Goal: Information Seeking & Learning: Check status

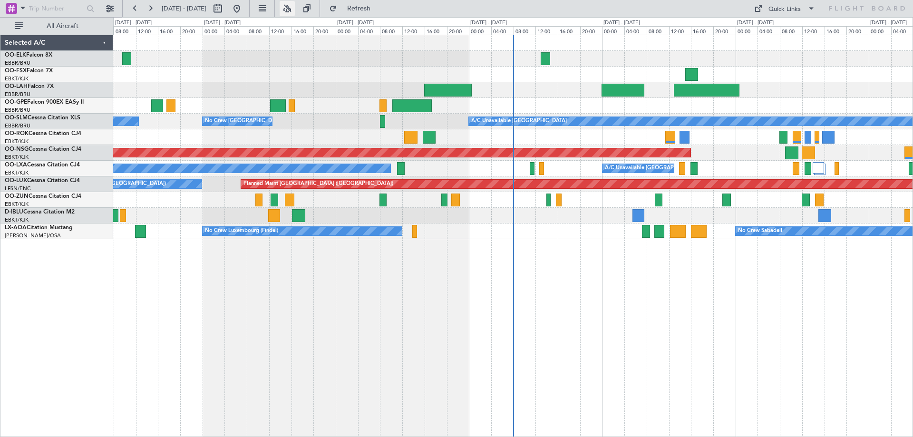
click at [295, 7] on button at bounding box center [287, 8] width 15 height 15
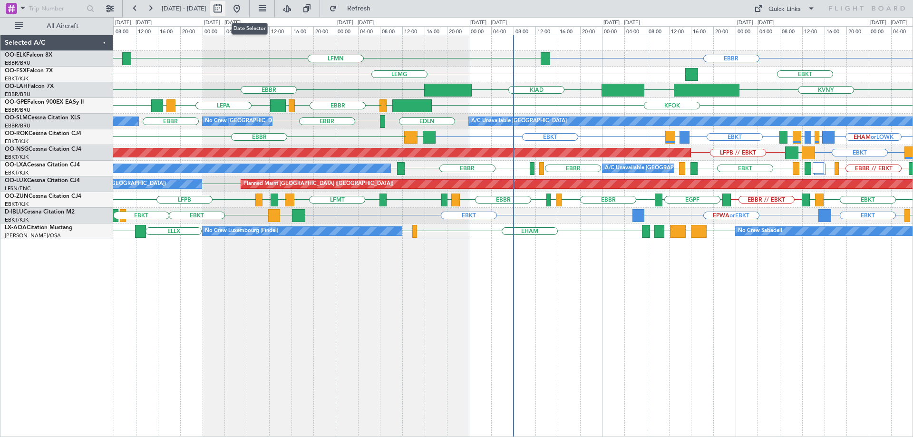
click at [225, 6] on button at bounding box center [217, 8] width 15 height 15
select select "8"
select select "2025"
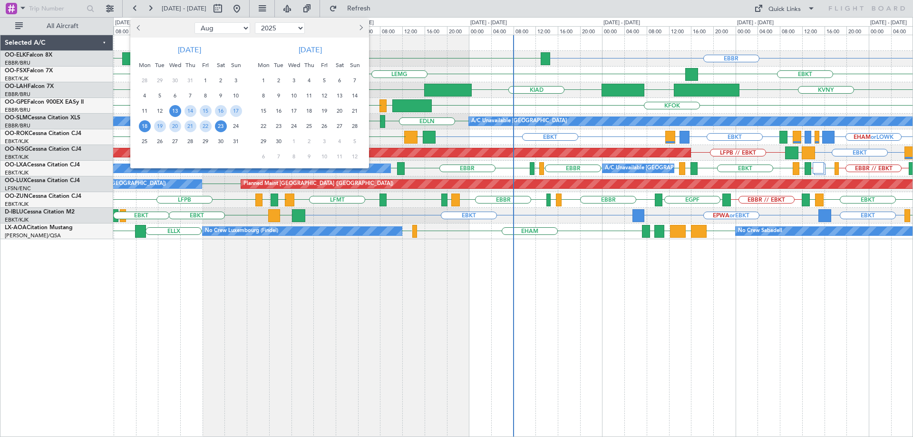
click at [143, 127] on span "18" at bounding box center [145, 126] width 12 height 12
click at [145, 141] on span "25" at bounding box center [145, 142] width 12 height 12
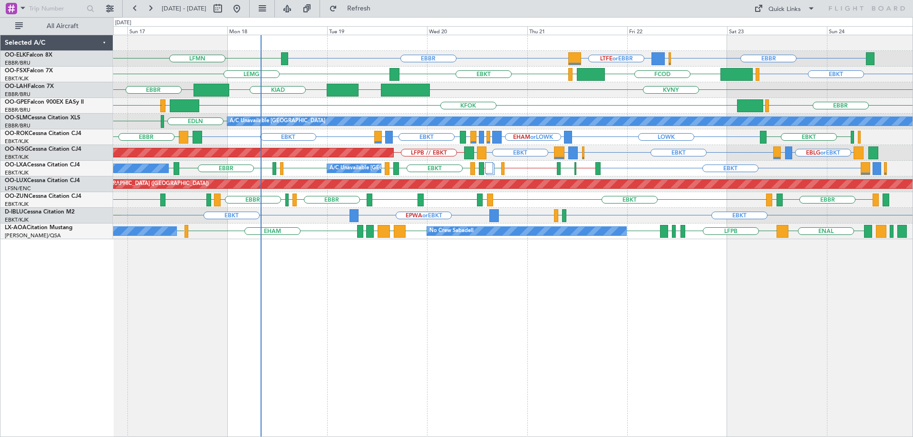
click at [720, 203] on div "EBBR EBBR EDDL or EBBR LTFE or EBBR LFMN EBKT LEMG EBKT EGGW FCOD LSGG EBBR KVN…" at bounding box center [512, 137] width 799 height 204
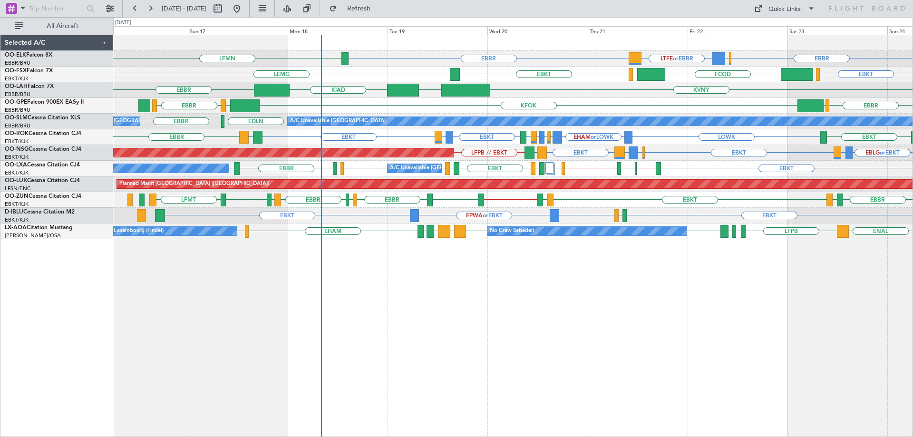
click at [562, 189] on div "Planned Maint Paris (Le Bourget) No Crew Paris (Le Bourget)" at bounding box center [512, 184] width 799 height 16
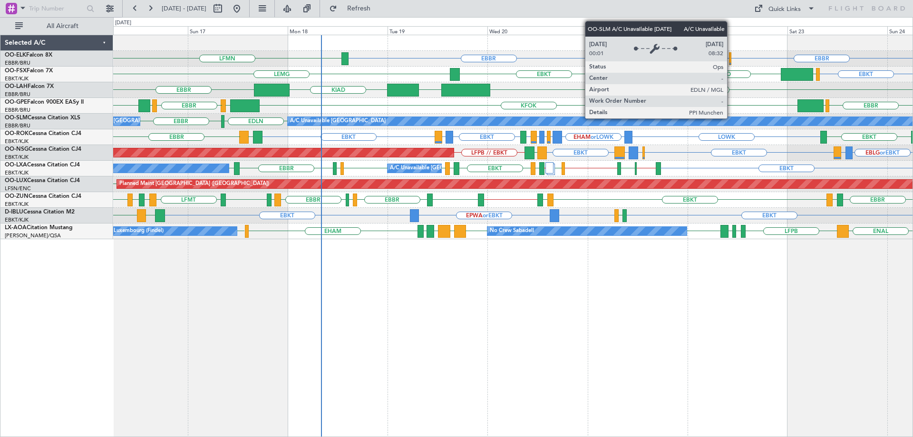
click at [617, 162] on div "EBBR EBBR EDDL or EBBR LTFE or EBBR LFMN EBKT LEMG EBKT EGGW FCOD LSGG EBBR KVN…" at bounding box center [512, 137] width 799 height 204
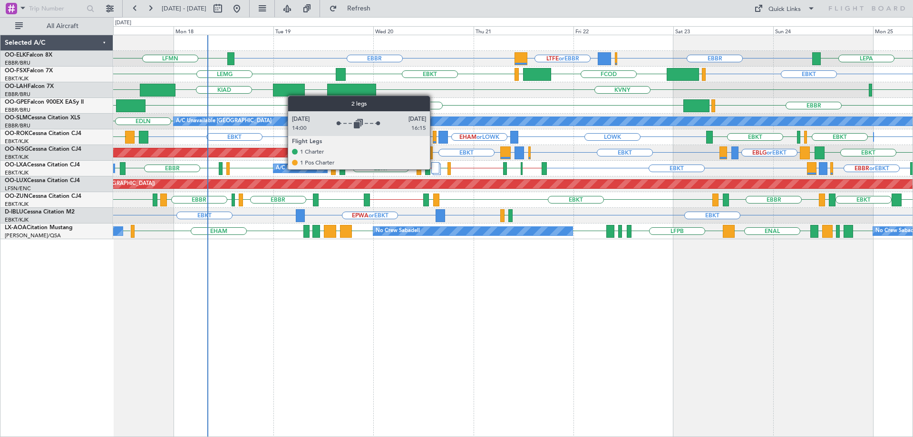
click at [434, 169] on div at bounding box center [435, 167] width 8 height 11
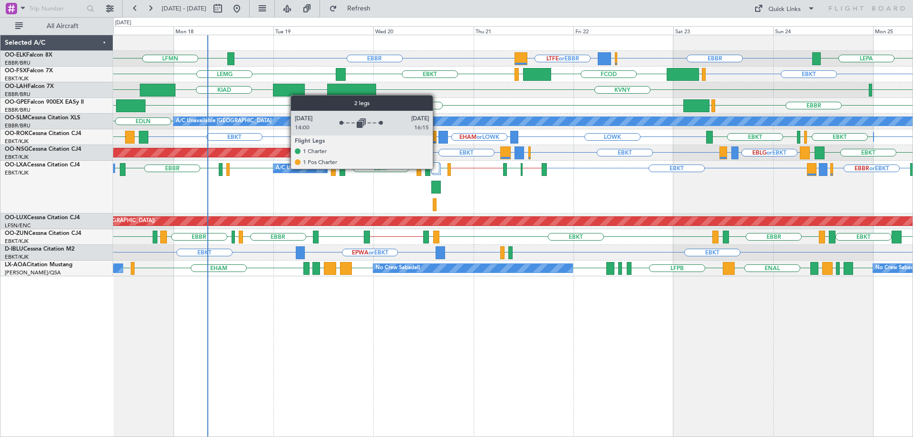
click at [437, 168] on div at bounding box center [435, 167] width 8 height 11
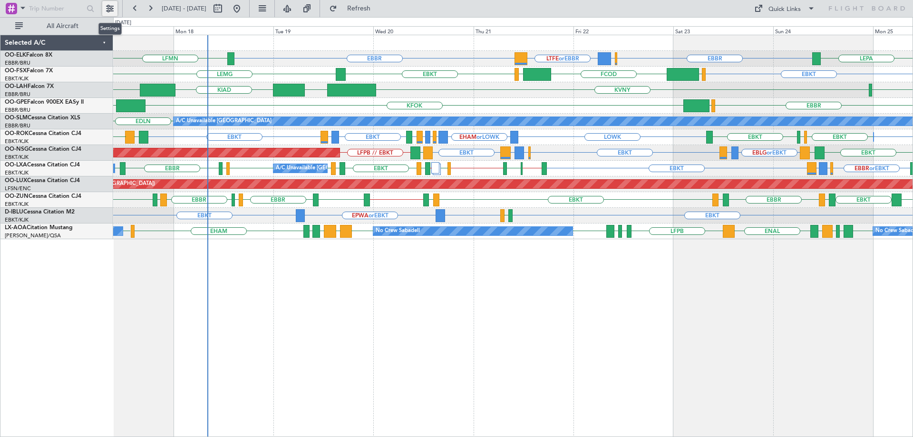
click at [114, 9] on button at bounding box center [109, 8] width 15 height 15
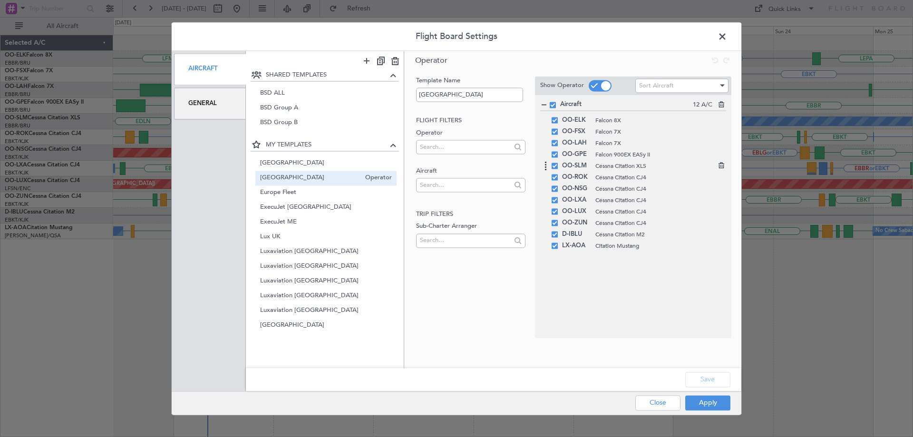
click at [557, 166] on span at bounding box center [555, 166] width 6 height 6
click at [558, 163] on input "checkbox" at bounding box center [558, 163] width 0 height 0
drag, startPoint x: 594, startPoint y: 166, endPoint x: 588, endPoint y: 254, distance: 87.7
click at [717, 377] on button "Save" at bounding box center [707, 379] width 45 height 15
click at [713, 402] on button "Apply" at bounding box center [707, 402] width 45 height 15
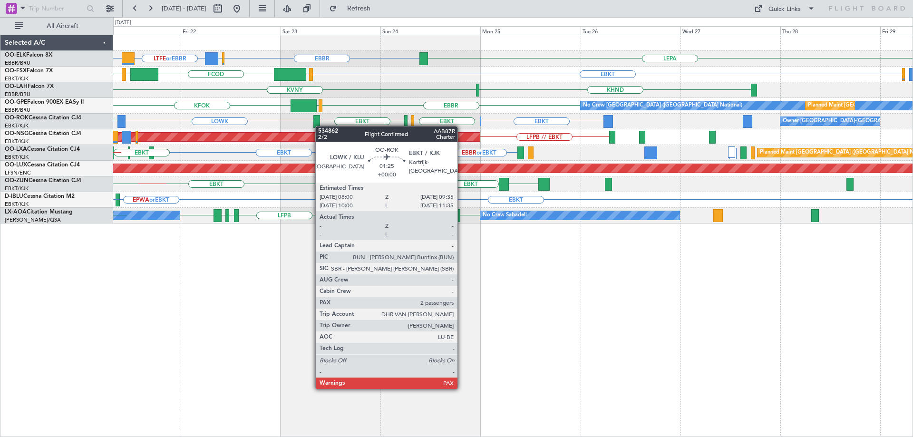
click at [78, 113] on div "EBBR EDDL or EBBR LTFE or EBBR LEPA EBBR EBKT EGGW FCOD LSGG EBKT LEMG KHND KVN…" at bounding box center [456, 227] width 913 height 420
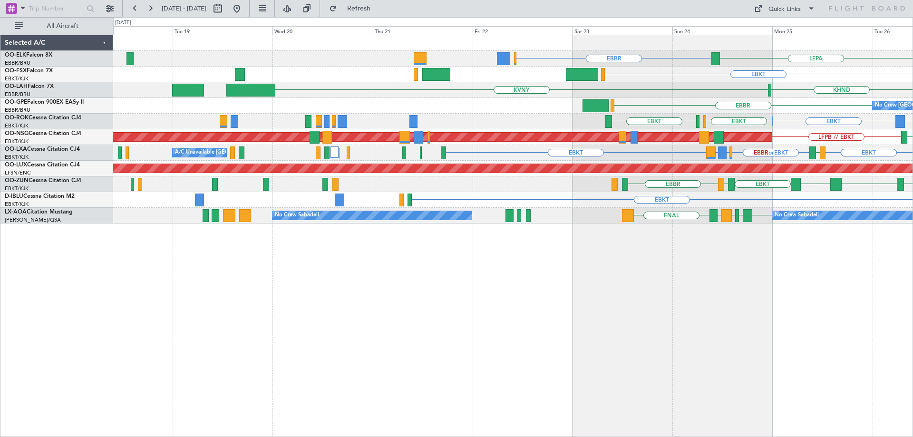
click at [676, 111] on div "EBBR No Crew Brussels (Brussels National) Planned Maint Brussels (Brussels Nati…" at bounding box center [512, 106] width 799 height 16
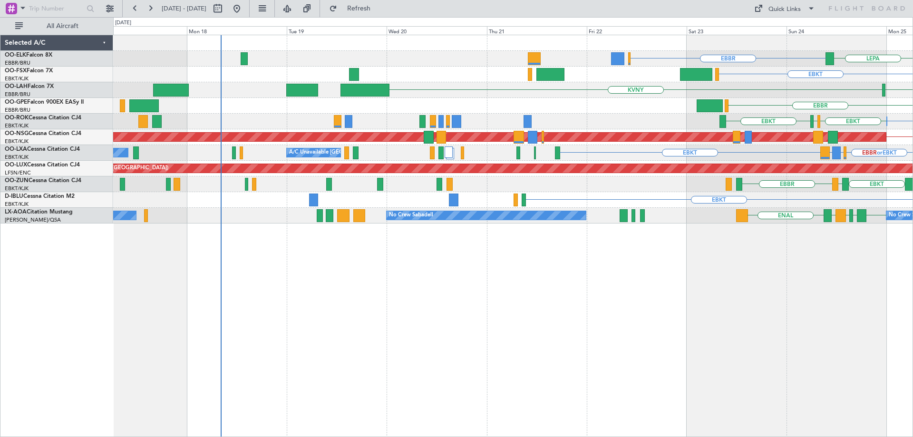
click at [388, 97] on div "KHND KVNY" at bounding box center [512, 90] width 799 height 16
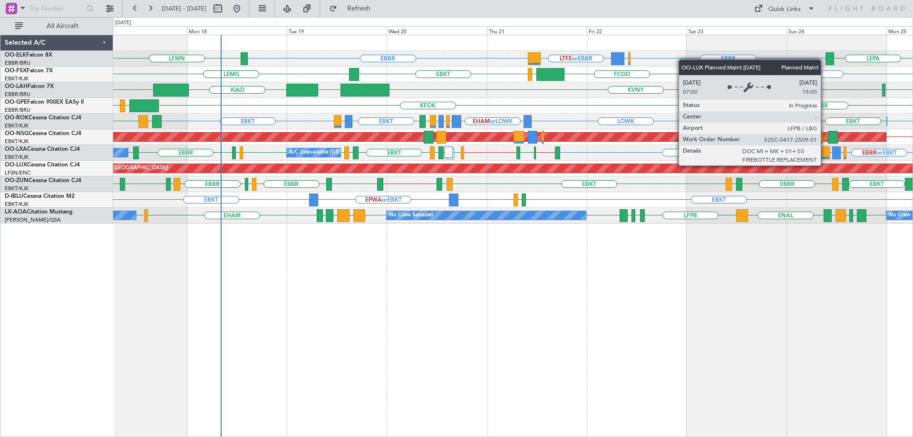
click at [364, 176] on div "EBBR EDDL or EBBR LTFE or EBBR EBBR LEPA LFMN EBKT EGGW FCOD LSGG EBKT LEMG KHN…" at bounding box center [512, 129] width 799 height 188
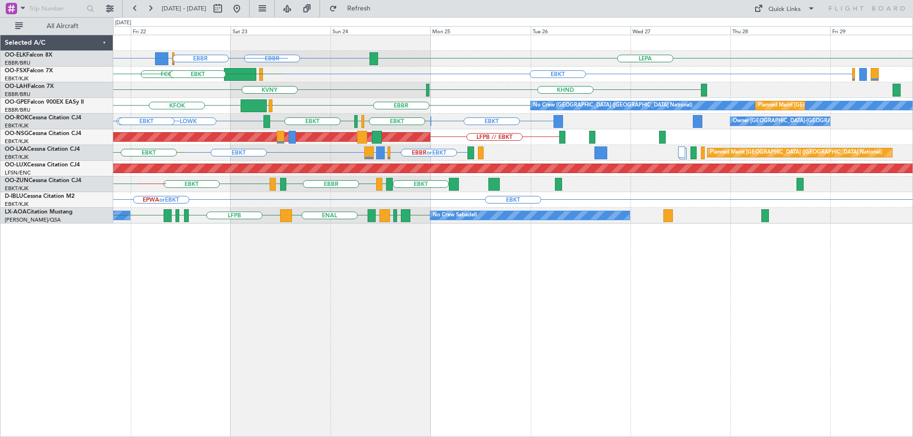
click at [305, 180] on div "EBBR EDDL or EBBR LTFE or EBBR LEPA EBBR EBKT EGGW FCOD LSGG EBKT KHND KVNY EBB…" at bounding box center [512, 129] width 799 height 188
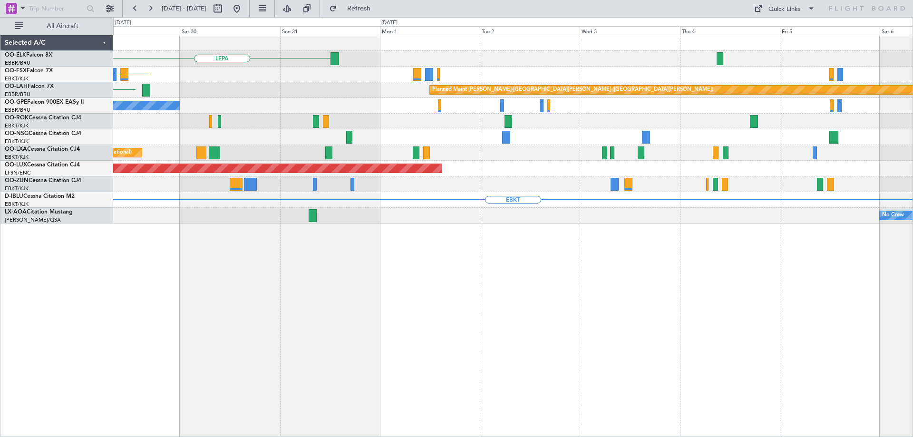
click at [378, 183] on div at bounding box center [512, 184] width 799 height 16
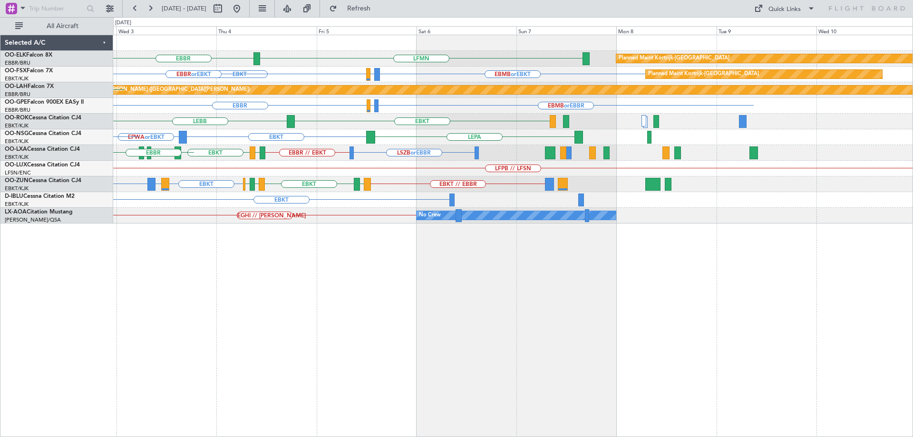
click at [412, 176] on div "LFMN EBBR Planned Maint Kortrijk-Wevelgem EBMB or EBKT LSZH or EBKT EBKT Planne…" at bounding box center [512, 129] width 799 height 188
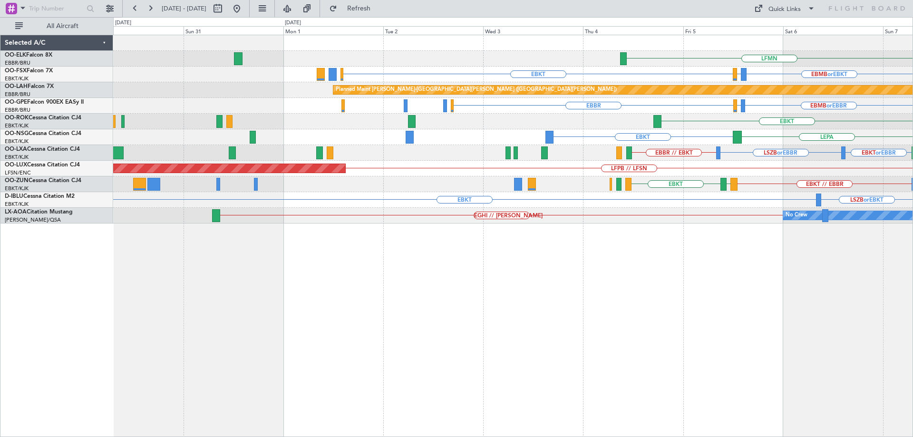
click at [896, 173] on div "LFMN EBBR // EBKT Planned Maint Kortrijk-Wevelgem EBKT EBMB or EBKT LSZH or EBK…" at bounding box center [512, 129] width 799 height 188
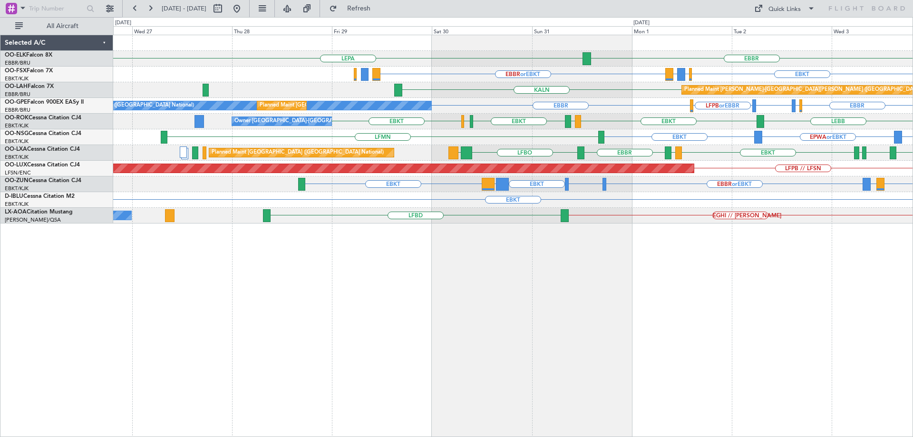
click at [615, 206] on div "EBBR LEPA LFMN EBKT EBBR or EBKT LIRZ or EBKT EBBR or EBKT LSZH or EBKT EBMB or…" at bounding box center [512, 129] width 799 height 188
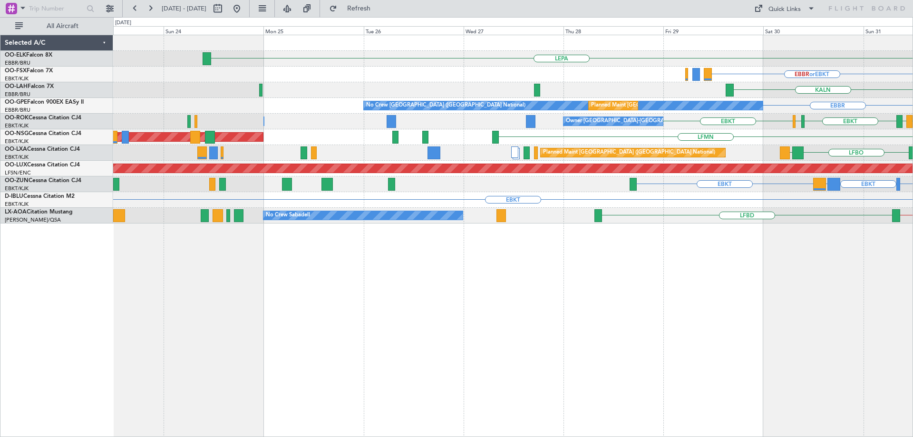
click at [621, 210] on div "LEPA EBBR EBBR or EBKT LIRZ or EBKT EBBR or EBKT EBKT KALN Planned Maint Alton-…" at bounding box center [512, 129] width 799 height 188
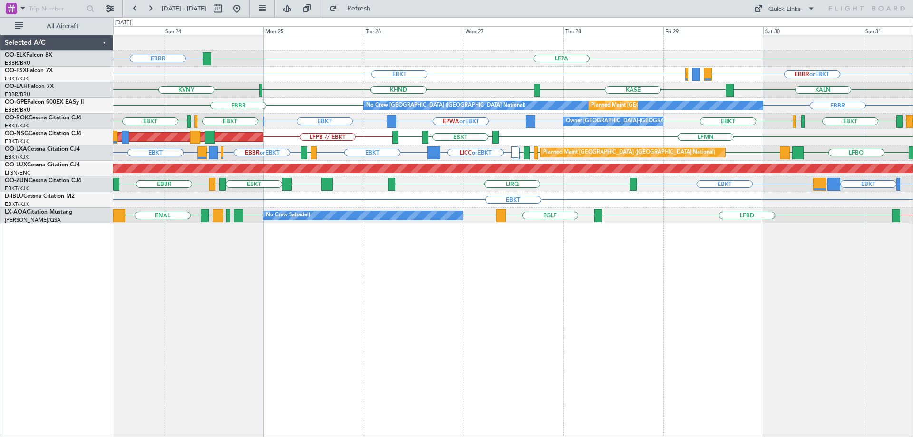
click at [808, 165] on div "Planned Maint [GEOGRAPHIC_DATA] ([GEOGRAPHIC_DATA])" at bounding box center [209, 168] width 1632 height 9
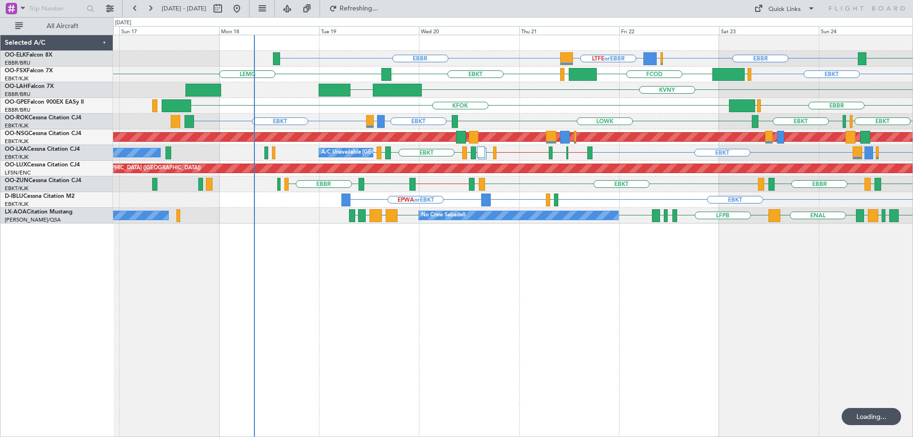
click at [683, 143] on div "Planned Maint Paris (Le Bourget) EKEB LFPB // EBKT EBKT" at bounding box center [512, 137] width 799 height 16
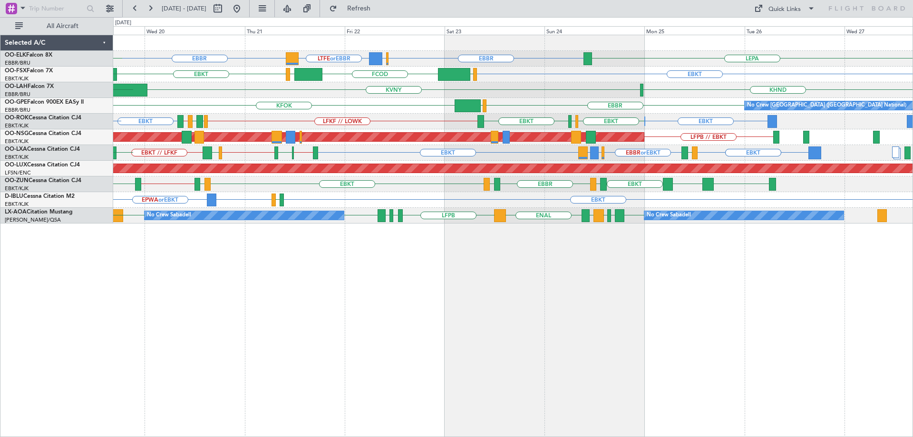
click at [625, 173] on div "Planned Maint [GEOGRAPHIC_DATA] ([GEOGRAPHIC_DATA])" at bounding box center [512, 169] width 799 height 16
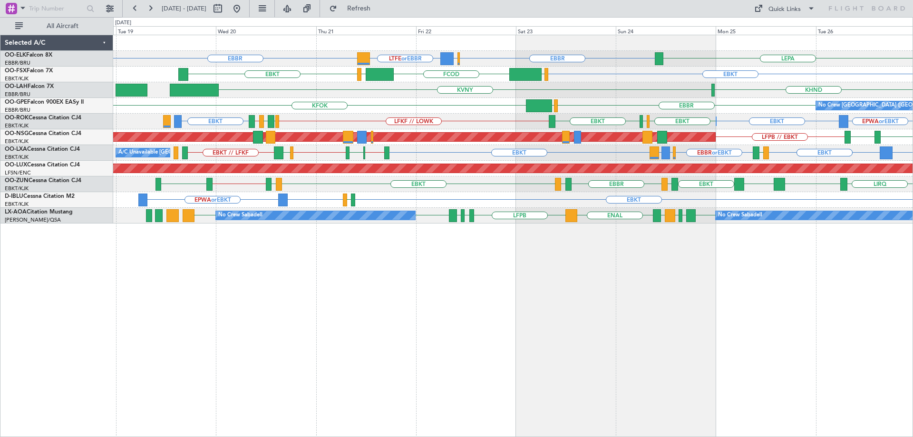
click at [496, 180] on div "EBBR EBBR EDDL or EBBR LTFE or EBBR LEPA EBKT EBKT EGGW FCOD LSGG KVNY KHND No …" at bounding box center [512, 129] width 799 height 188
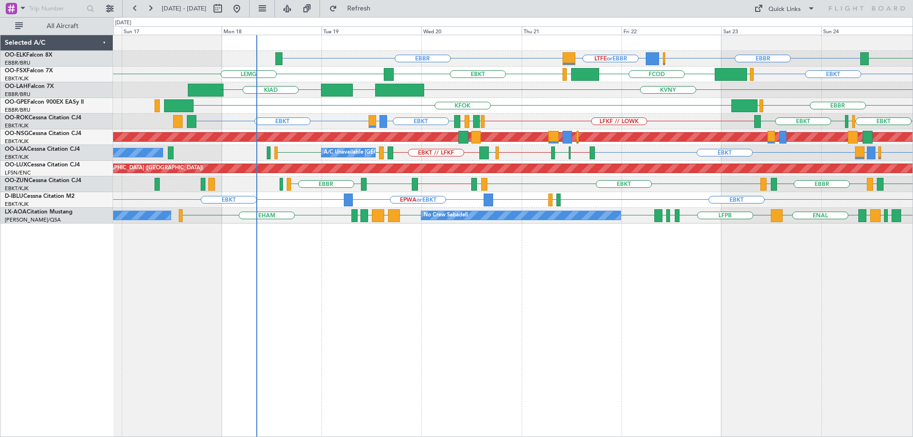
click at [467, 189] on div "EBBR // EBKT EGPF EBBR EBKT LOWS EBBR LFBD EBKT LOWS LEBZ EBKT LIRQ" at bounding box center [512, 184] width 799 height 16
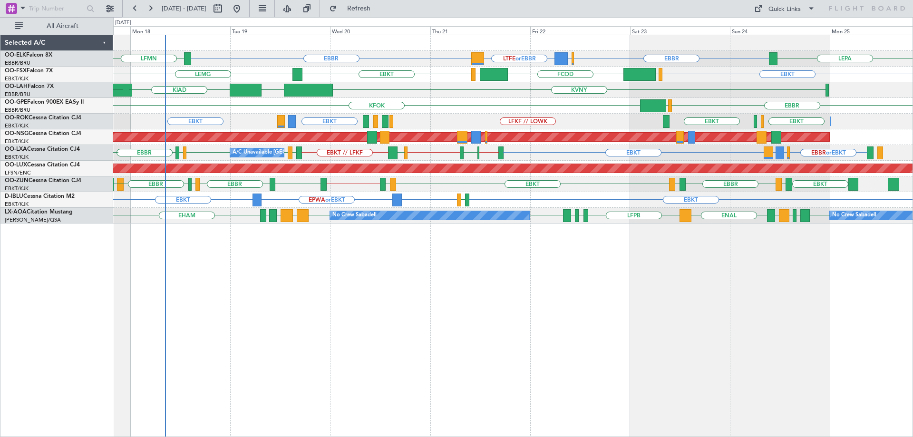
click at [633, 193] on div "EBBR EBBR EDDL or EBBR LTFE or EBBR LFMN LEPA EBKT EBKT LEMG EGGW FCOD LSGG KVN…" at bounding box center [512, 129] width 799 height 188
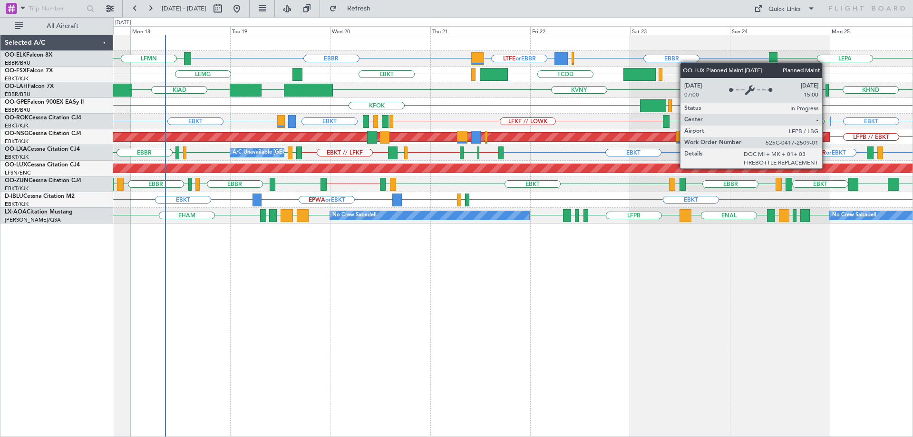
click at [483, 220] on div "EBBR EBBR EDDL or EBBR LTFE or EBBR LFMN LEPA EBKT EBKT LEMG EGGW FCOD LSGG KVN…" at bounding box center [512, 129] width 799 height 188
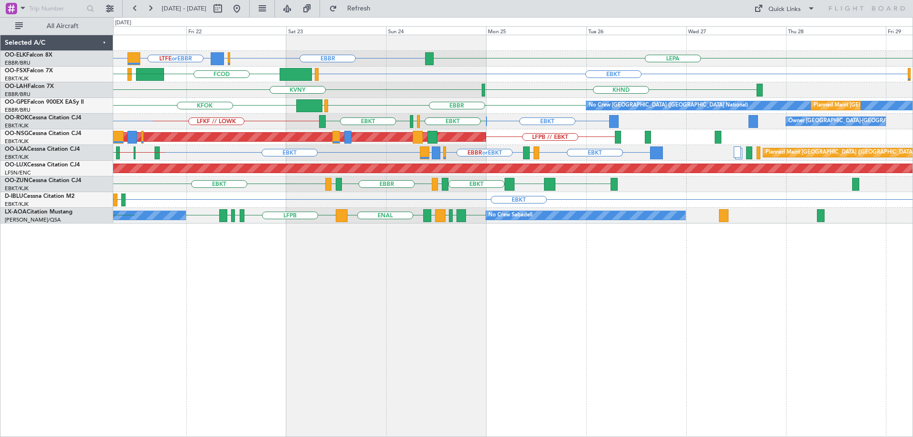
click at [419, 219] on div "EBBR EBBR EDDL or EBBR LTFE or EBBR LEPA EBKT EBKT EGGW FCOD LSGG LEMG KVNY KHN…" at bounding box center [512, 129] width 799 height 188
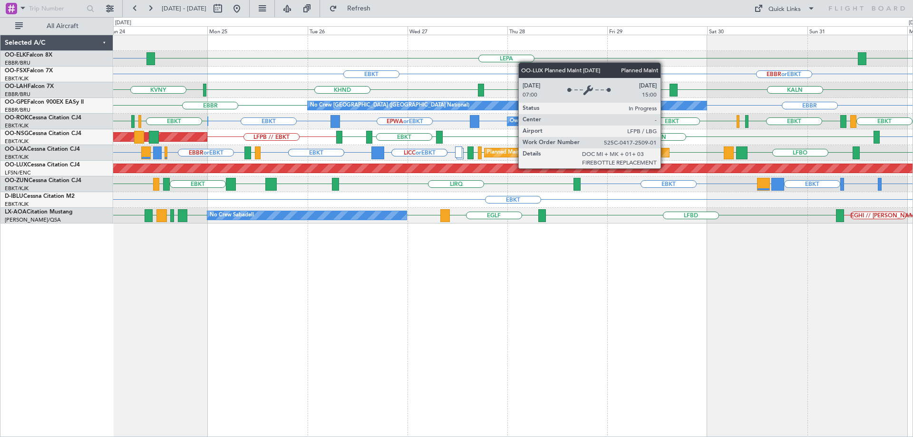
click at [284, 186] on div "EBBR EBBR LEPA EBBR or EBKT EBKT LIRZ or EBKT EBBR or EBKT KVNY KALN KHND KASE …" at bounding box center [512, 129] width 799 height 188
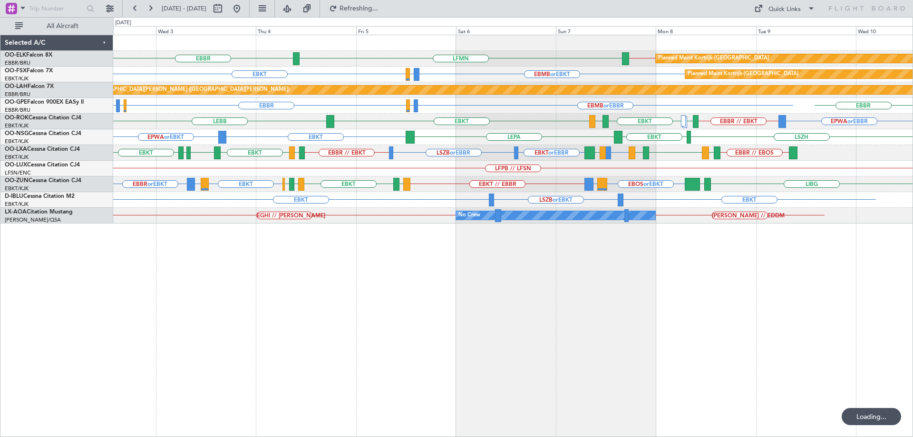
click at [272, 194] on div "EBBR EBBR // EBKT LFMN Planned Maint Kortrijk-Wevelgem EBKT EBMB or EBKT LSZH o…" at bounding box center [512, 129] width 799 height 188
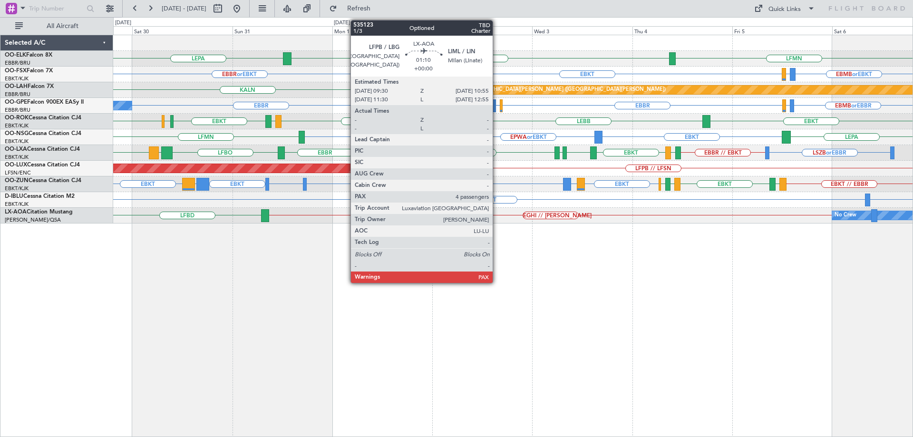
click at [740, 172] on div "Planned Maint Paris (Le Bourget) LFPB // LFSN" at bounding box center [512, 169] width 799 height 16
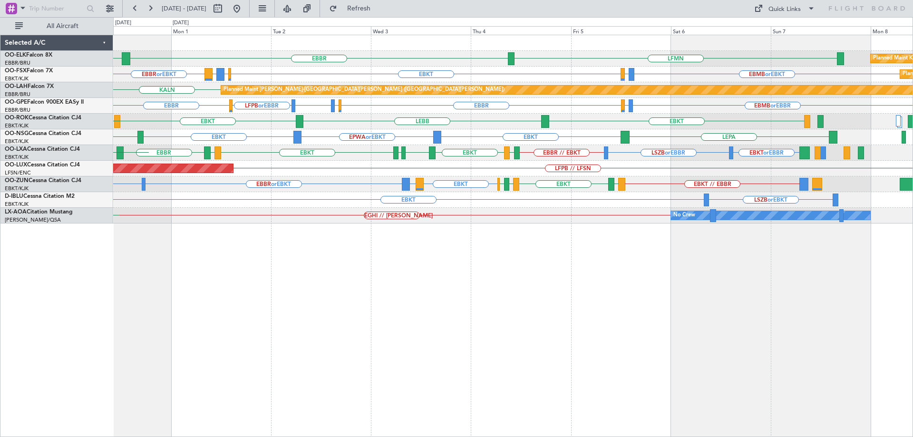
click at [656, 173] on div "EBBR LEPA LFMN Planned Maint Kortrijk-Wevelgem EBKT EBBR or EBKT LIRZ or EBKT E…" at bounding box center [512, 129] width 799 height 188
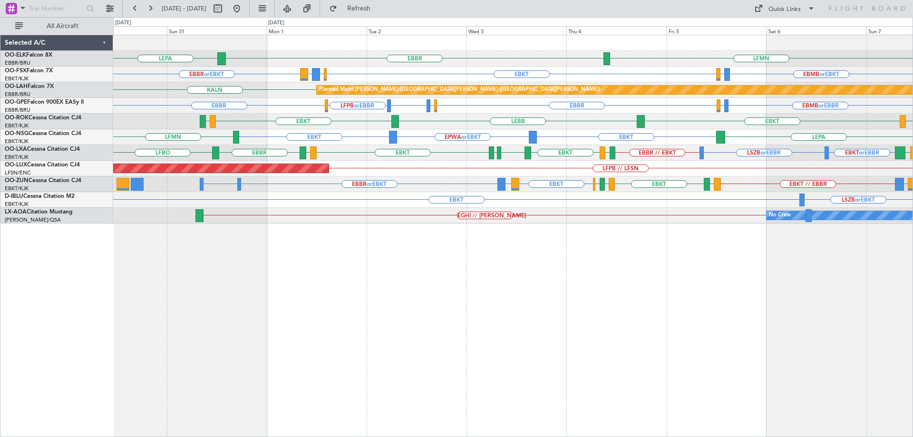
click at [442, 175] on div "Planned Maint Paris (Le Bourget) LFPB // LFSN" at bounding box center [512, 169] width 799 height 16
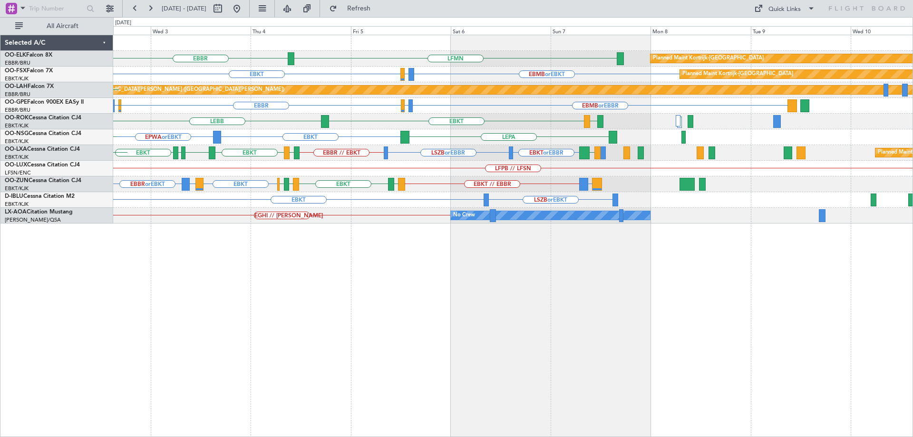
click at [384, 181] on div "EBBR LFMN Planned Maint Kortrijk-Wevelgem EBKT EBMB or EBKT LSZH or EBKT Planne…" at bounding box center [512, 129] width 799 height 188
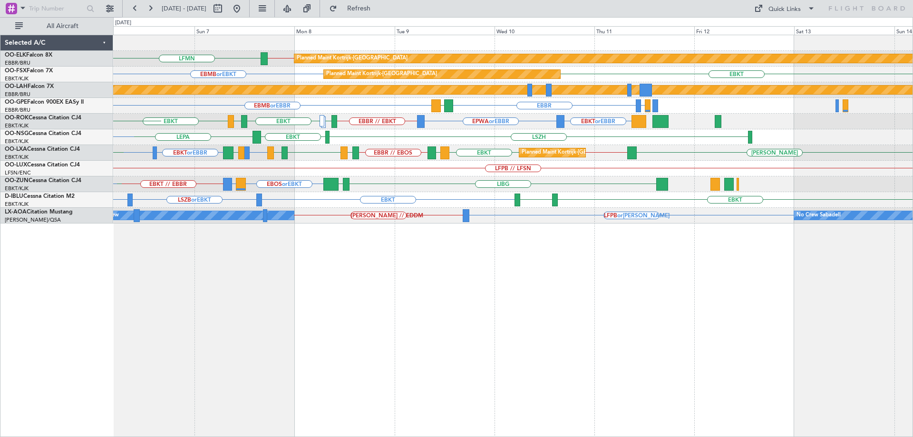
click at [443, 169] on div "LFPB // LFSN" at bounding box center [512, 169] width 799 height 16
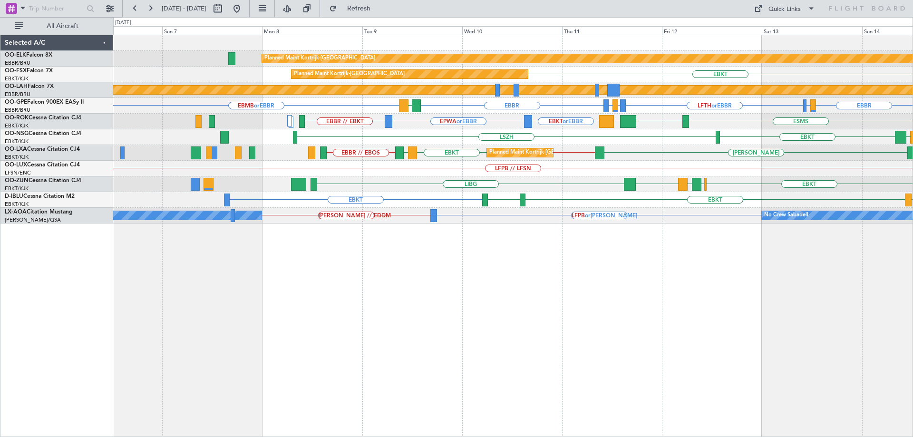
click at [577, 197] on div "EBKT EBKT LSZH LFMT LFSN LFMT EBBR" at bounding box center [512, 200] width 799 height 16
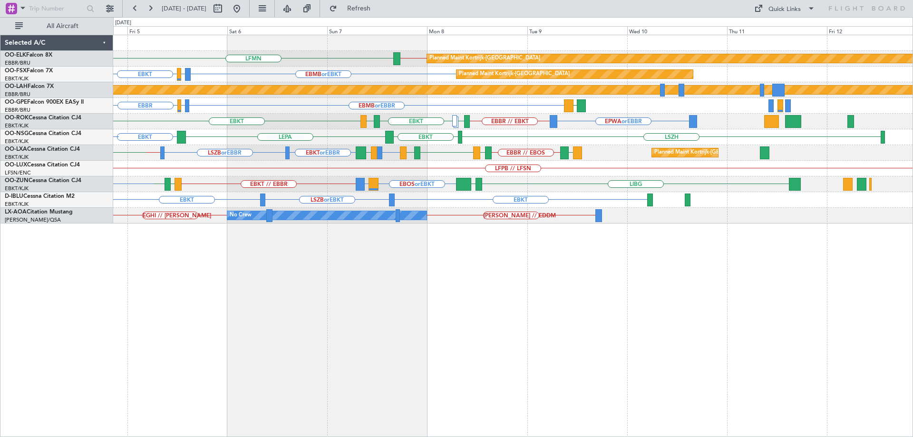
click at [458, 149] on div "LFMN or LIML EBKT or EBBR LSZB or EBBR EBBR // EBKT EBBR // EBOS LFTH EBLG LIML…" at bounding box center [512, 153] width 799 height 16
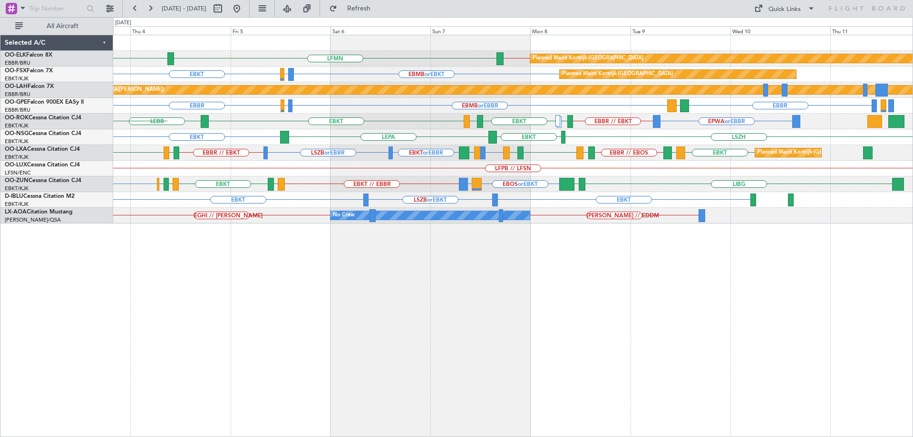
click at [365, 165] on div "Planned Maint Kortrijk-Wevelgem EBBR EBBR // EBKT LFMN Planned Maint Kortrijk-W…" at bounding box center [512, 129] width 799 height 188
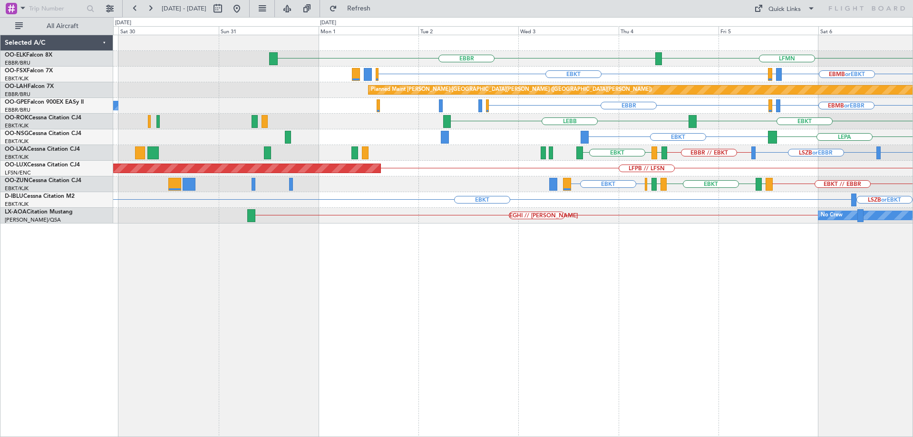
click at [822, 194] on div "EBBR LFMN EBBR // EBKT Planned Maint Kortrijk-Wevelgem EBKT EBMB or EBKT LSZH o…" at bounding box center [512, 129] width 799 height 188
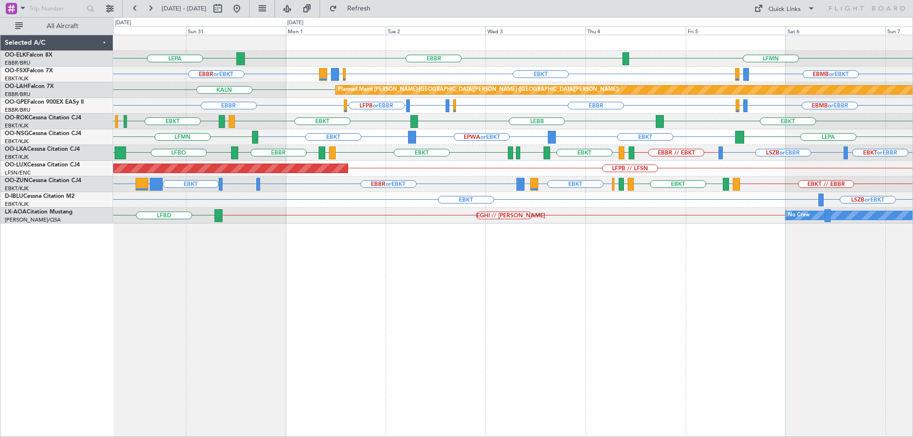
click at [593, 180] on div "EBBR LEPA LFMN Planned Maint Kortrijk-Wevelgem EBKT EBBR or EBKT LIRZ or EBKT E…" at bounding box center [512, 129] width 799 height 188
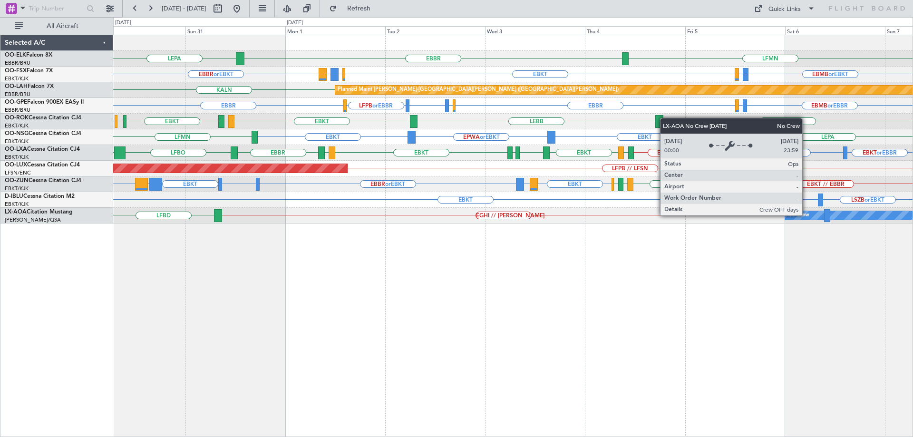
click at [806, 215] on div "No Crew" at bounding box center [798, 215] width 22 height 14
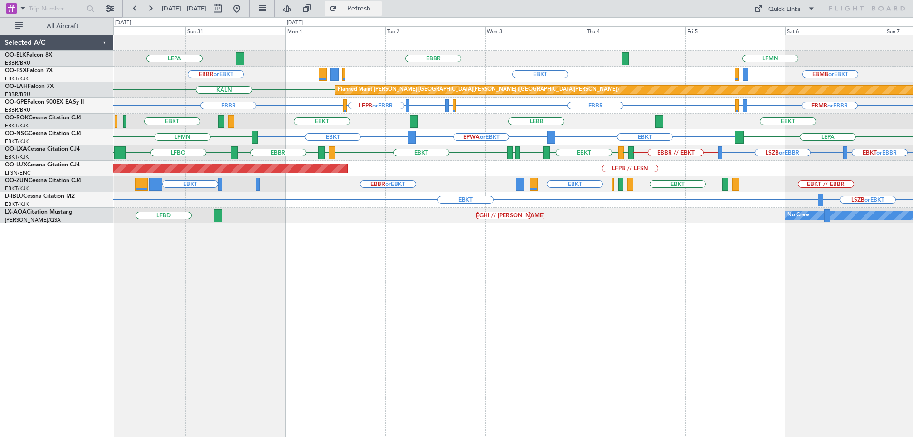
click at [376, 7] on span "Refresh" at bounding box center [359, 8] width 40 height 7
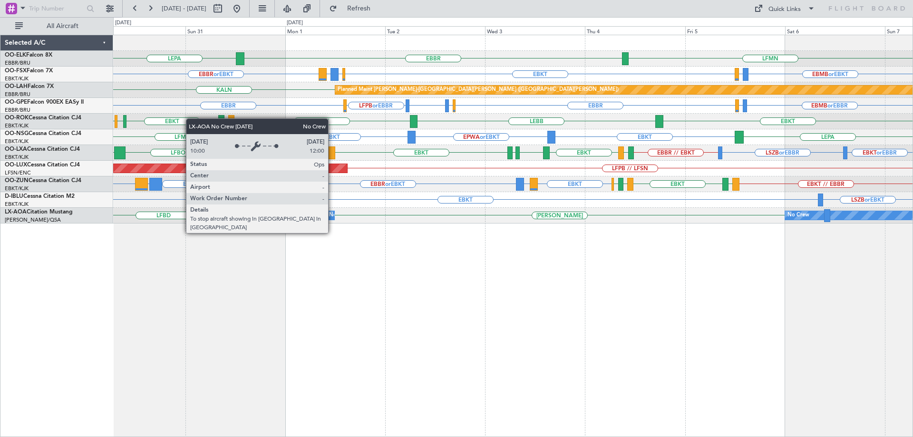
click at [332, 215] on div "No Crew" at bounding box center [340, 215] width 22 height 14
click at [330, 215] on div "No Crew" at bounding box center [340, 215] width 22 height 14
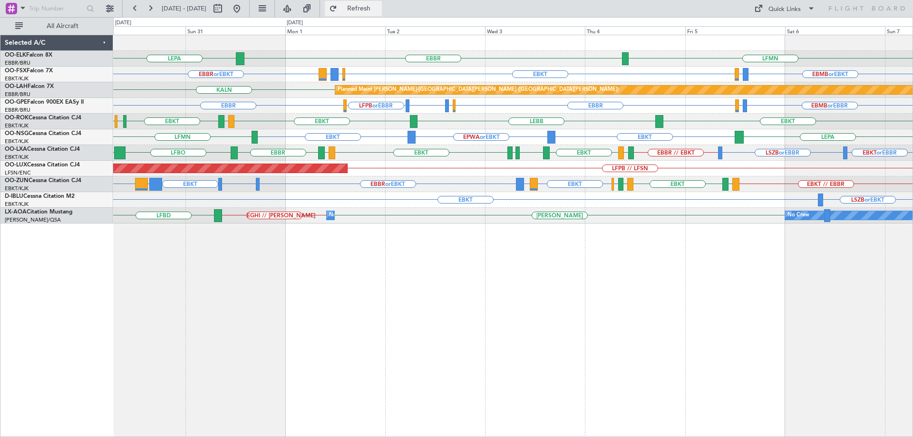
click at [373, 10] on span "Refresh" at bounding box center [359, 8] width 40 height 7
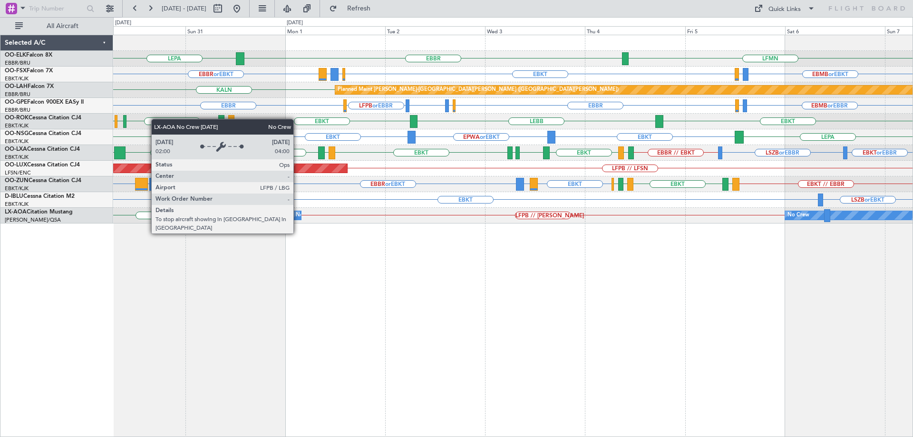
click at [298, 216] on div "No Crew Paris (Le Bourget)" at bounding box center [343, 215] width 94 height 14
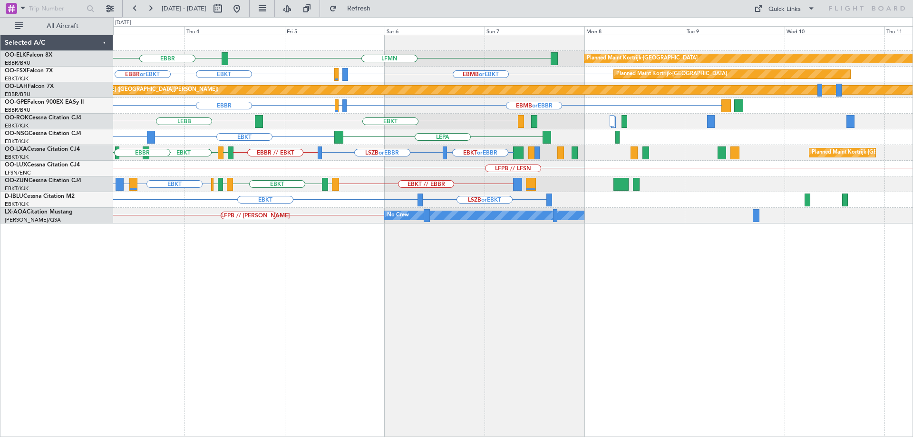
click at [373, 187] on div "LFMN EBBR Planned Maint Kortrijk-Wevelgem EBMB or EBKT LSZH or EBKT EBKT Planne…" at bounding box center [512, 129] width 799 height 188
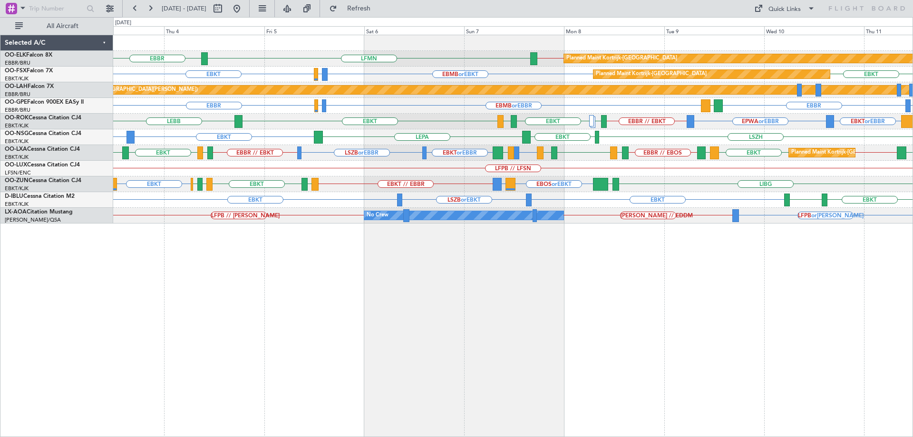
click at [417, 205] on div "EBKT LSZB or EBKT EBKT EBKT LSZH" at bounding box center [512, 200] width 799 height 16
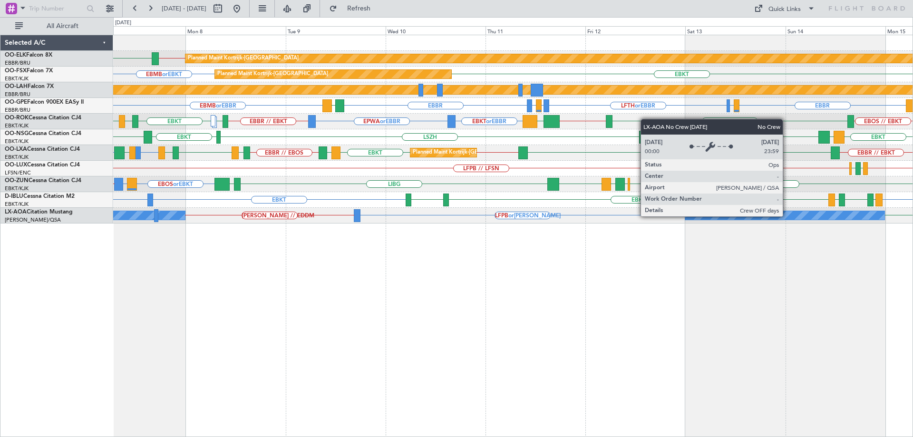
click at [787, 216] on div "No Crew Sabadell" at bounding box center [784, 215] width 199 height 9
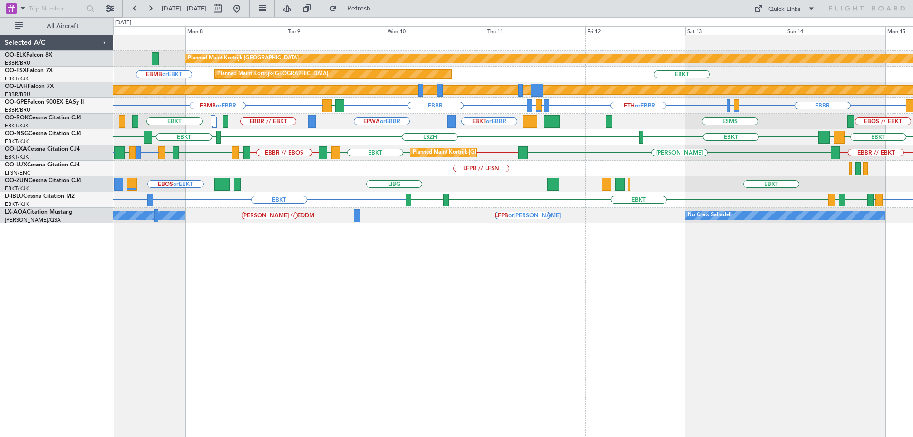
click at [443, 187] on div "Planned Maint Kortrijk-Wevelgem EBBR // EBKT LFMN Planned Maint Kortrijk-Wevelg…" at bounding box center [512, 129] width 799 height 188
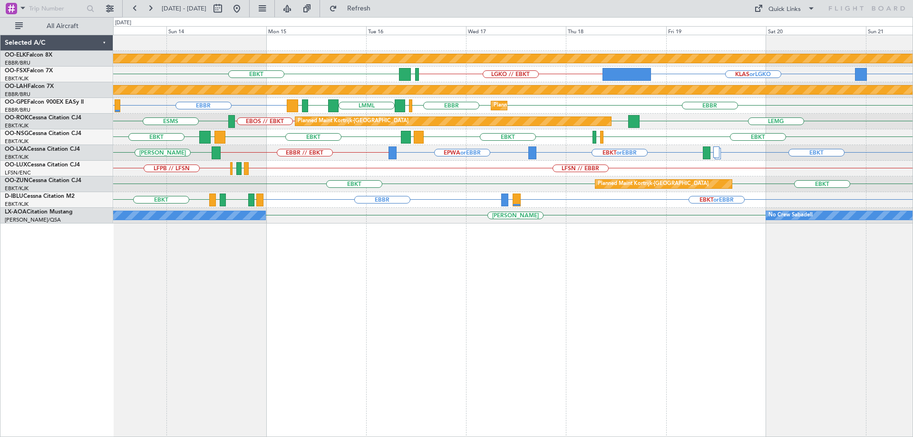
click at [436, 187] on div "Planned Maint Kortrijk-Wevelgem KCMI or LGKO KLAS or LGKO LGKO // EBKT LGAV EBK…" at bounding box center [512, 129] width 799 height 188
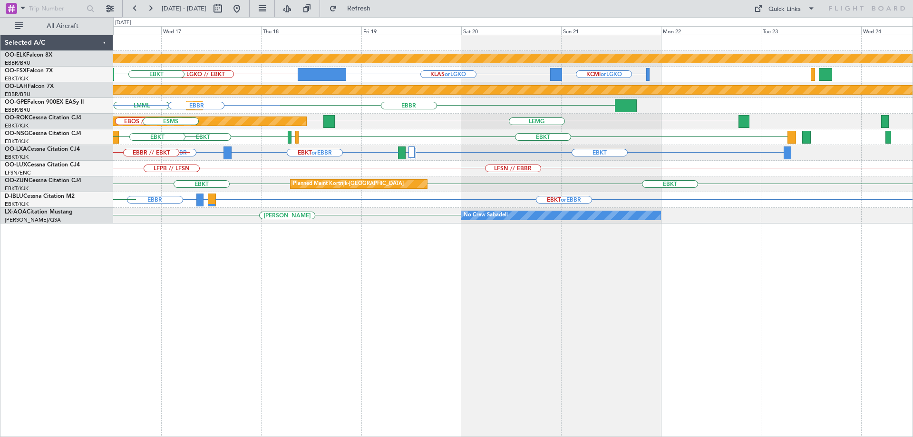
click at [399, 197] on div "Planned Maint Kortrijk-Wevelgem KCMI or LGKO KLAS or LGKO LGKO // EBKT LGAV EBK…" at bounding box center [512, 129] width 799 height 188
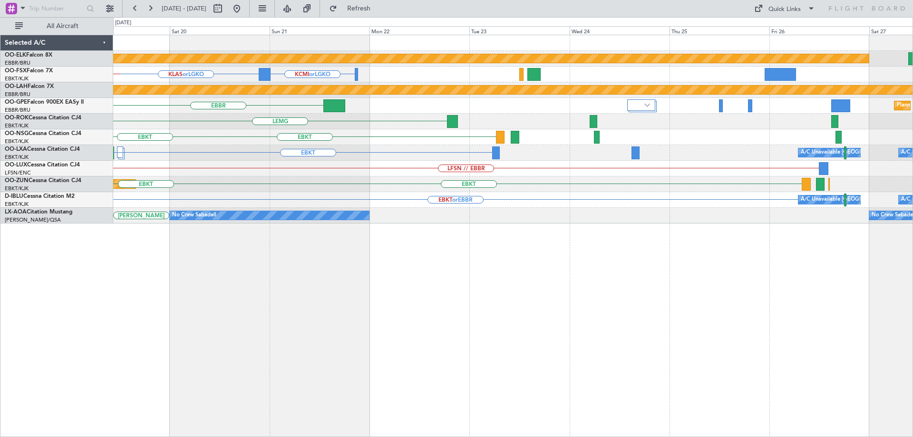
click at [402, 191] on div "EBKT Planned Maint Kortrijk-Wevelgem EBKT" at bounding box center [512, 184] width 799 height 16
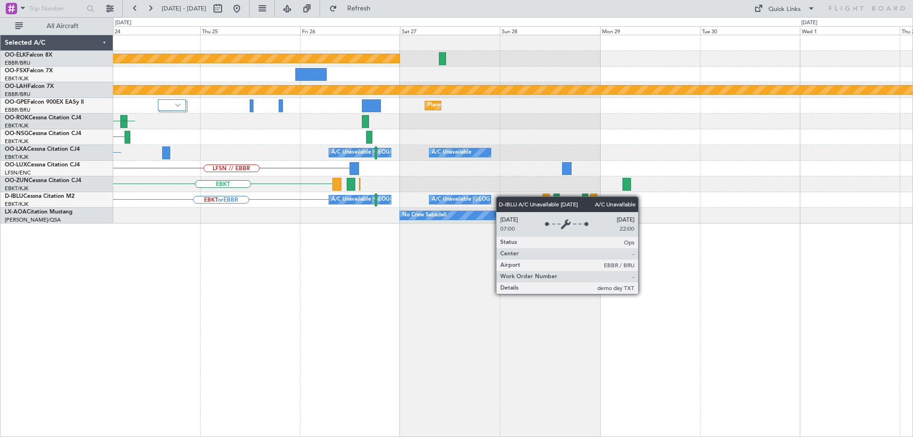
click at [363, 199] on div "Planned Maint Kortrijk-Wevelgem Planned Maint Alton-st Louis (St Louis Regl) Pl…" at bounding box center [512, 129] width 799 height 188
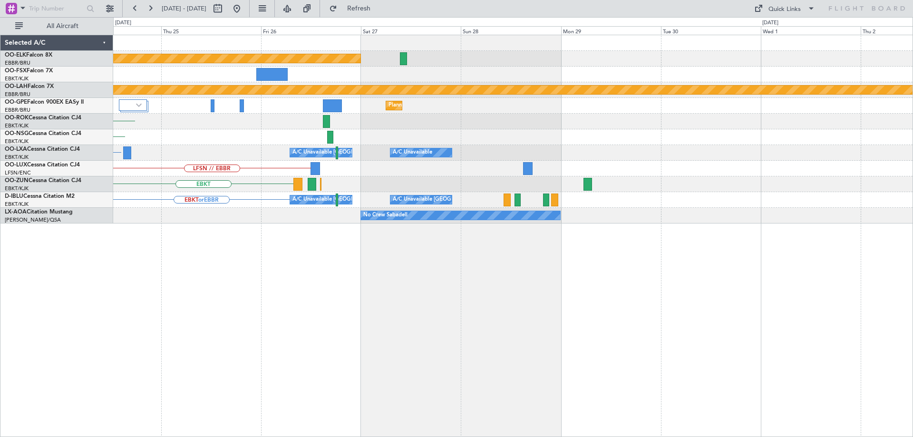
click at [376, 199] on div "EBKT or EBBR A/C Unavailable Brussels (Brussels National) A/C Unavailable Kortr…" at bounding box center [512, 200] width 799 height 16
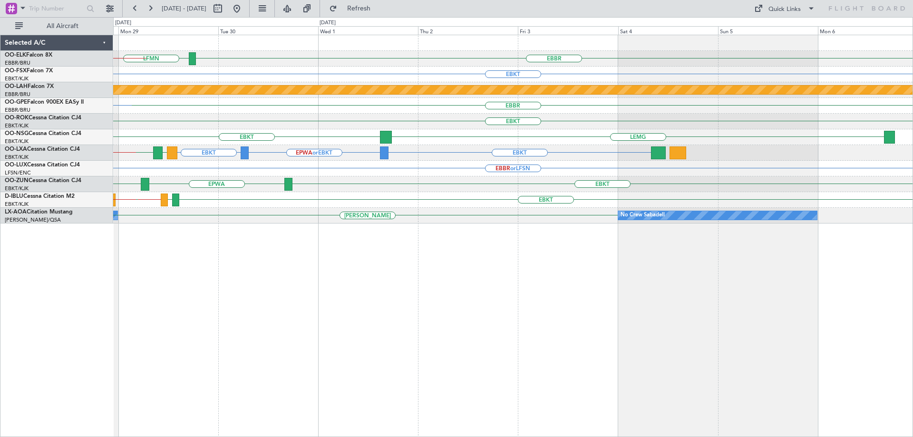
click at [472, 204] on div "LFMN EBBR EBKT // EBBR Planned Maint Kortrijk-Wevelgem EBKT Planned Maint Alton…" at bounding box center [512, 129] width 799 height 188
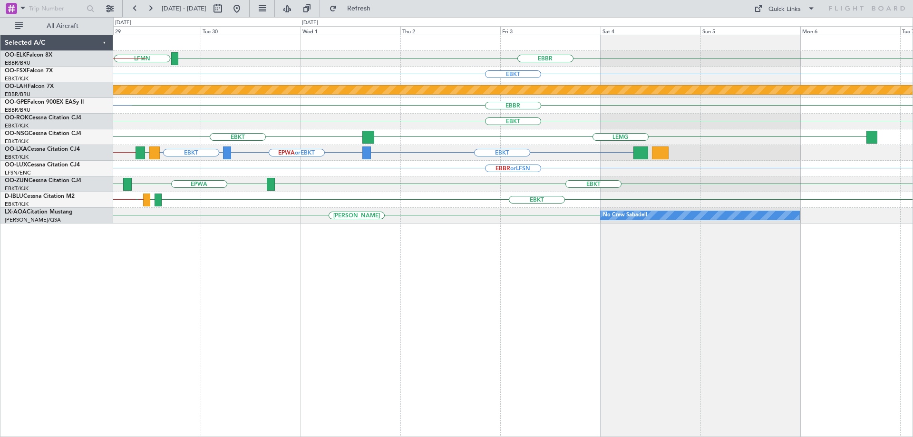
click at [404, 214] on div "LFMN EBBR EBKT // EBBR EBKT Planned Maint Alton-st Louis (St Louis Regl) EBBR P…" at bounding box center [512, 129] width 799 height 188
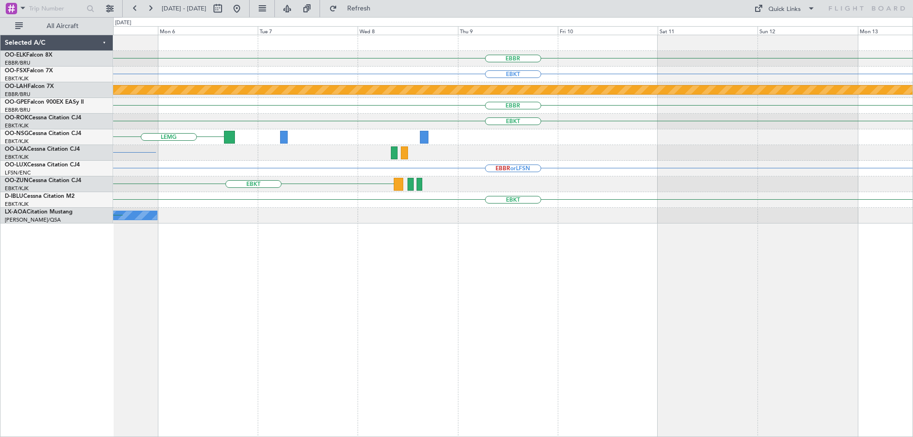
click at [391, 203] on div "EBBR EBKT Planned Maint Alton-st Louis (St Louis Regl) EBBR EBKT LEMG EBKT EBBR…" at bounding box center [512, 129] width 799 height 188
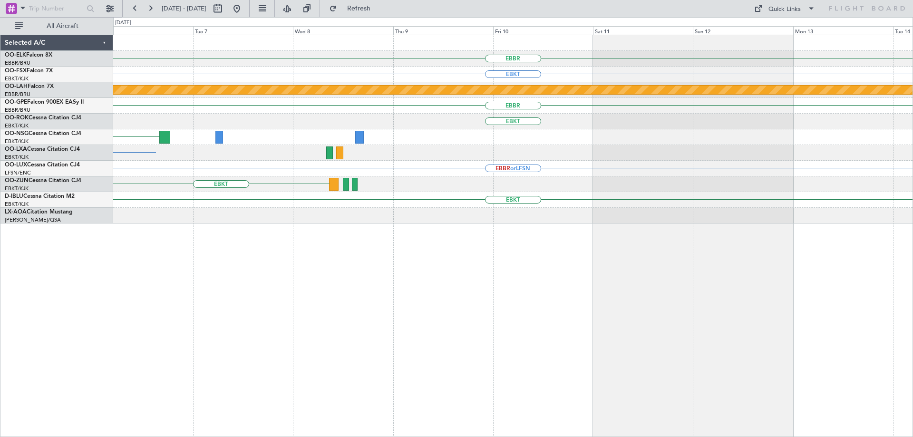
click at [373, 204] on div "EBBR EBKT Planned Maint Alton-st Louis (St Louis Regl) EBBR EBKT LEMG EBKT EBBR…" at bounding box center [512, 129] width 799 height 188
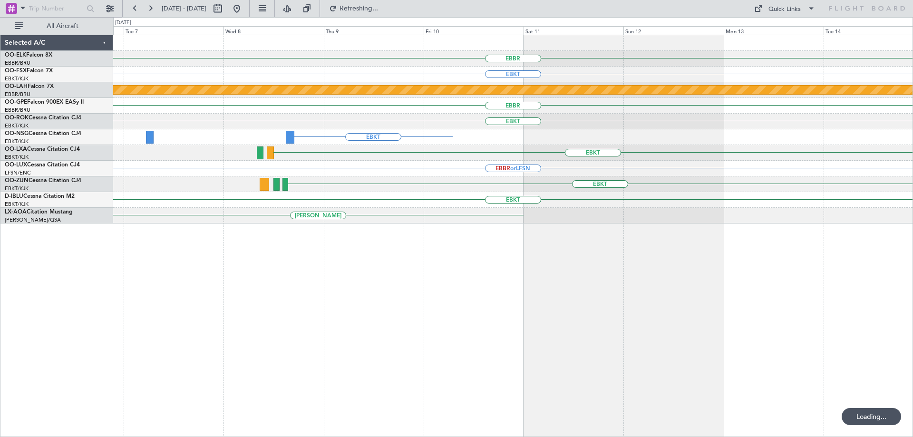
click at [712, 198] on div "EBKT" at bounding box center [512, 200] width 799 height 16
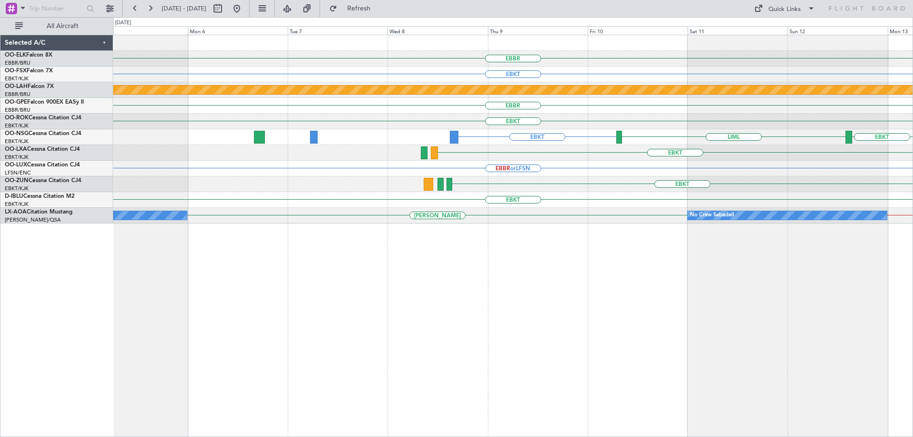
click at [851, 184] on div "EBBR EBKT Planned Maint Alton-st Louis (St Louis Regl) EBBR EBKT EBKT EBKT LIML…" at bounding box center [512, 129] width 799 height 188
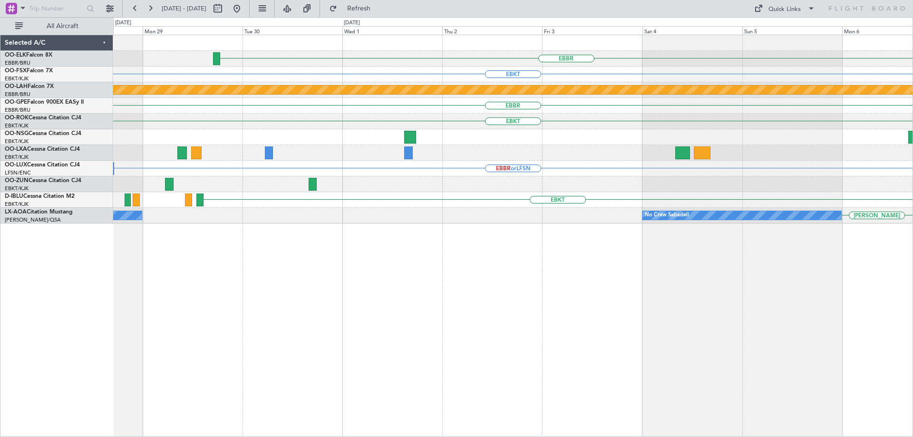
click at [753, 170] on div "EBBR Planned Maint Kortrijk-Wevelgem EBKT Planned Maint Alton-st Louis (St Loui…" at bounding box center [512, 129] width 799 height 188
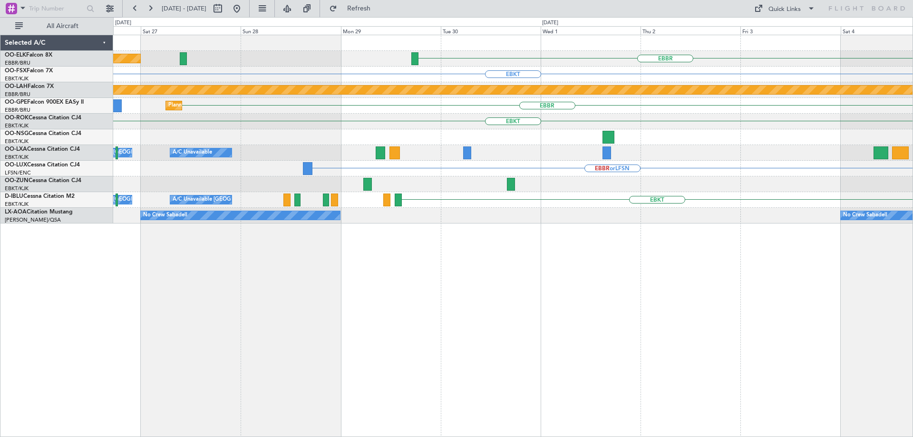
click at [814, 164] on div "EBBR or LFSN" at bounding box center [512, 169] width 799 height 16
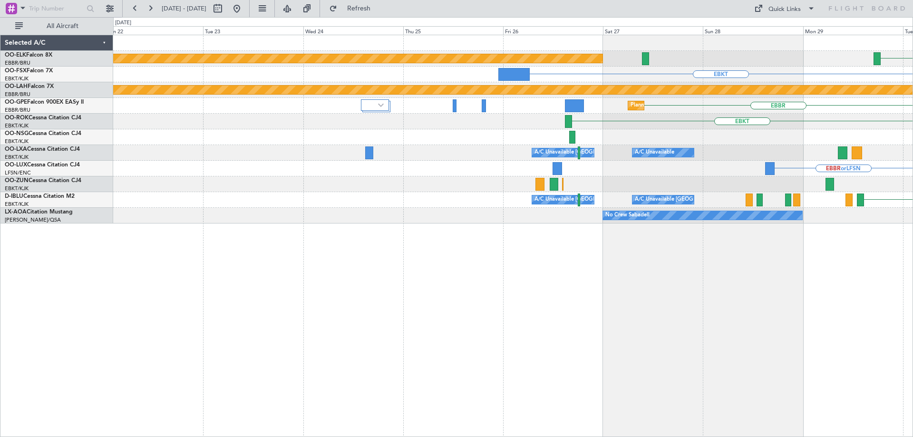
click at [803, 174] on div "EBBR Planned Maint Kortrijk-Wevelgem EBKT Planned Maint Alton-st Louis (St Loui…" at bounding box center [512, 129] width 799 height 188
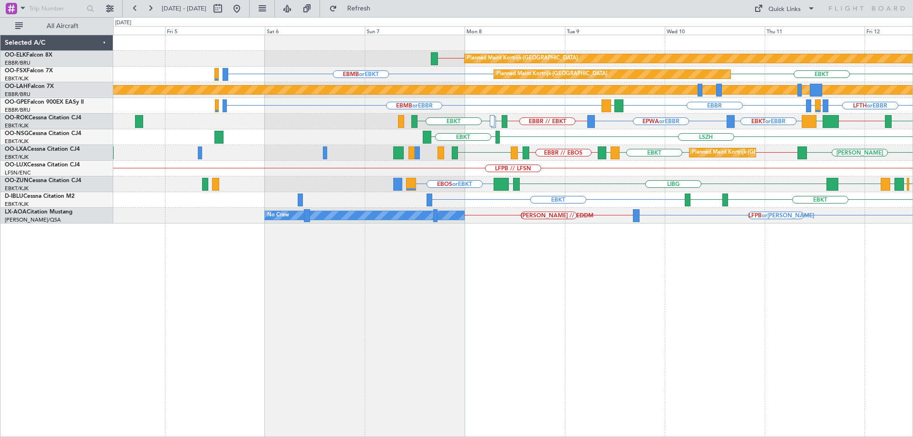
click at [554, 194] on div "EBKT EBKT LSZH" at bounding box center [512, 200] width 799 height 16
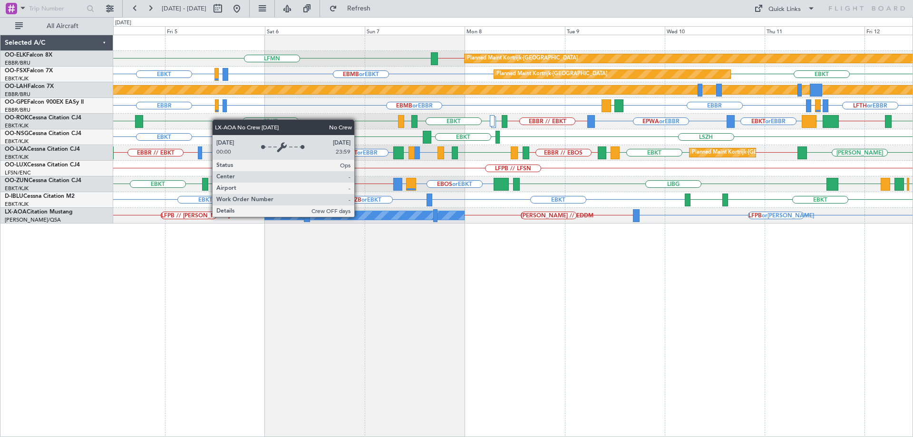
click at [359, 216] on div "No Crew" at bounding box center [364, 215] width 199 height 9
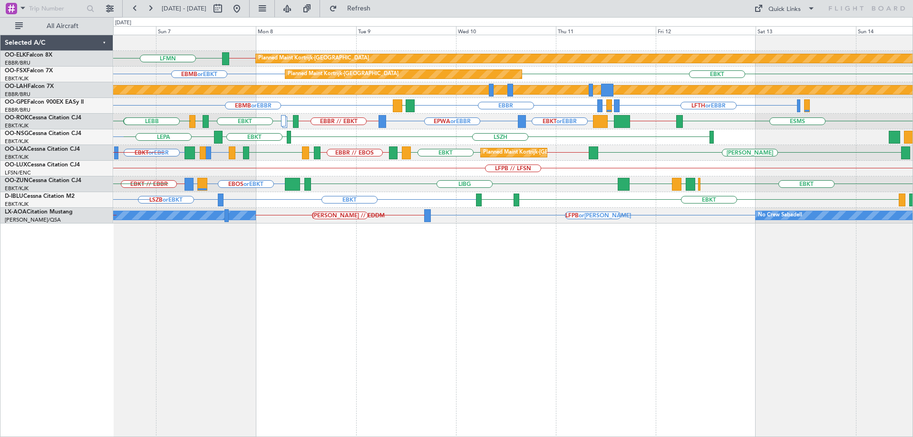
click at [79, 118] on div "EBBR // EBKT LFMN Planned Maint Kortrijk-Wevelgem EBMB or EBKT Planned Maint Ko…" at bounding box center [456, 227] width 913 height 420
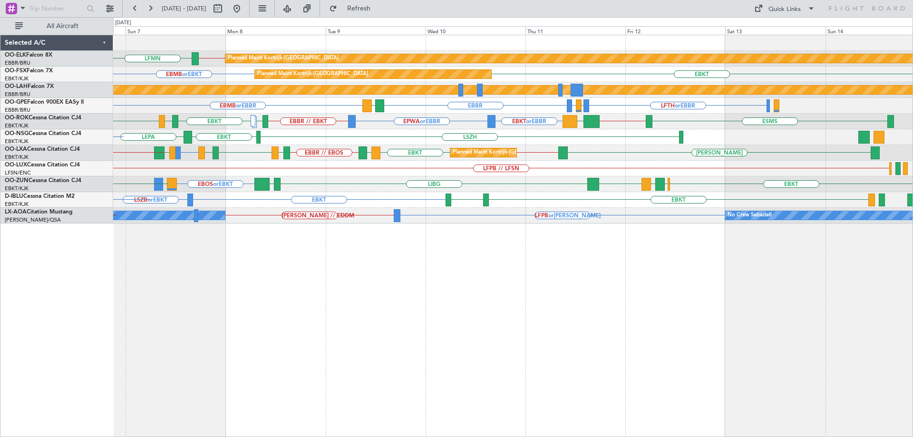
click at [304, 121] on div "EPWA or EBBR EBBR // EBKT LFMN EBKT LFTZ EBKT EBKT or EBBR LGPA EBKT // EBOS ES…" at bounding box center [512, 122] width 799 height 16
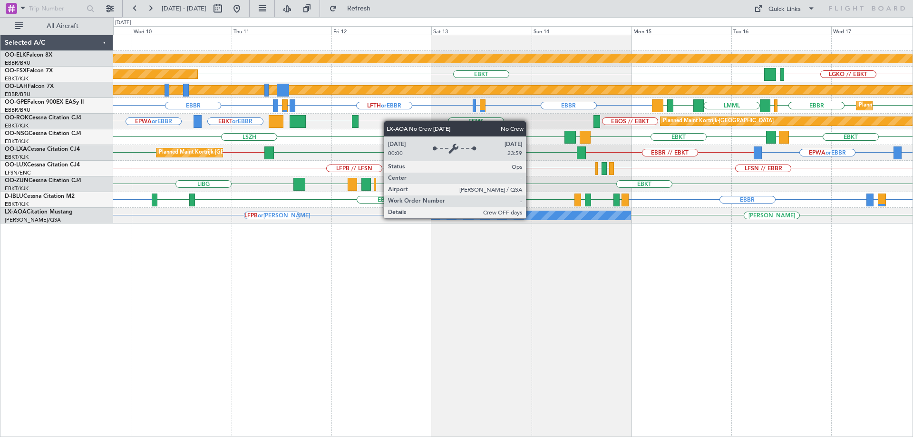
click at [530, 218] on div "No Crew Sabadell" at bounding box center [530, 215] width 199 height 9
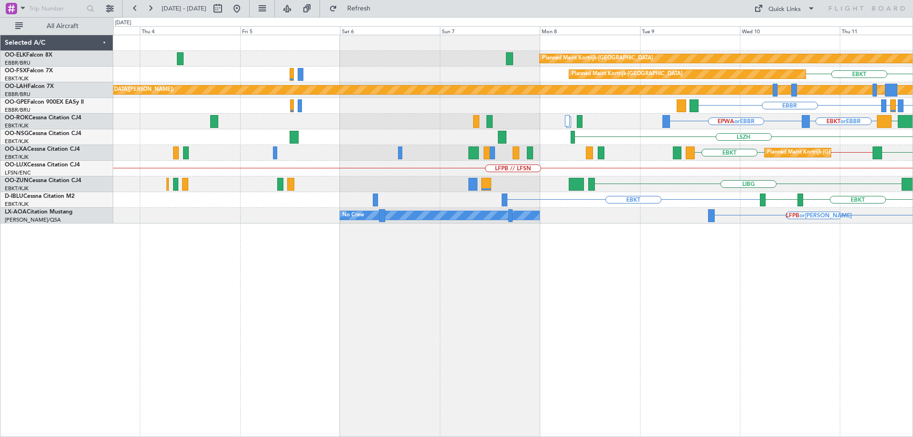
click at [836, 182] on div "LIBG EBKT LIRN EBBR EBKT" at bounding box center [512, 184] width 799 height 16
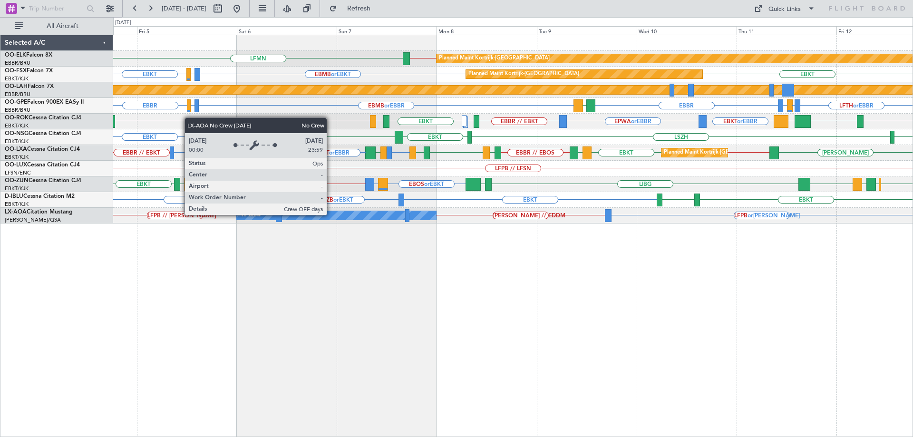
click at [331, 214] on div "No Crew" at bounding box center [336, 215] width 199 height 9
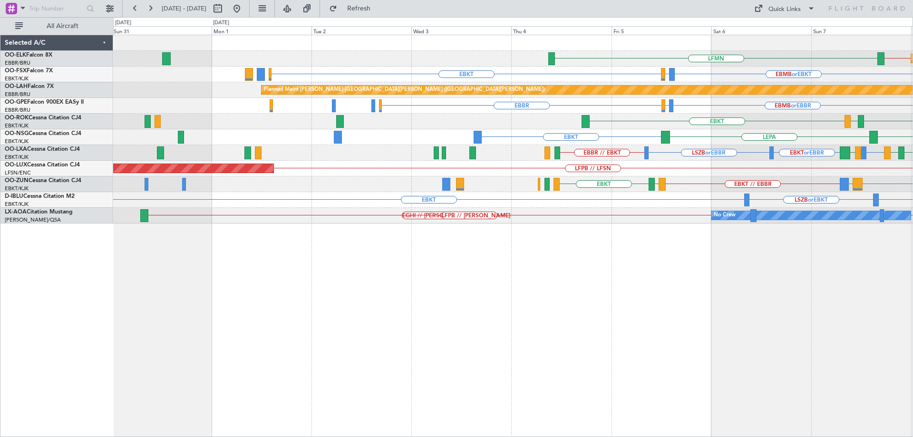
click at [691, 167] on div "Planned Maint Kortrijk-Wevelgem EBBR // EBKT LFMN EBMB or EBKT LSZH or EBKT EBK…" at bounding box center [512, 129] width 799 height 188
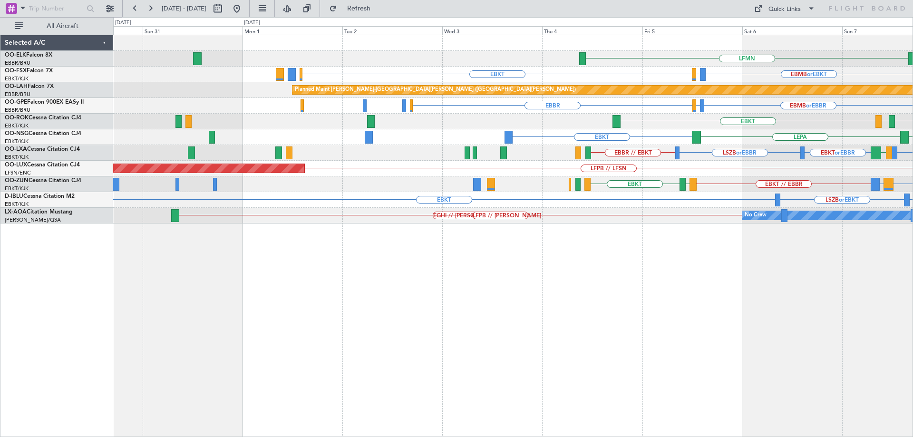
click at [768, 174] on div "LFPB // LFSN Planned Maint Paris (Le Bourget)" at bounding box center [512, 169] width 799 height 16
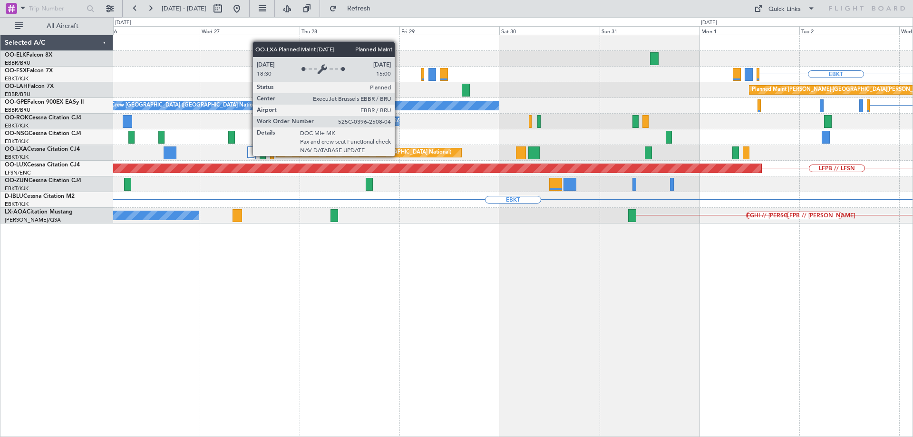
click at [872, 158] on div "Planned Maint Brussels (Brussels National) EBBR // EBKT" at bounding box center [512, 153] width 799 height 16
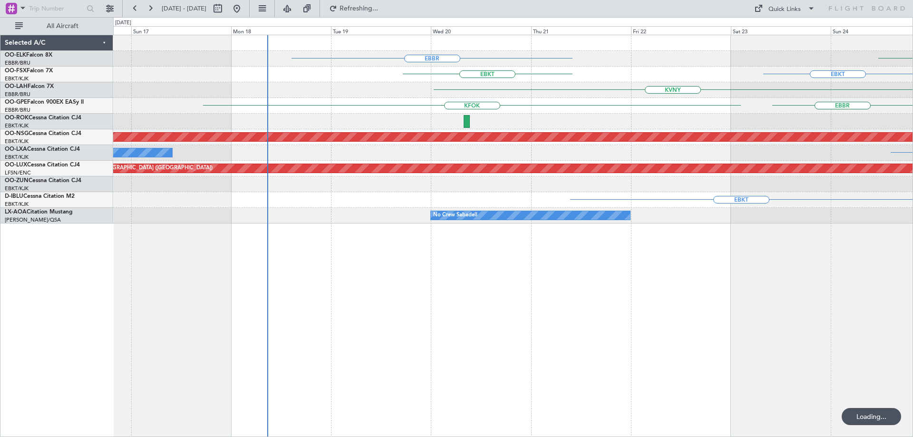
click at [735, 160] on div "EBBR LEPA EBKT EBKT KVNY KHND EBBR KFOK No Crew Brussels (Brussels National) EB…" at bounding box center [512, 129] width 799 height 188
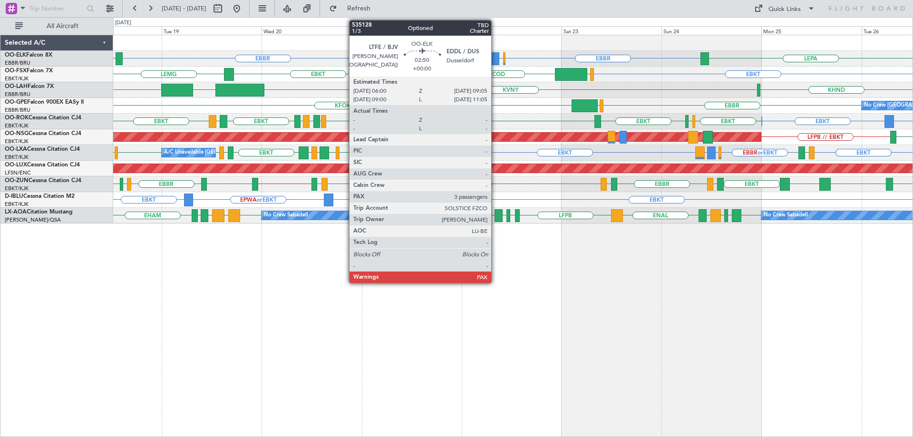
click at [495, 59] on div at bounding box center [492, 58] width 13 height 13
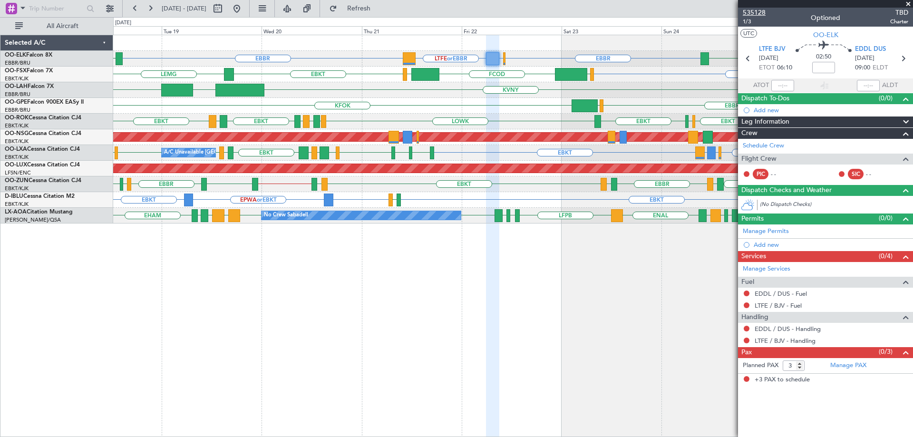
click at [750, 14] on span "535128" at bounding box center [754, 13] width 23 height 10
click at [905, 3] on span at bounding box center [908, 4] width 10 height 9
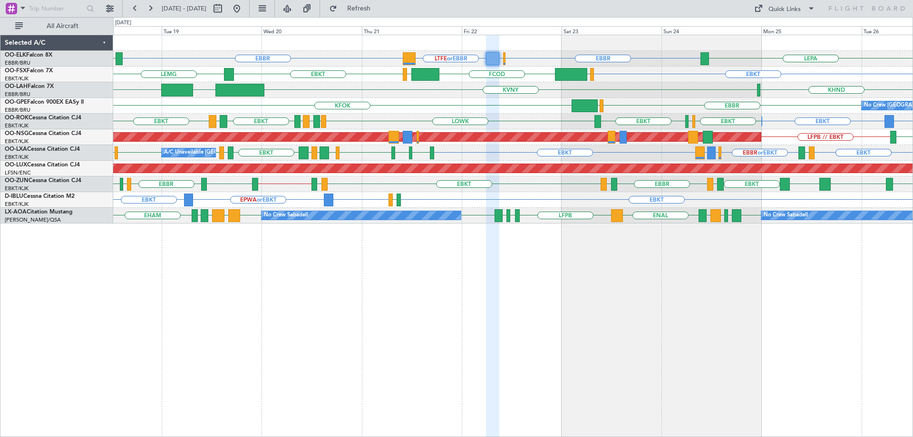
type input "0"
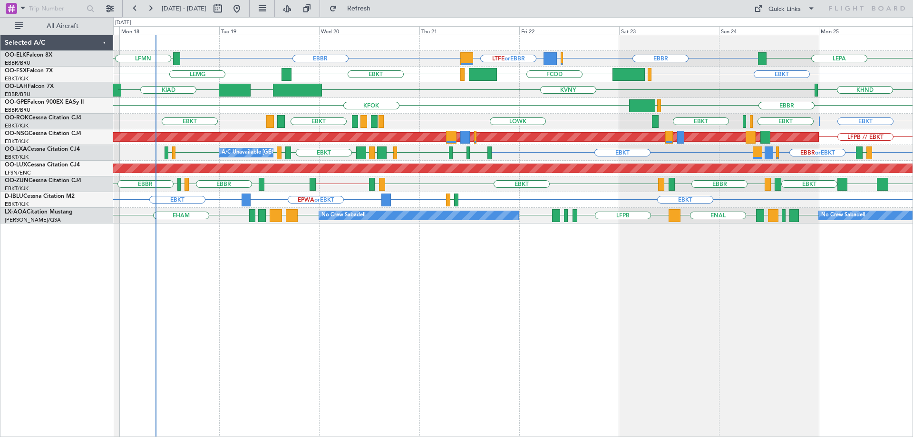
click at [375, 161] on div "Planned Maint Paris (Le Bourget) No Crew Paris (Le Bourget)" at bounding box center [512, 169] width 799 height 16
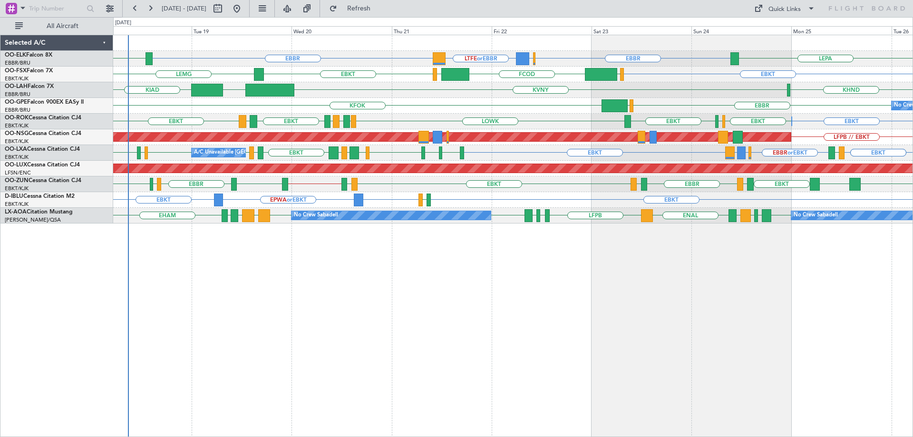
click at [620, 124] on div "Owner Kortrijk-Wevelgem EBKT EBKT LFMD EBKT EBKT EHAM EBKT LOWK LIRS LFSD LOWK …" at bounding box center [512, 122] width 799 height 16
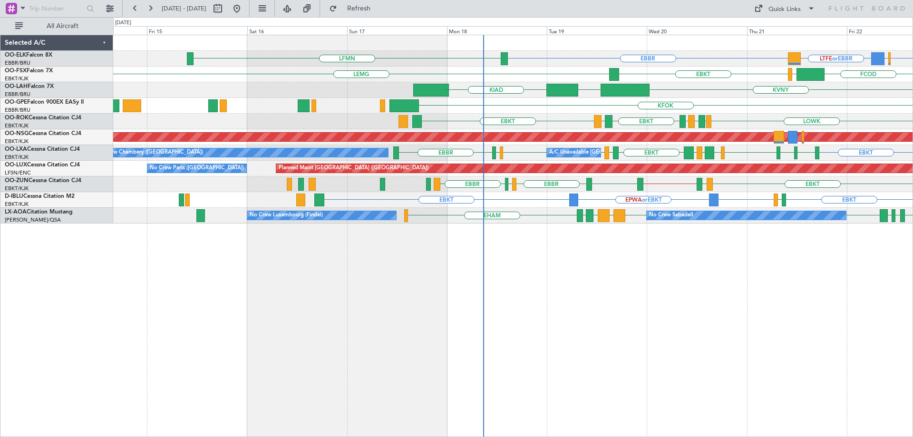
click at [604, 187] on div "EBBR EDDL or EBBR LTFE or EBBR LFMN EBBR LEPA EBKT LEMG FCOD LSGG EGGW EBKT KVN…" at bounding box center [512, 129] width 799 height 188
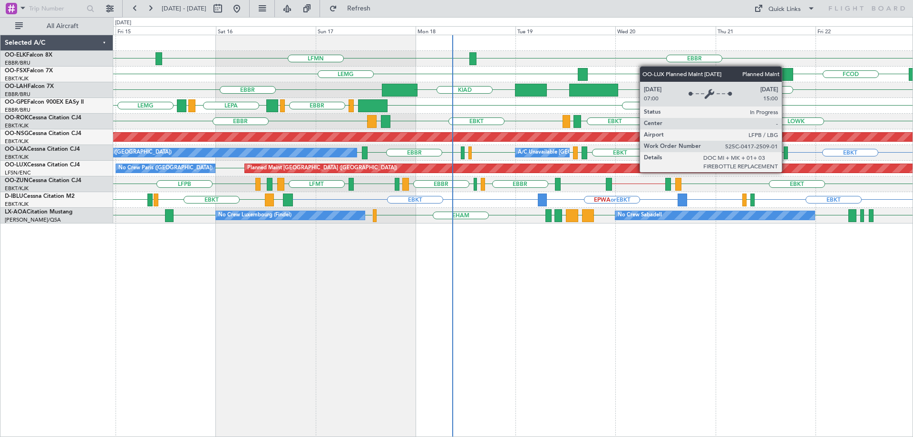
click at [300, 185] on div "EBBR LFMN EBBR EBKT LEMG FCOD LSGG KVNY EBBR KIAD EBBR KFOK EGLF EBBR EDDH LEPA…" at bounding box center [512, 129] width 799 height 188
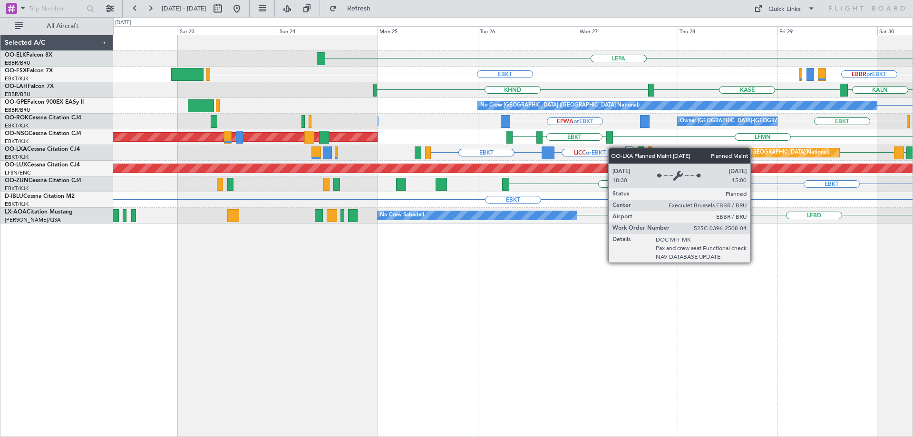
click at [673, 149] on div "LEPA EBBR EBBR or EBKT EBKT LIRZ or EBKT EBBR or EBKT KALN KHND KASE EBBR Plann…" at bounding box center [512, 129] width 799 height 188
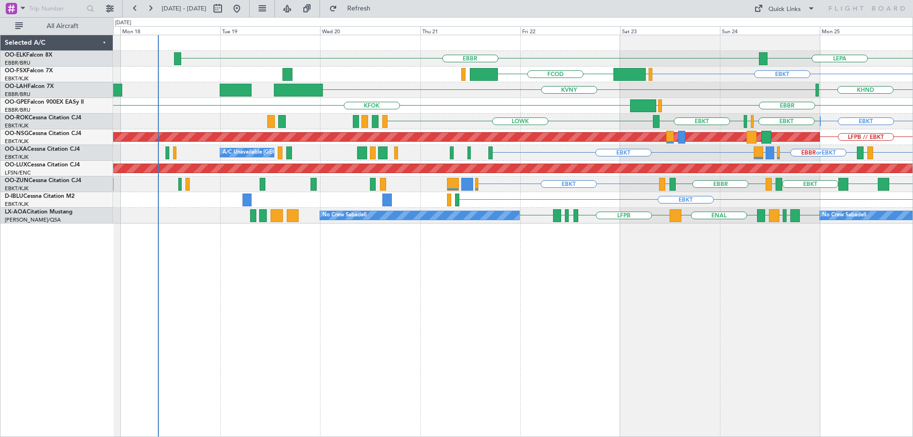
click at [607, 186] on div "LEPA EBBR EBKT EGGW FCOD KVNY KHND KASE EBBR EGLF KFOK No Crew Brussels (Brusse…" at bounding box center [512, 129] width 799 height 188
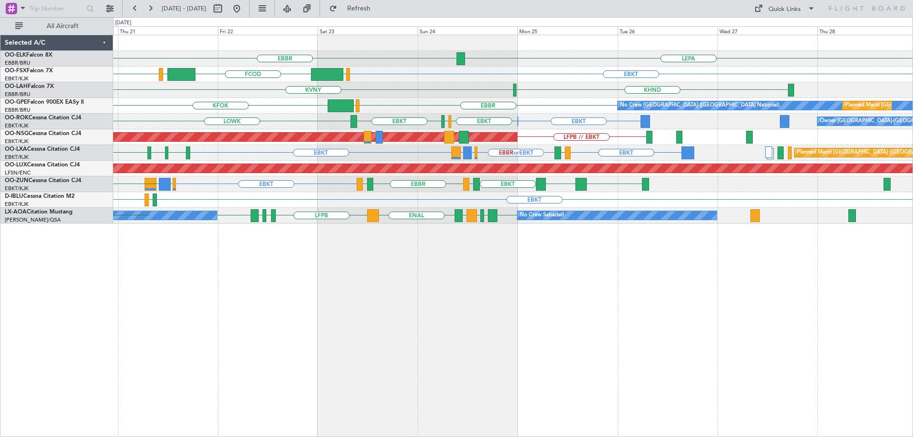
click at [396, 178] on div "EBBR LEPA EBKT EBKT EGGW FCOD LSGG LEMG KVNY KHND EBBR KIAD KFOK EBBR EGLF No C…" at bounding box center [512, 129] width 799 height 188
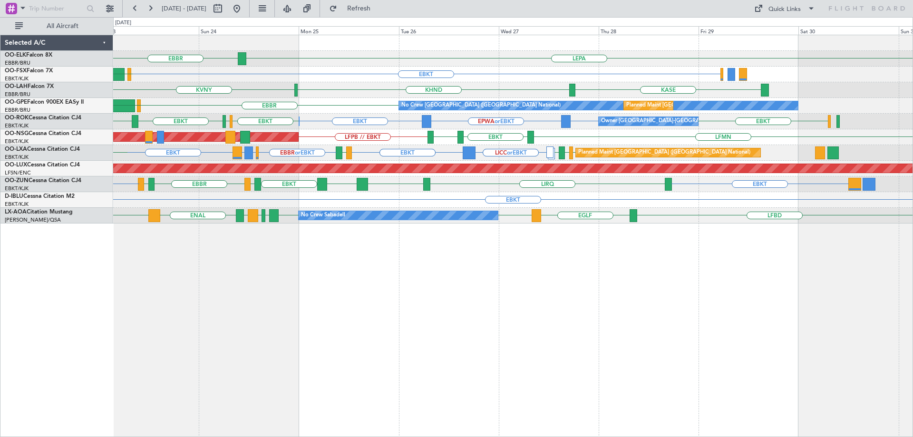
click at [388, 199] on div "EBBR LEPA EBKT EGGW FCOD LSGG EBKT KVNY KASE KHND Planned Maint Alton-st Louis …" at bounding box center [512, 129] width 799 height 188
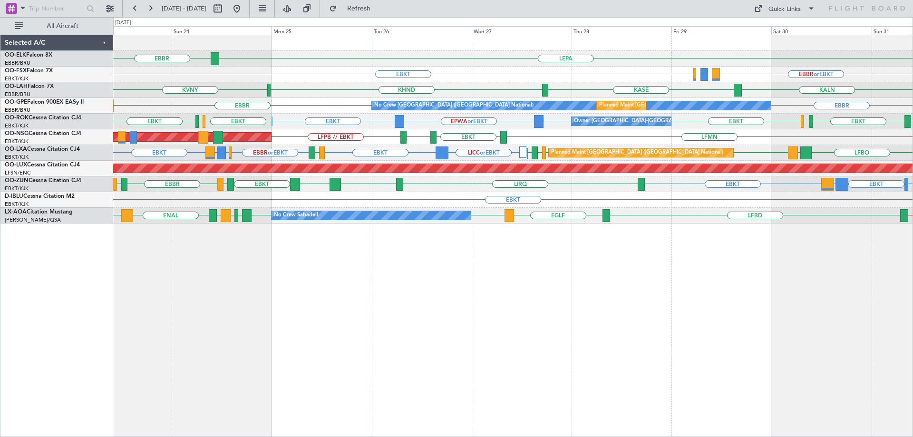
click at [425, 145] on div "EBBR LEPA EBBR or EBKT LIRZ or EBKT EBBR or EBKT EBKT KVNY KALN KASE KHND Plann…" at bounding box center [512, 129] width 799 height 188
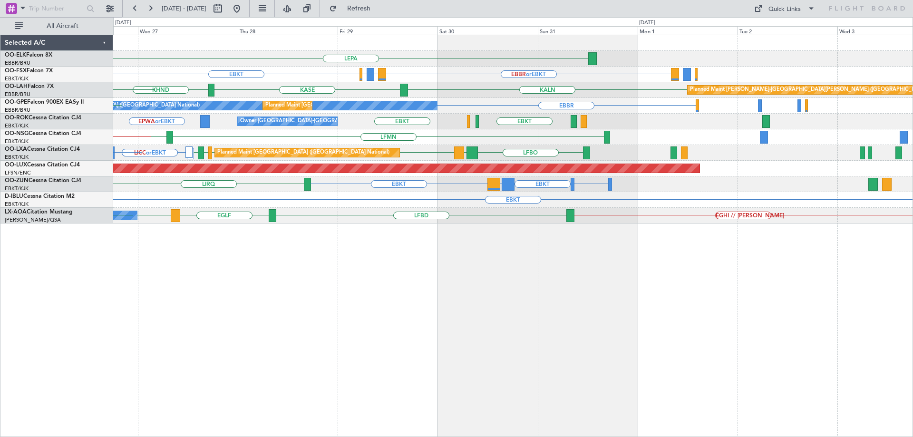
click at [360, 154] on div "LEPA EBBR or EBKT LIRZ or EBKT EBBR or EBKT EBKT KALN KASE KHND Planned Maint A…" at bounding box center [512, 129] width 799 height 188
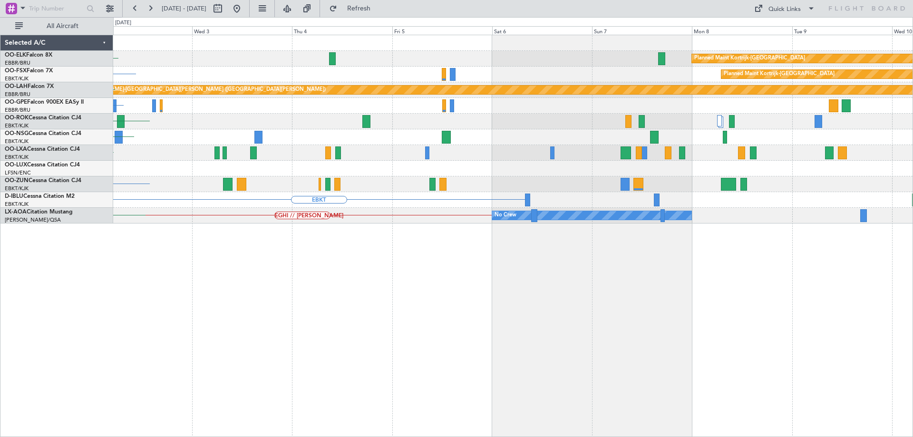
click at [390, 167] on div "Planned Maint [GEOGRAPHIC_DATA] ([GEOGRAPHIC_DATA])" at bounding box center [512, 169] width 799 height 16
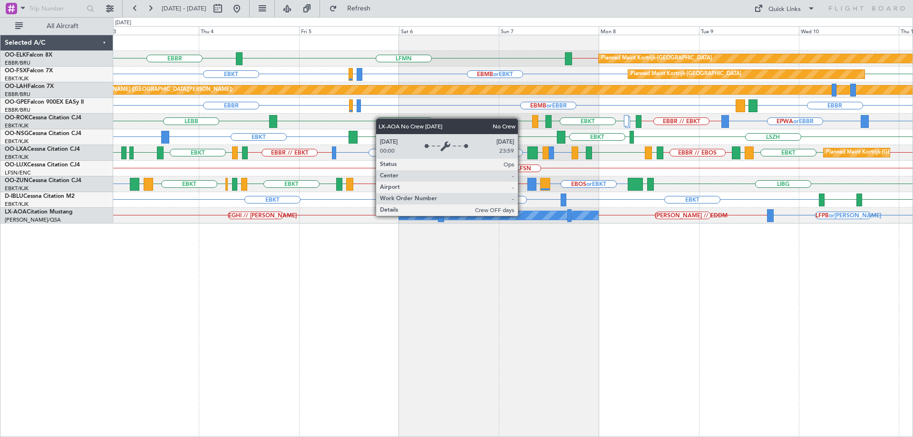
click at [522, 215] on div "No Crew" at bounding box center [498, 215] width 199 height 9
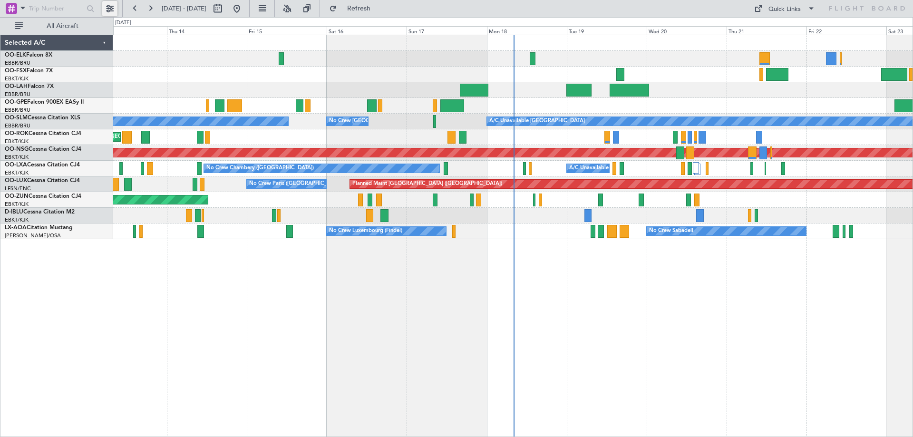
click at [112, 6] on button at bounding box center [109, 8] width 15 height 15
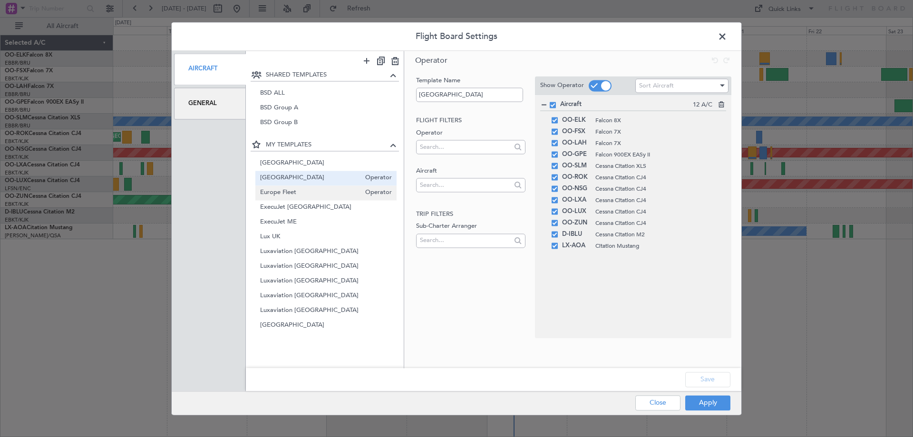
click at [297, 193] on span "Europe Fleet" at bounding box center [310, 193] width 101 height 10
type input "Europe Fleet"
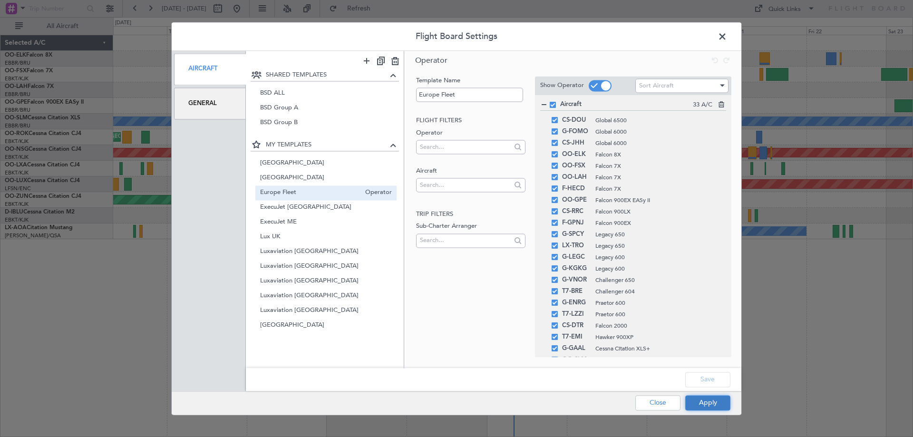
click at [696, 409] on button "Apply" at bounding box center [707, 402] width 45 height 15
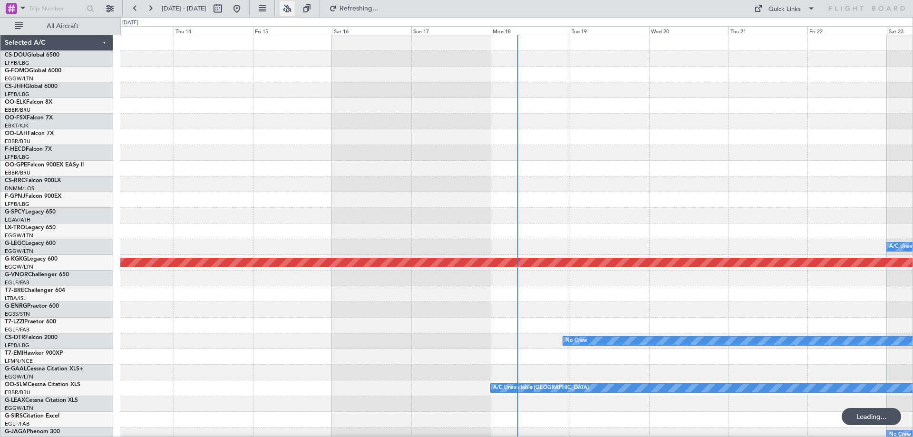
click at [295, 7] on button at bounding box center [287, 8] width 15 height 15
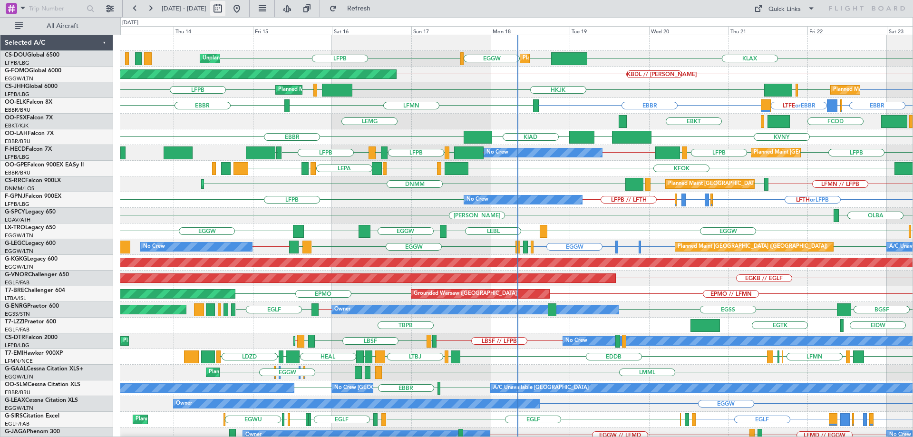
click at [225, 8] on button at bounding box center [217, 8] width 15 height 15
select select "8"
select select "2025"
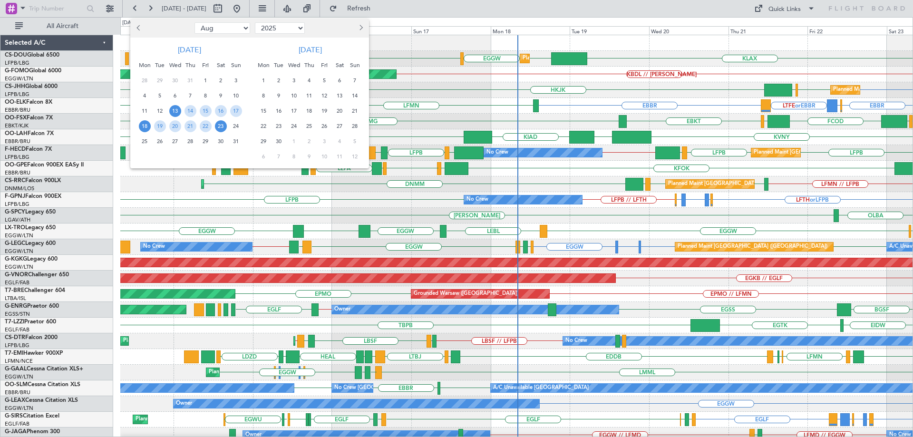
click at [140, 124] on span "18" at bounding box center [145, 126] width 12 height 12
click at [143, 139] on span "25" at bounding box center [145, 142] width 12 height 12
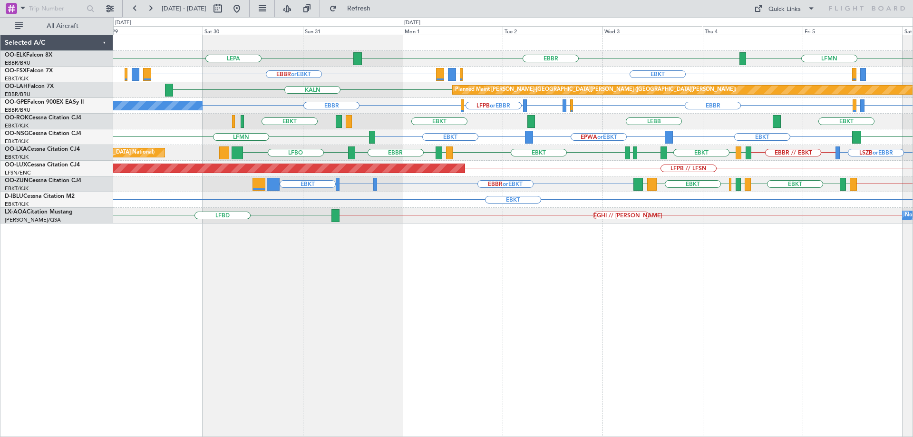
click at [438, 195] on div "LFMN [GEOGRAPHIC_DATA] LEPA EBBR // EBKT Planned Maint [GEOGRAPHIC_DATA]-[GEOGR…" at bounding box center [512, 129] width 799 height 188
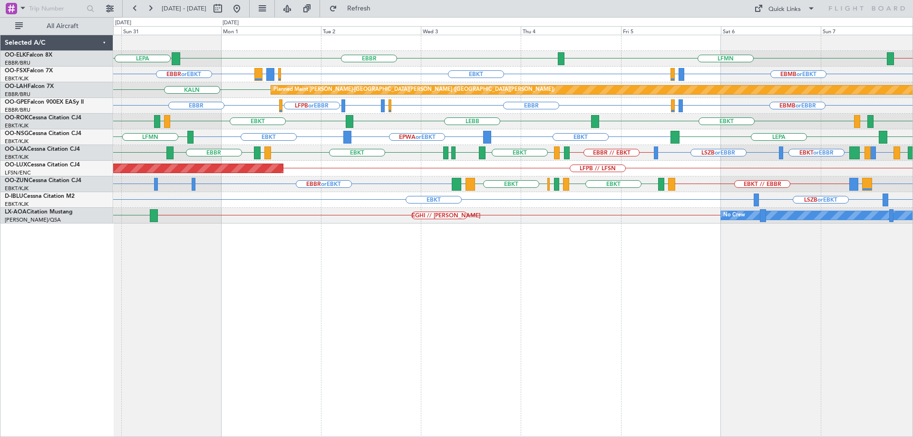
click at [475, 190] on div "EBOS or EBKT LIRN or EBKT EBKT // EBBR EBBR or EBKT EGGD or EBKT EBKT LFMD EBKT…" at bounding box center [512, 184] width 799 height 16
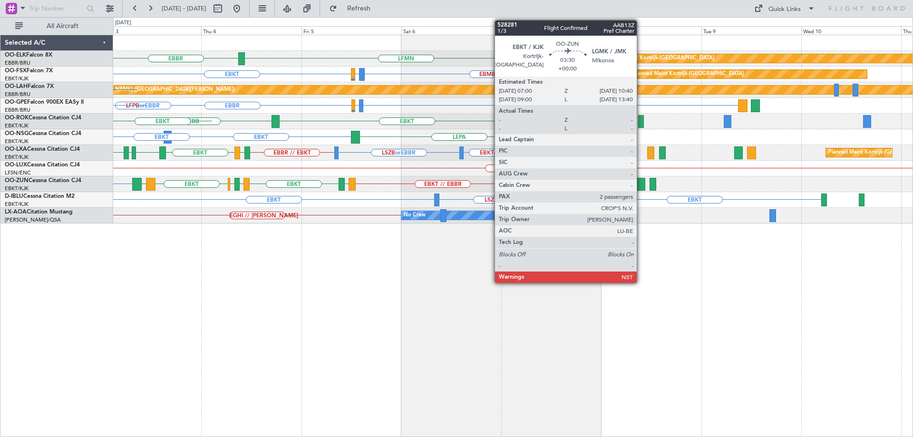
click at [337, 197] on div "EBBR // EBKT LFMN [GEOGRAPHIC_DATA] Planned Maint [GEOGRAPHIC_DATA]-[GEOGRAPHIC…" at bounding box center [512, 129] width 799 height 188
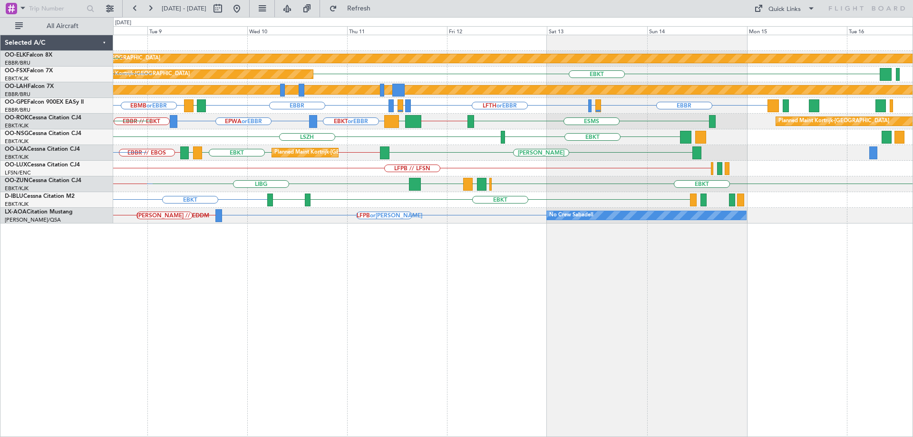
click at [472, 204] on div "EBKT EBKT LSZH LSZB or EBKT" at bounding box center [512, 200] width 799 height 16
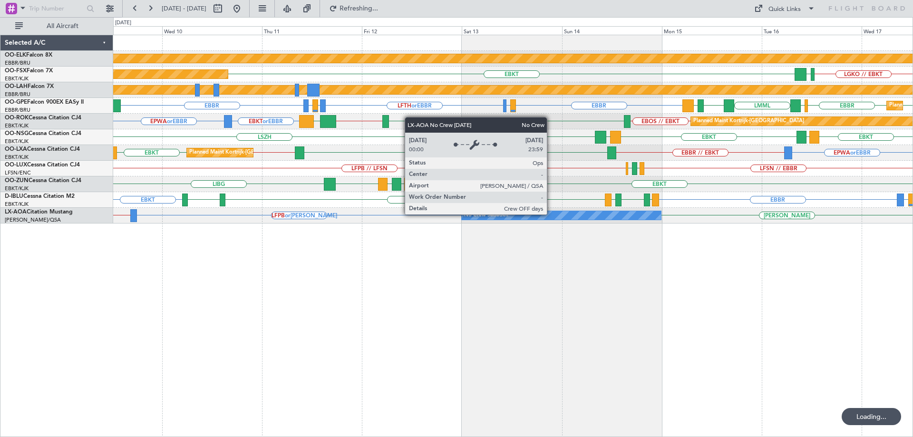
click at [551, 213] on div "No Crew Sabadell" at bounding box center [561, 215] width 199 height 9
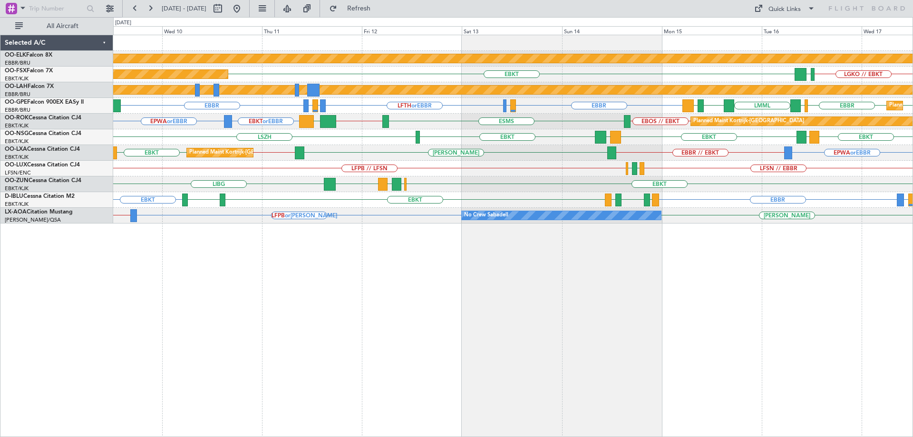
click at [682, 183] on div "Planned Maint Kortrijk-Wevelgem LGKO // EBKT EBKT LGAV Planned Maint Kortrijk-W…" at bounding box center [512, 129] width 799 height 188
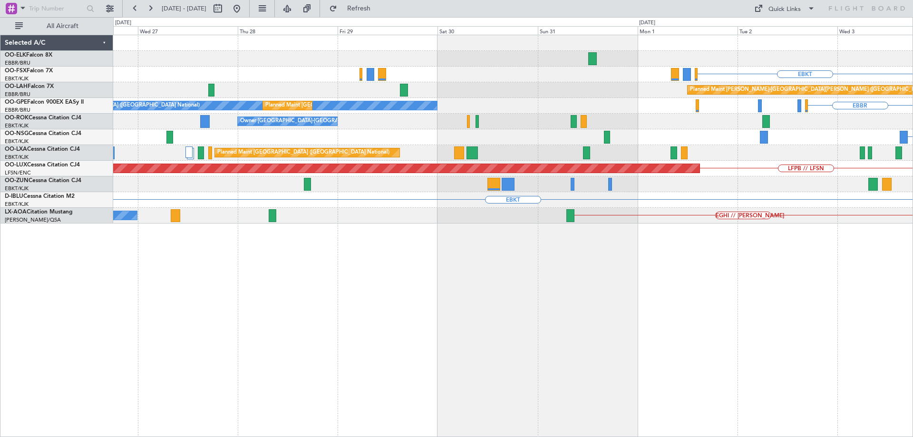
click at [703, 194] on div "LFMN EBKT LSZH or EBKT EBMB or EBKT Planned Maint Alton-st Louis (St Louis Regl…" at bounding box center [512, 129] width 799 height 188
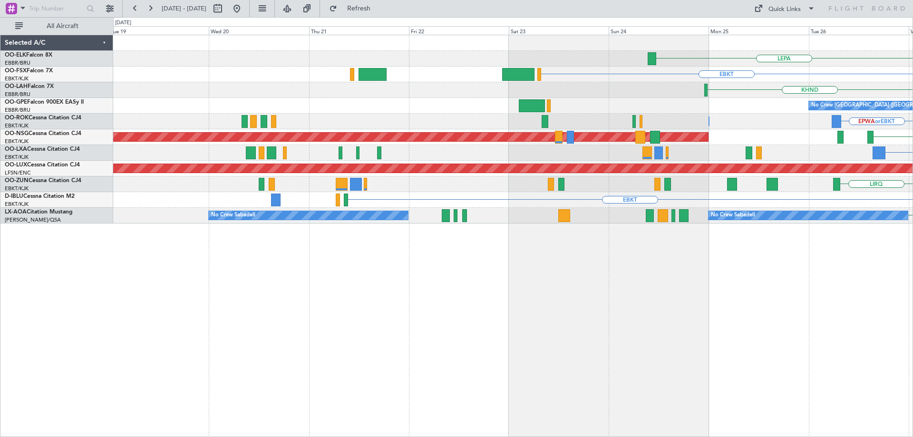
click at [447, 184] on div "LEPA EBKT KHND KASE No Crew Brussels (Brussels National) Planned Maint Brussels…" at bounding box center [512, 129] width 799 height 188
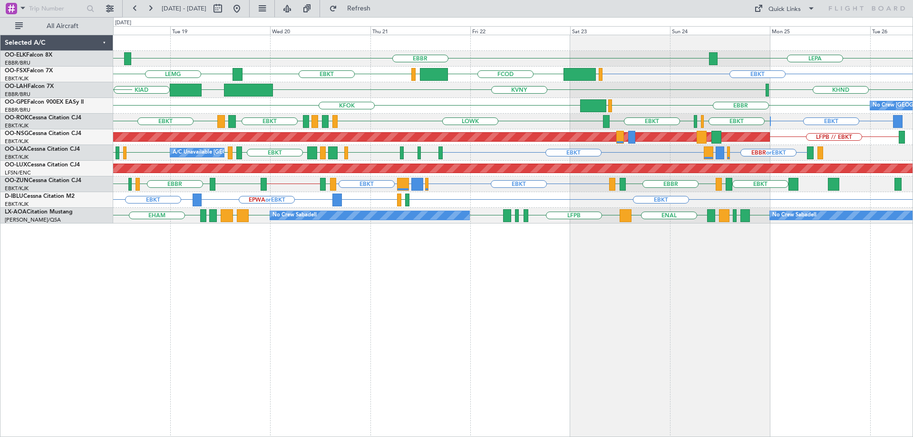
click at [530, 213] on div "EBBR LEPA LFMN EBKT EBKT LEMG EGGW FCOD LSGG KVNY KHND EBBR KIAD EBBR KFOK EBBR…" at bounding box center [512, 129] width 799 height 188
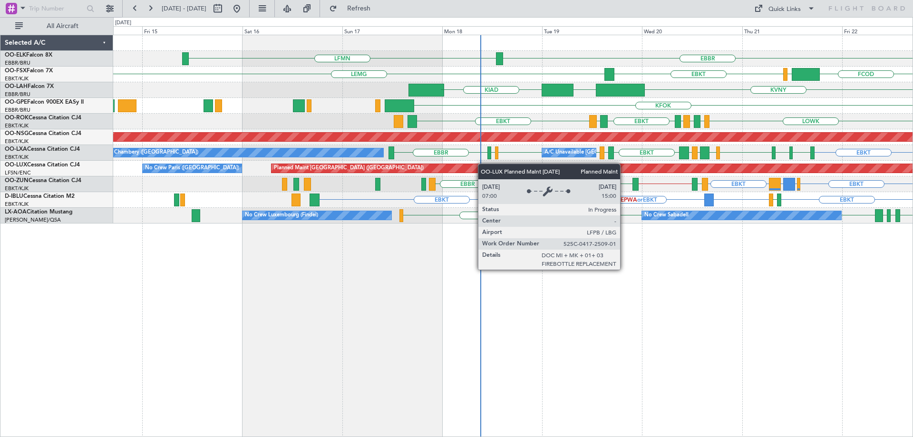
click at [583, 166] on div "EBBR LFMN LEPA FCOD LSGG EBKT LEMG EGGW EBKT KVNY EBBR KIAD KFOK EGLF EBBR No C…" at bounding box center [512, 129] width 799 height 188
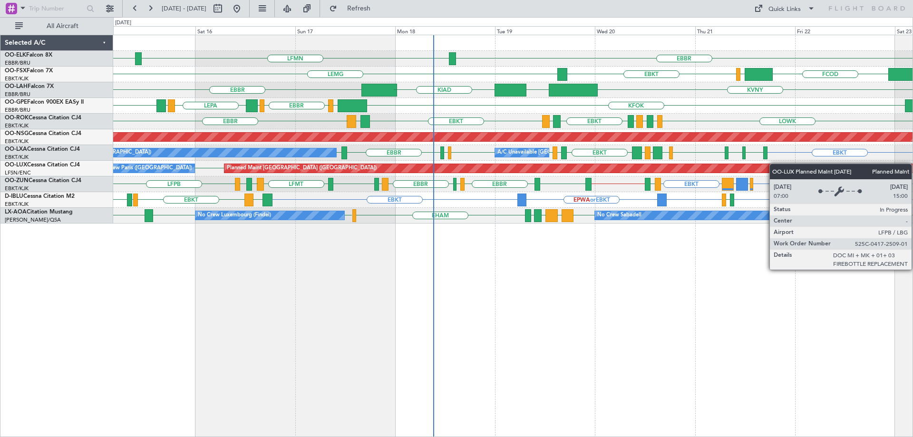
click at [735, 185] on div "EBBR LFMN EBBR FCOD LSGG EBKT LEMG KVNY EBBR KIAD EBBR KFOK EGLF EBBR EDDH LEPA…" at bounding box center [512, 129] width 799 height 188
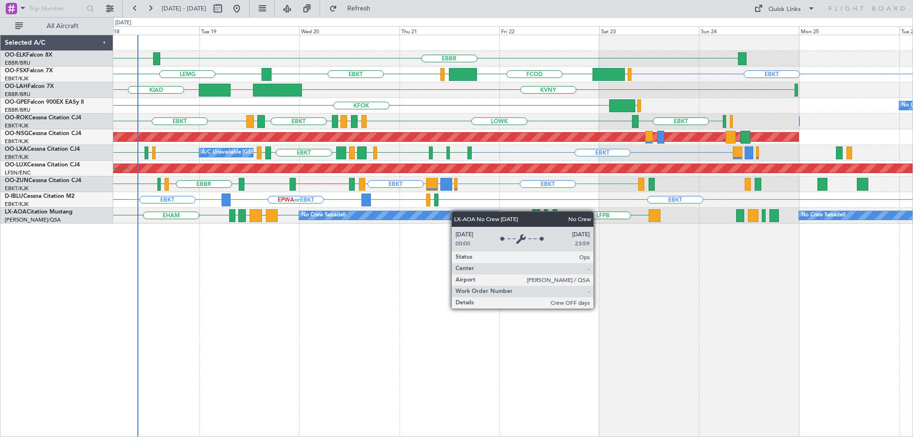
click at [433, 218] on div "EBBR LFMN EBKT EGGW FCOD LSGG EBKT LEMG KVNY EBBR KIAD EBBR EGLF KFOK No Crew B…" at bounding box center [512, 129] width 799 height 188
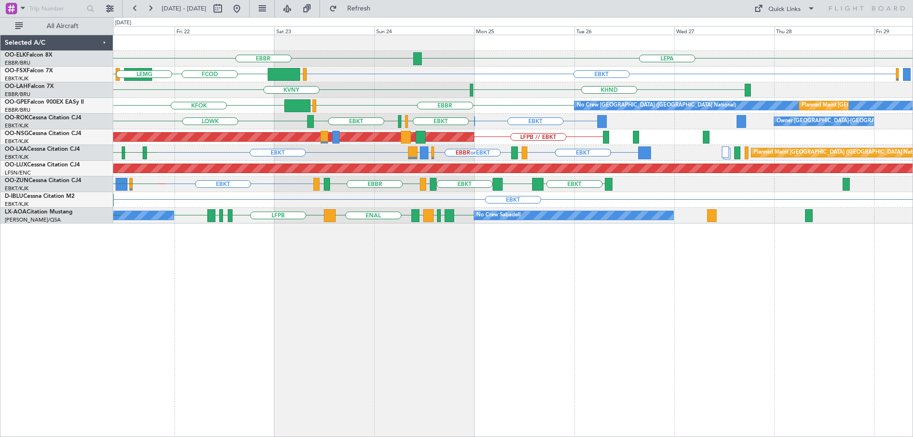
click at [505, 211] on div "LEPA EBBR EBKT EGGW FCOD LSGG EBKT LEMG KHND KVNY EBBR EBBR EGLF KFOK No Crew B…" at bounding box center [512, 129] width 799 height 188
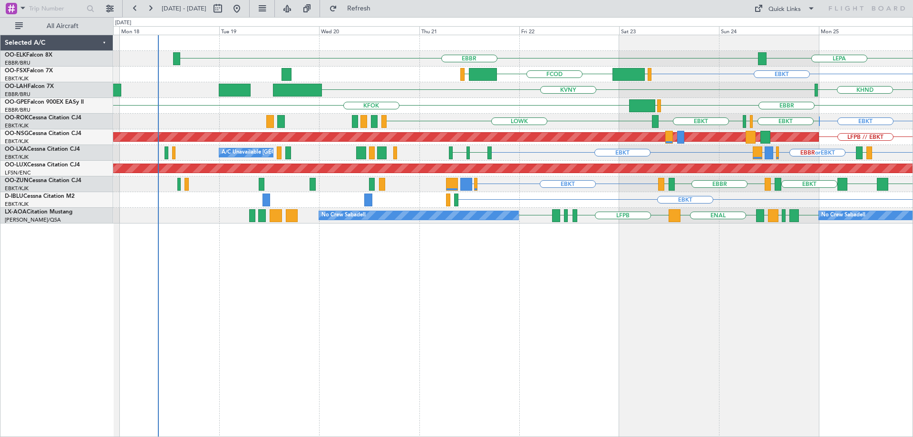
click at [546, 145] on div "EBBR LEPA EGGW FCOD LSGG EBKT KVNY KHND KASE KFOK EGLF EBBR No Crew Brussels (B…" at bounding box center [512, 129] width 799 height 188
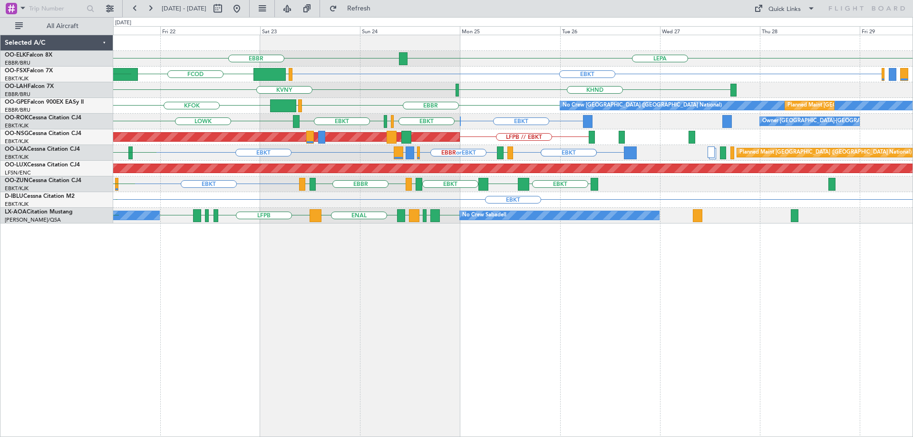
click at [444, 221] on div "LEPA EBBR EBKT EGGW FCOD LSGG EBKT LEMG KHND KVNY EBBR EBBR EGLF KFOK No Crew B…" at bounding box center [512, 129] width 799 height 188
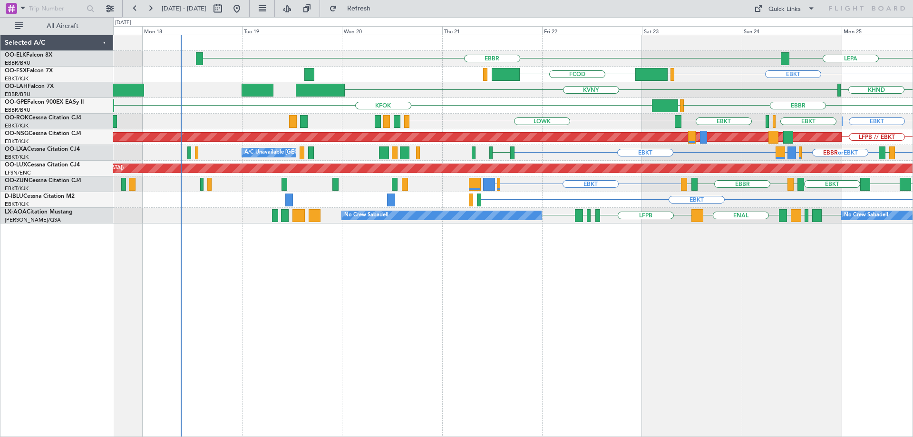
click at [741, 188] on div "EBKT EGKB or EBKT EBKT LOWS EBBR LFBD LEBZ EBKT LESO" at bounding box center [512, 184] width 799 height 16
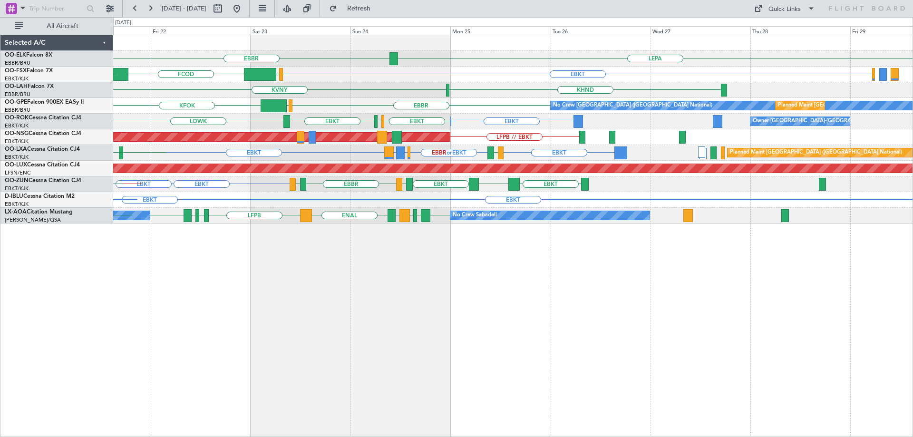
click at [351, 203] on div "LEPA EBBR EBKT EGGW FCOD LSGG EBKT KHND KVNY EBBR EGLF KFOK No Crew Brussels (B…" at bounding box center [512, 129] width 799 height 188
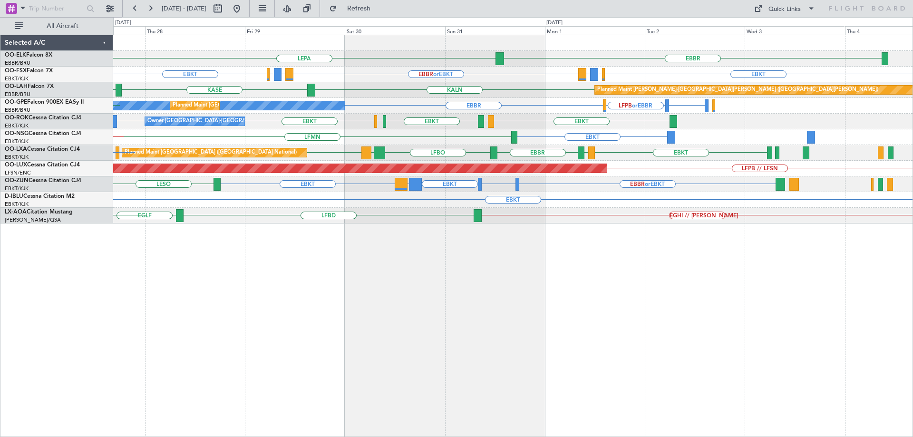
click at [380, 195] on div "LEPA EBBR EBBR or EBKT LIRZ or EBKT EBBR or EBKT EBKT EBKT EBBR or EBKT LIRZ or…" at bounding box center [512, 129] width 799 height 188
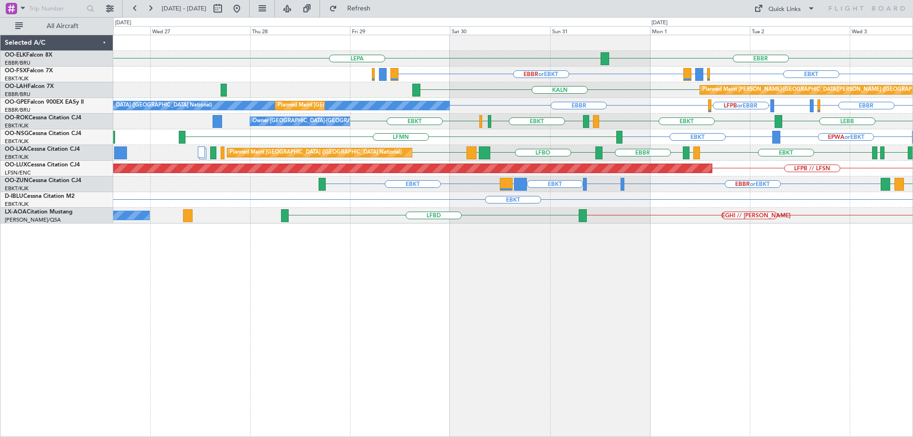
click at [530, 160] on div "EBBR LEPA LFMN EBKT EBBR or EBKT EBBR or EBKT LIRZ or EBKT LSZH or EBKT KALN Pl…" at bounding box center [512, 129] width 799 height 188
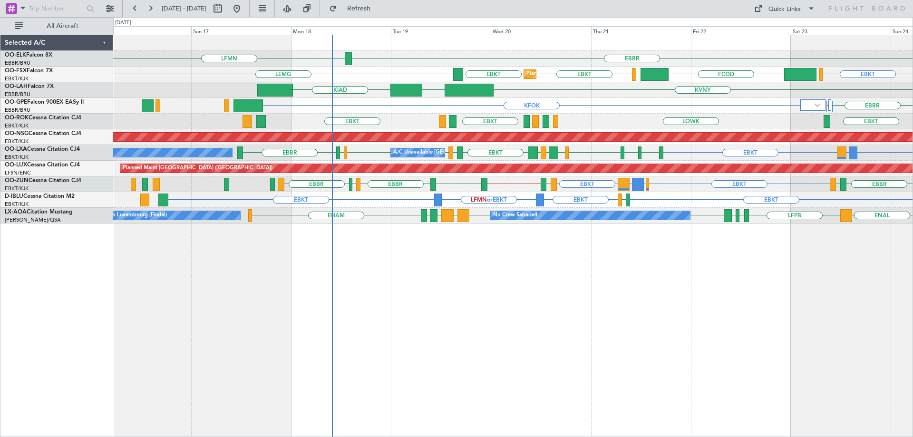
click at [321, 116] on div "EBBR LFMN LEPA EBKT EGGW FCOD LSGG EBKT LEMG EBKT Planned Maint Kortrijk-Wevelg…" at bounding box center [512, 129] width 799 height 188
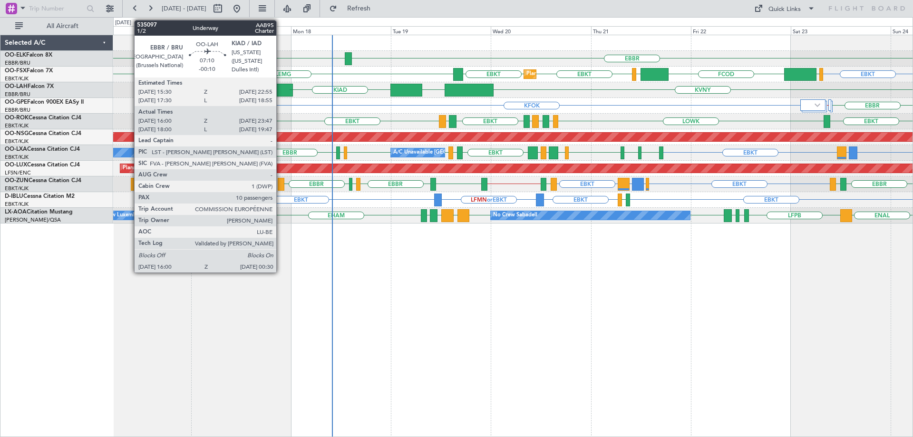
click at [281, 95] on div at bounding box center [275, 90] width 36 height 13
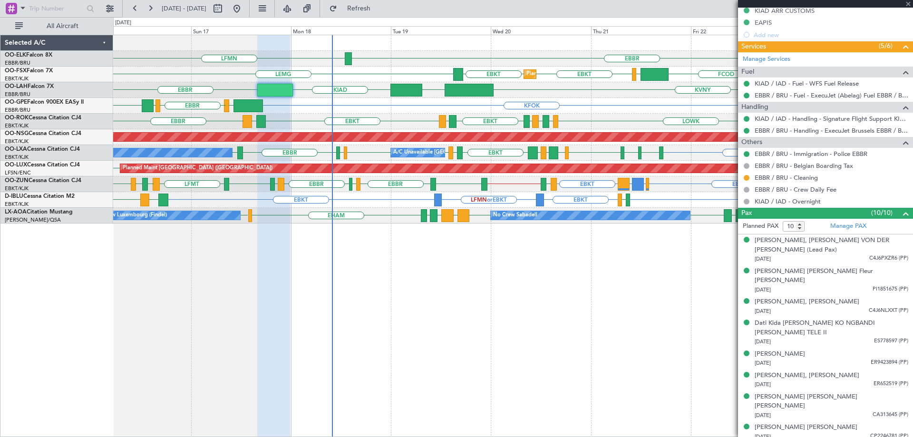
scroll to position [301, 0]
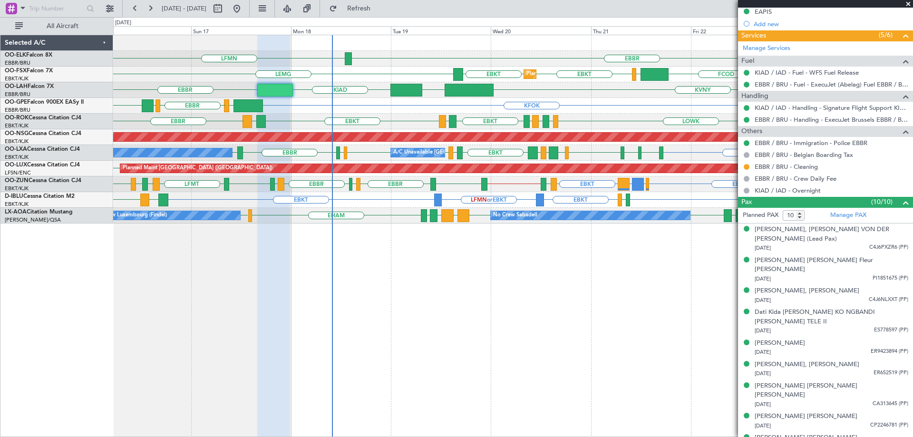
click at [907, 5] on span at bounding box center [908, 4] width 10 height 9
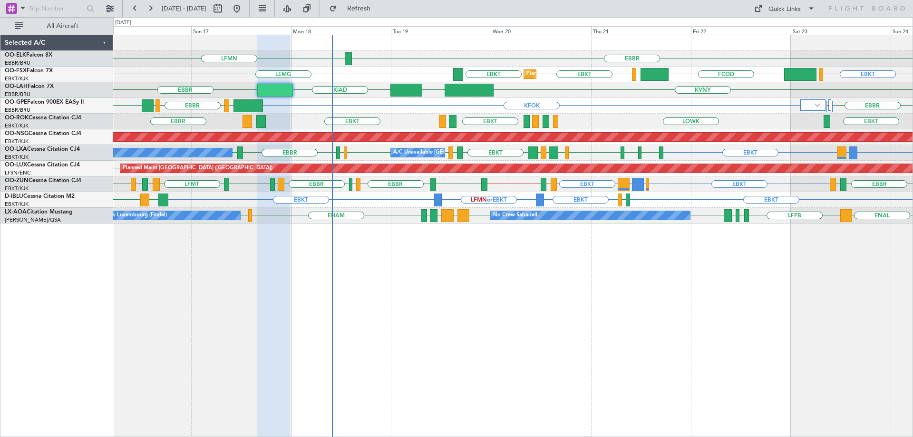
type input "0"
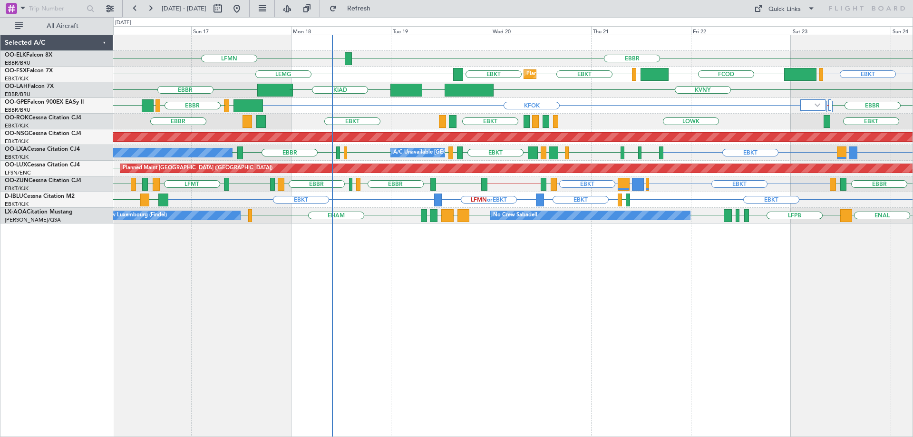
scroll to position [0, 0]
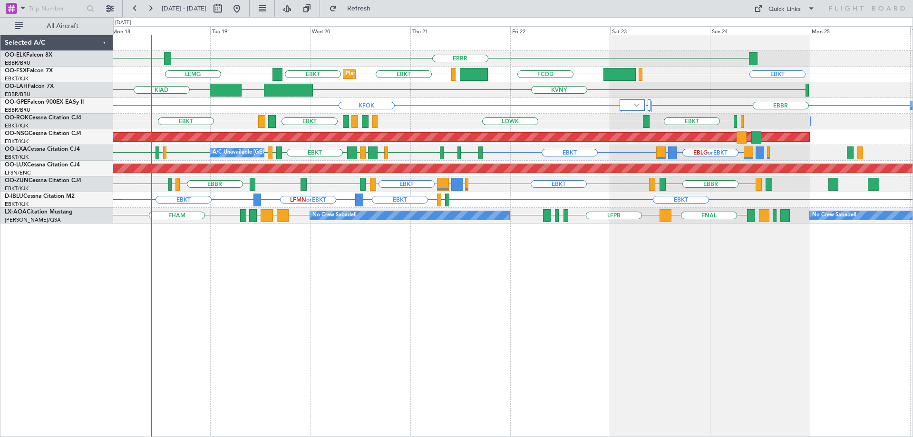
click at [577, 218] on div "EBBR LFMN EBKT EGGW FCOD LSGG EBKT EBKT LEMG Planned Maint Kortrijk-Wevelgem KV…" at bounding box center [512, 129] width 799 height 188
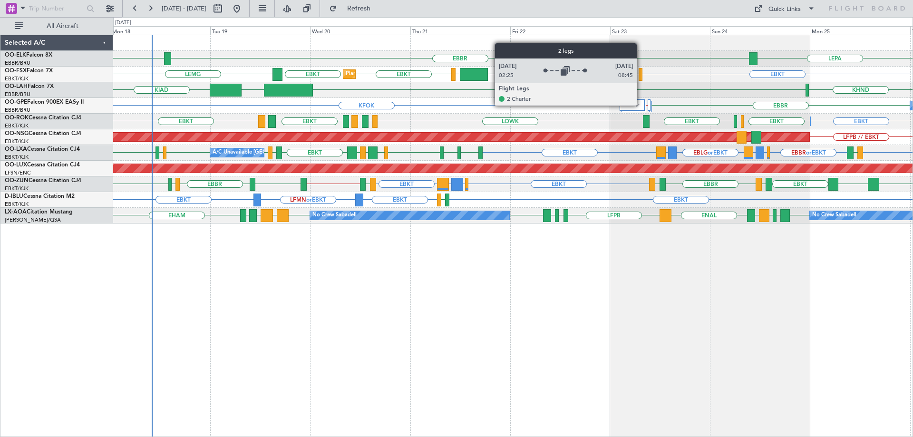
click at [641, 105] on div at bounding box center [632, 104] width 25 height 11
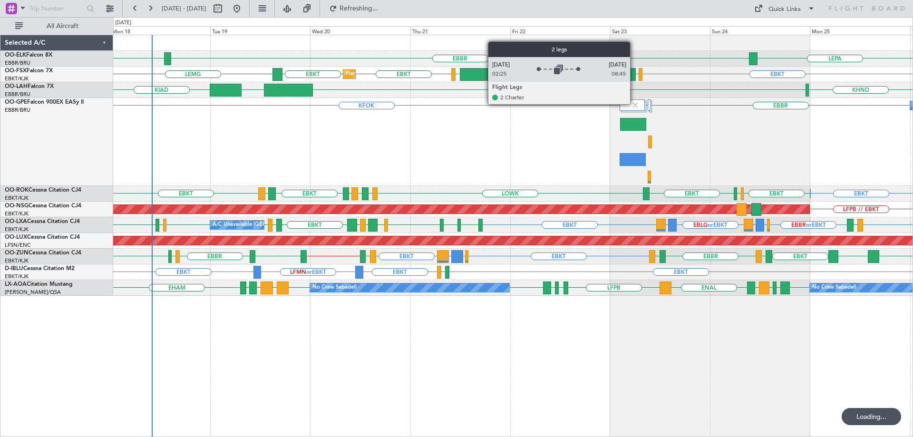
click at [634, 104] on img at bounding box center [635, 105] width 9 height 9
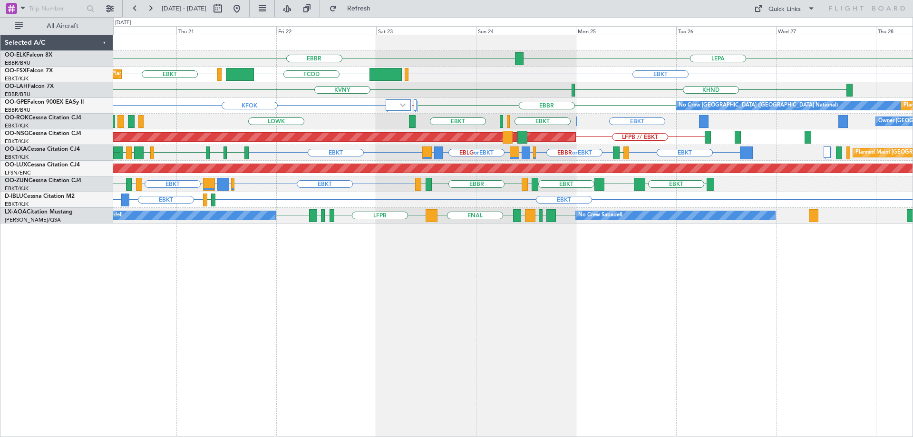
click at [581, 206] on div "LEPA EBBR LFMN EBKT EGGW FCOD LSGG EBKT Planned Maint Kortrijk-Wevelgem EBKT LE…" at bounding box center [512, 129] width 799 height 188
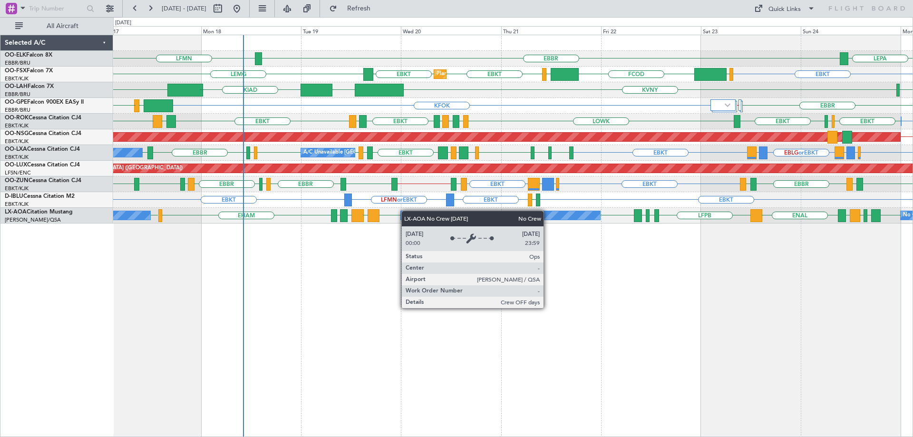
click at [410, 211] on div "LEPA EBBR LFMN Planned Maint Kortrijk-Wevelgem EBKT LEMG EGGW FCOD LSGG EBKT EB…" at bounding box center [512, 129] width 799 height 188
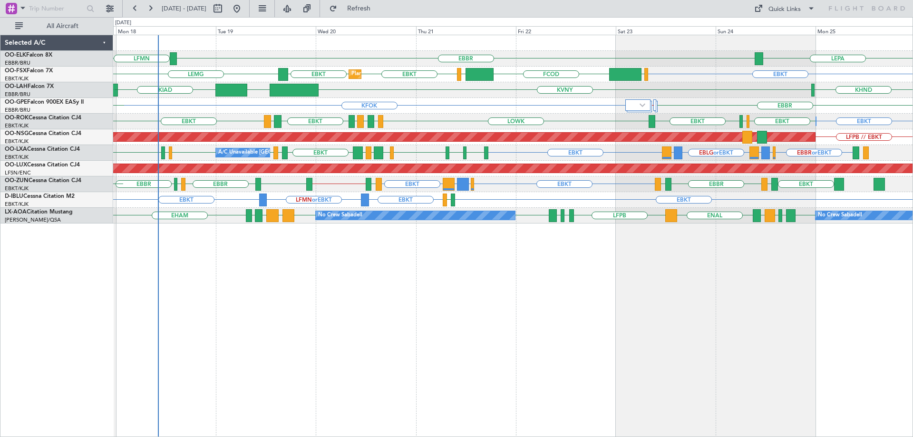
click at [590, 155] on div "LEPA EBBR LFMN Planned Maint Kortrijk-Wevelgem EBKT LEMG EGGW FCOD LSGG EBKT EB…" at bounding box center [512, 129] width 799 height 188
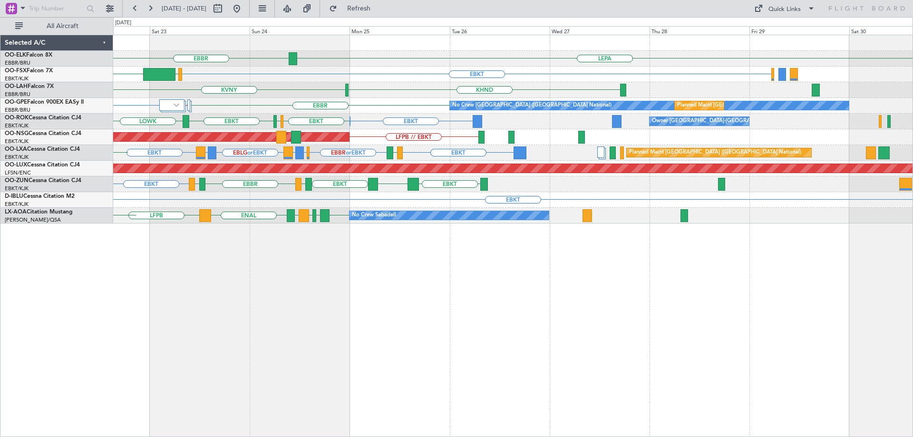
click at [293, 205] on div "EBKT EGJJ EBKT" at bounding box center [512, 200] width 799 height 16
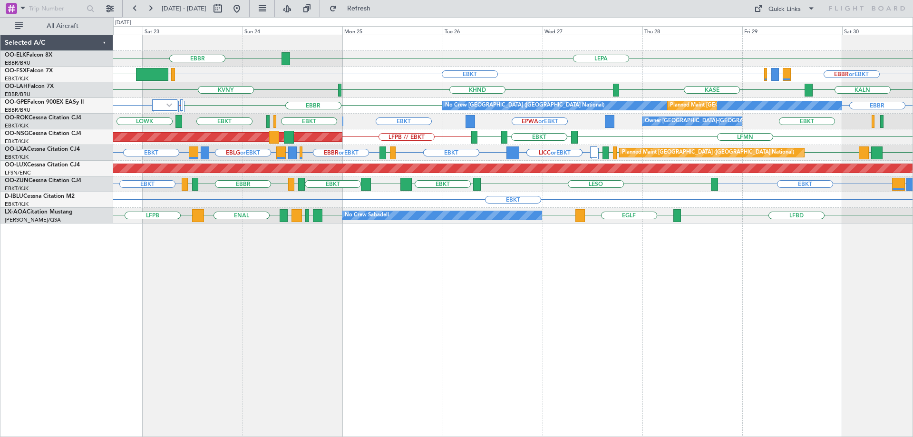
click at [271, 198] on div "LEPA EBBR EBBR or EBKT LIRZ or EBKT EBBR or EBKT EBKT EGGW FCOD KALN KASE KHND …" at bounding box center [512, 129] width 799 height 188
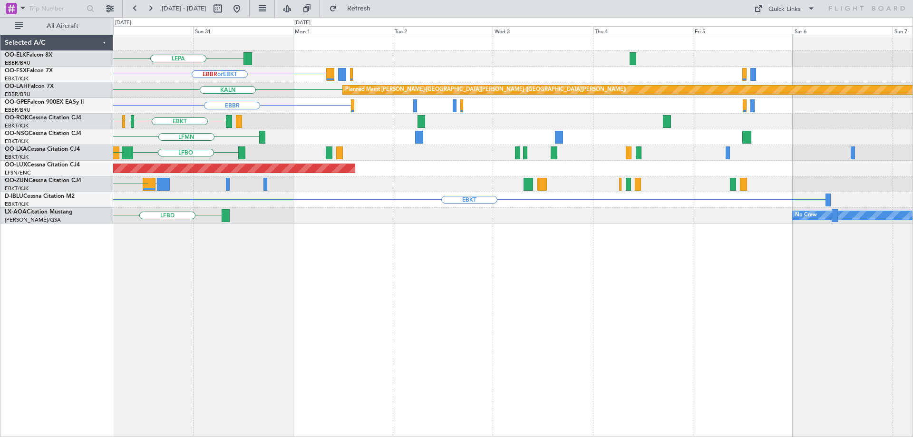
click at [433, 189] on div "EBKT LICC or EBKT LESO" at bounding box center [512, 184] width 799 height 16
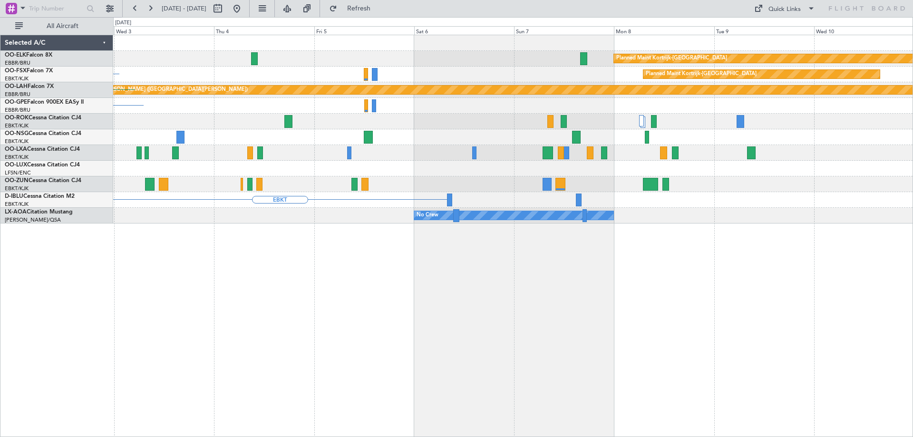
click at [378, 185] on div at bounding box center [512, 184] width 799 height 16
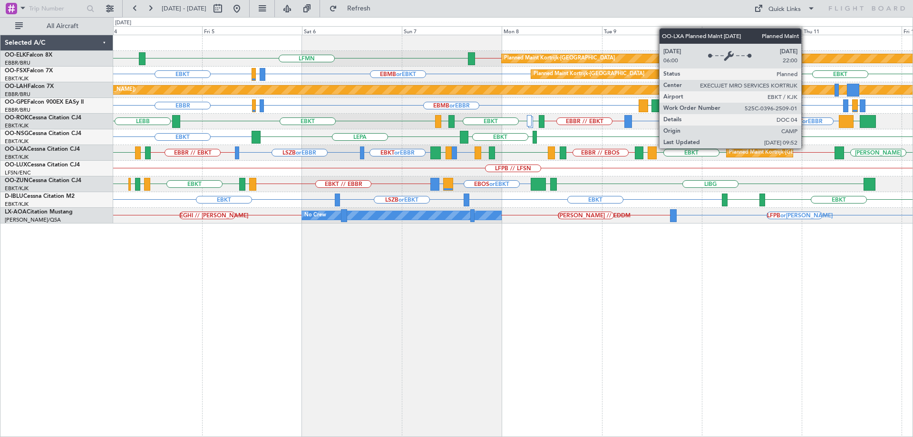
click at [763, 155] on div "Planned Maint Kortrijk-[GEOGRAPHIC_DATA]" at bounding box center [759, 153] width 67 height 10
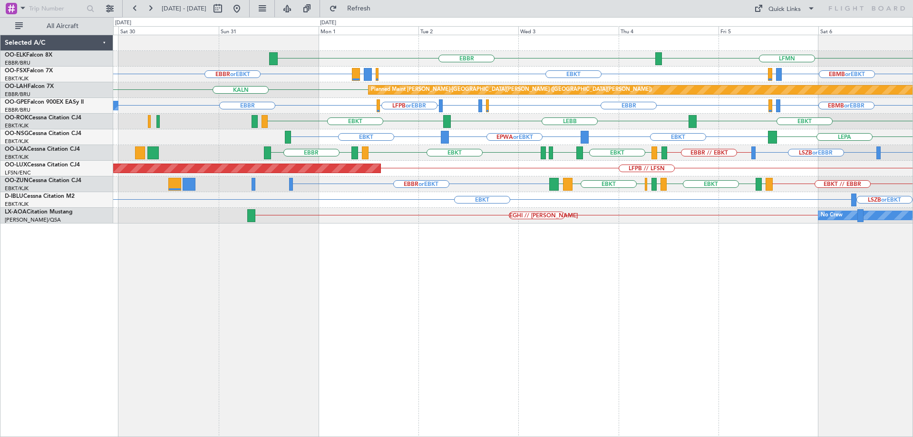
click at [526, 179] on div "LFMN EBBR EBBR // EBKT Planned Maint Kortrijk-Wevelgem EBBR or EBKT EBMB or EBK…" at bounding box center [512, 129] width 799 height 188
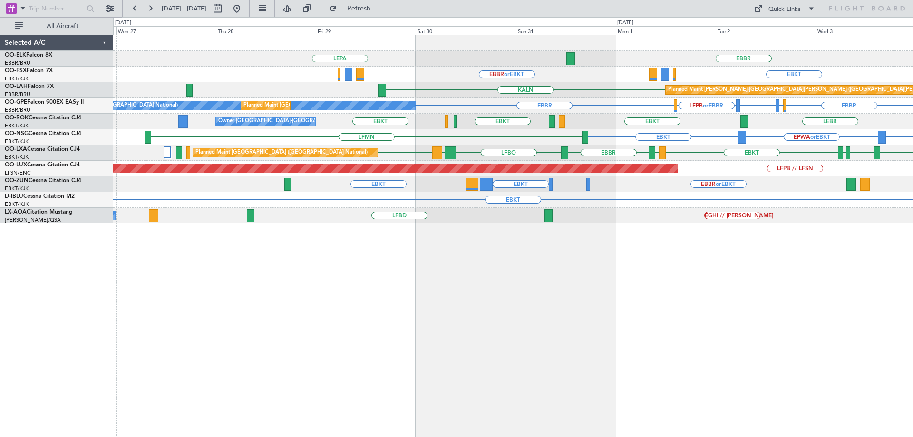
click at [637, 207] on div "LEPA EBBR LFMN EBBR or EBKT EBKT EBBR or EBKT LIRZ or EBKT LSZH or EBKT EBMB or…" at bounding box center [512, 129] width 799 height 188
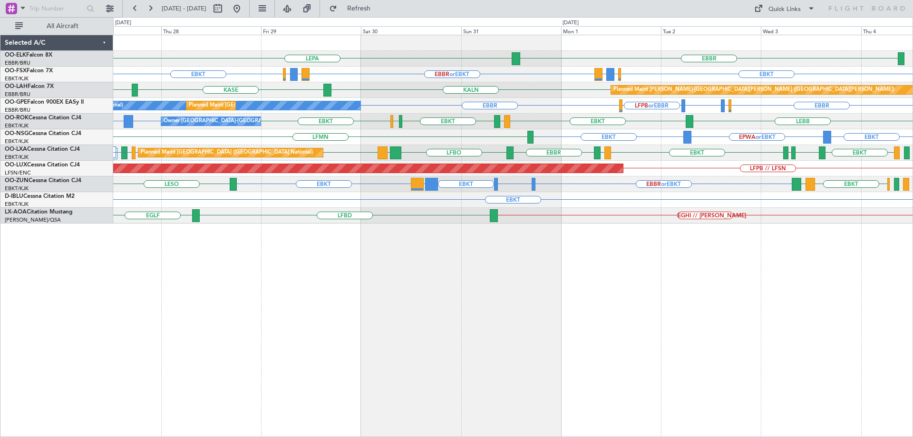
click at [438, 129] on div "LEPA EBBR EBBR or EBKT LIRZ or EBKT EBBR or EBKT EBKT LIRZ or EBKT EBBR or EBKT…" at bounding box center [512, 129] width 799 height 188
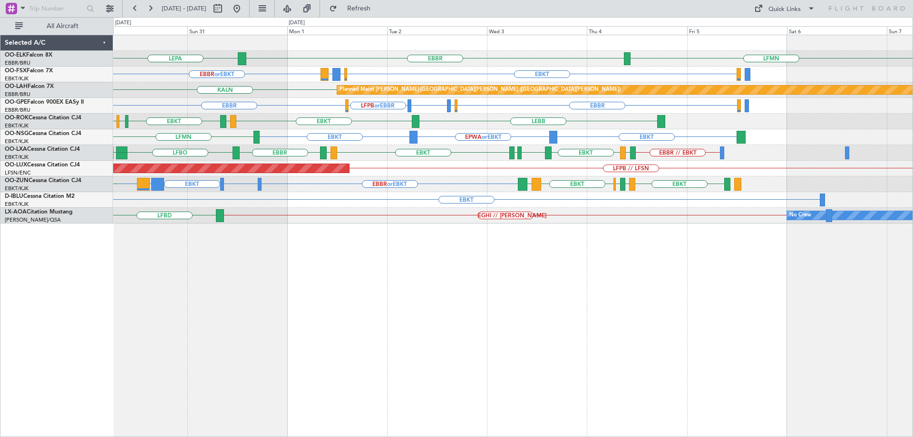
click at [523, 184] on div "LEPA LFMN EBBR Planned Maint Kortrijk-Wevelgem EBBR or EBKT EBKT EBBR or EBKT L…" at bounding box center [512, 129] width 799 height 188
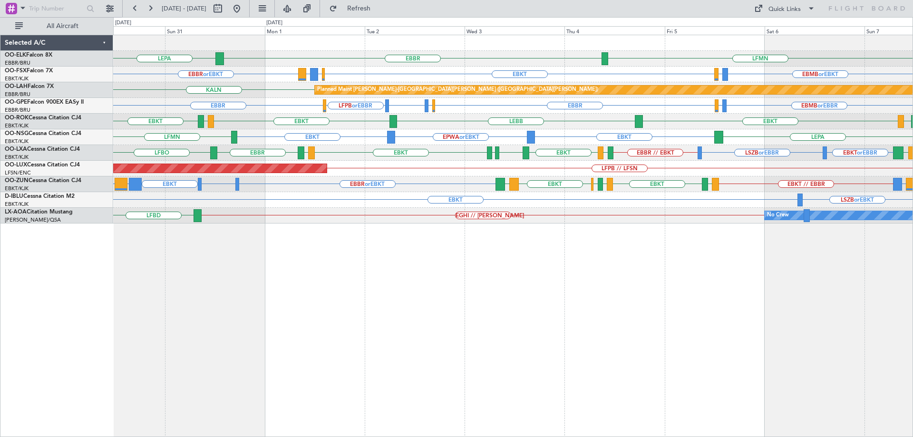
click at [737, 180] on div "EBKT LIRN or EBKT EBKT // EBBR EBBR or EBKT EGGD or EBKT EBKT LICC or EBKT LFMD…" at bounding box center [512, 184] width 799 height 16
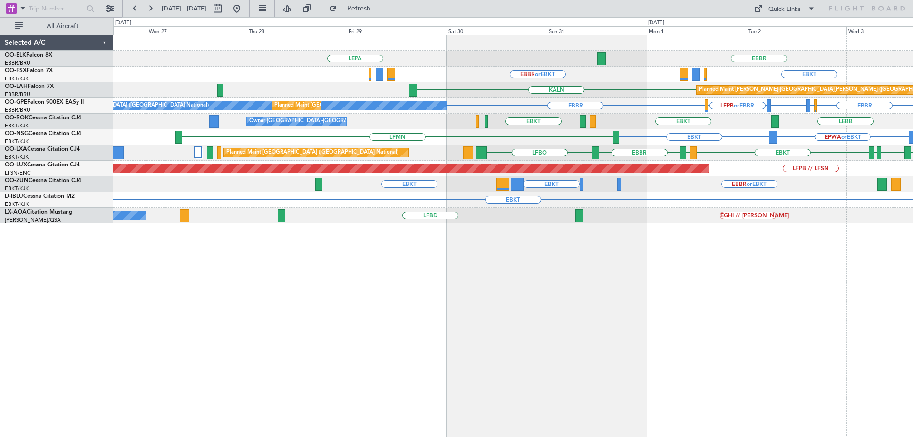
click at [686, 184] on div "EBKT EBBR or EBKT EGGD or EBKT EBKT LICC or EBKT EBKT LIRA EBLG LIML EBKT LFMD …" at bounding box center [512, 184] width 799 height 16
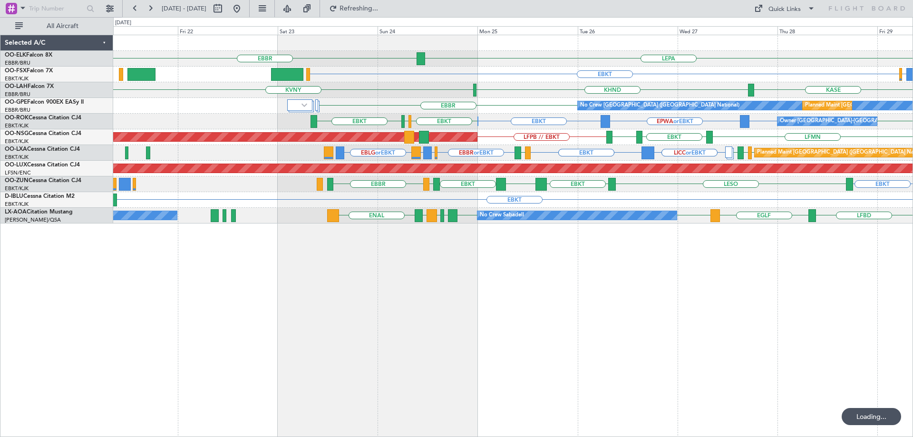
click at [602, 181] on div "EBKT LESO EBKT LEBZ EBKT LOWS EBBR LICC or EBKT EBKT" at bounding box center [512, 184] width 799 height 16
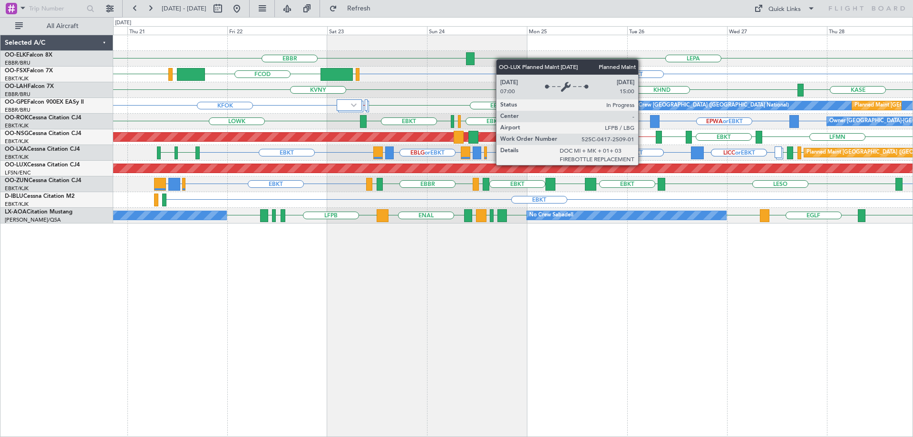
click at [453, 170] on div "Planned Maint [GEOGRAPHIC_DATA] ([GEOGRAPHIC_DATA])" at bounding box center [473, 168] width 1632 height 9
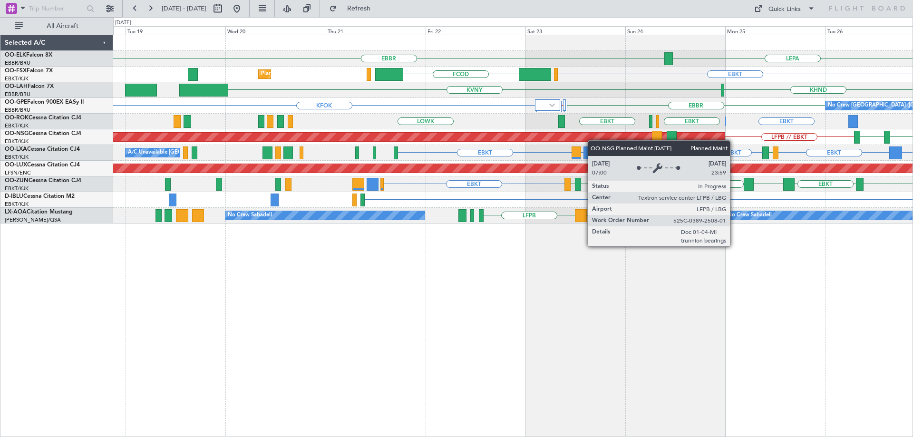
click at [678, 139] on div "LFPB // EBKT EBKT EKEB Planned Maint Paris (Le Bourget) LFMN" at bounding box center [512, 137] width 799 height 16
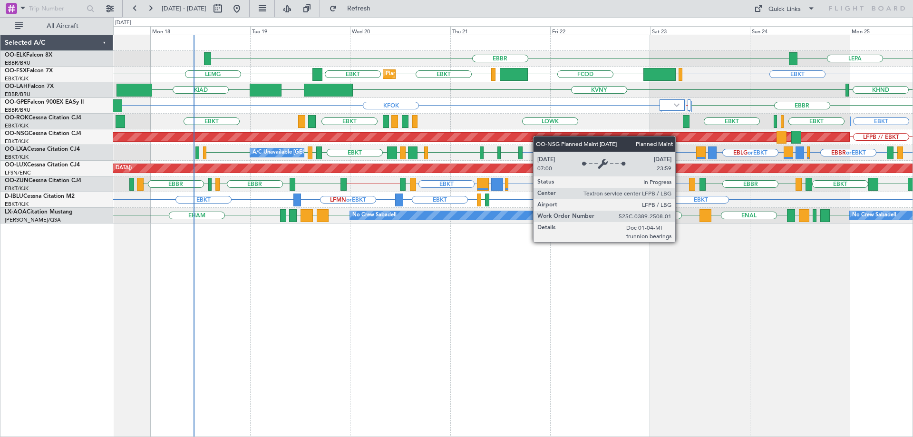
click at [511, 139] on div "EBBR LEPA Planned Maint Kortrijk-Wevelgem EBKT EBKT LEMG EGGW FCOD LSGG EBKT KV…" at bounding box center [512, 129] width 799 height 188
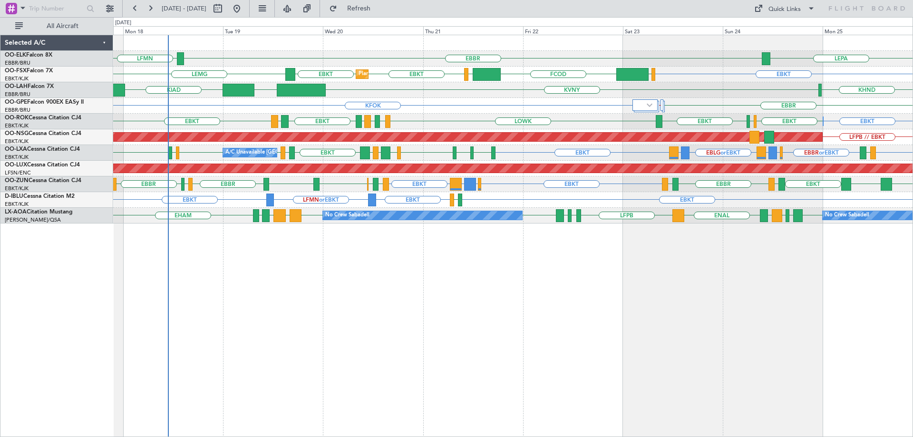
click at [365, 282] on div "LEPA EBBR LFMN EBKT EGGW FCOD LSGG EBKT EBKT LEMG Planned Maint Kortrijk-Wevelg…" at bounding box center [513, 236] width 800 height 402
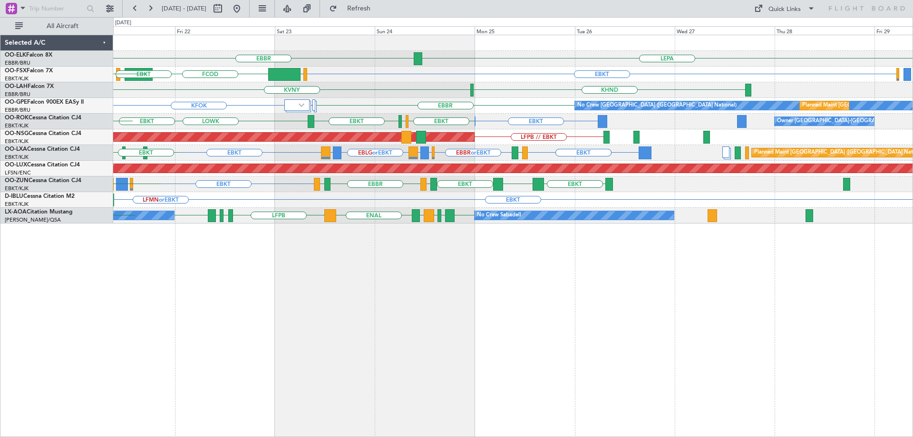
click at [365, 217] on div "LEPA EBBR EBKT EGGW FCOD LSGG EBKT Planned Maint Kortrijk-Wevelgem EBKT LEMG KH…" at bounding box center [512, 129] width 799 height 188
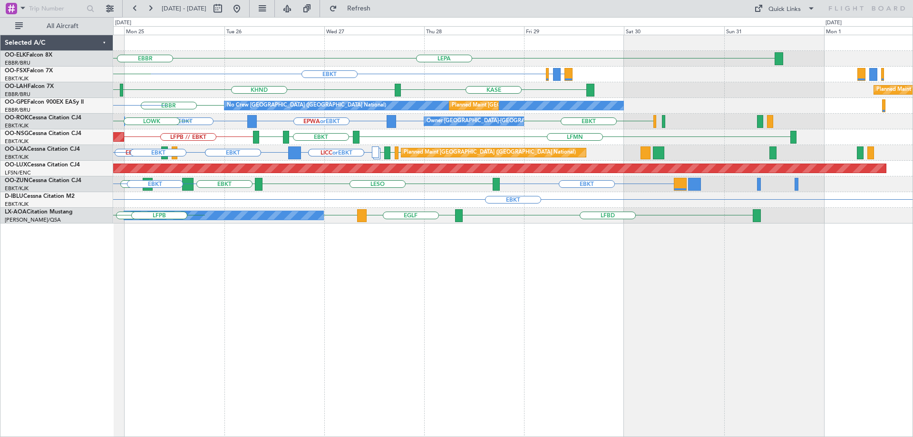
click at [344, 169] on div "LEPA EBBR EBKT LIRZ or EBKT EBBR or EBKT EGGW FCOD KHND KVNY KASE Planned Maint…" at bounding box center [512, 129] width 799 height 188
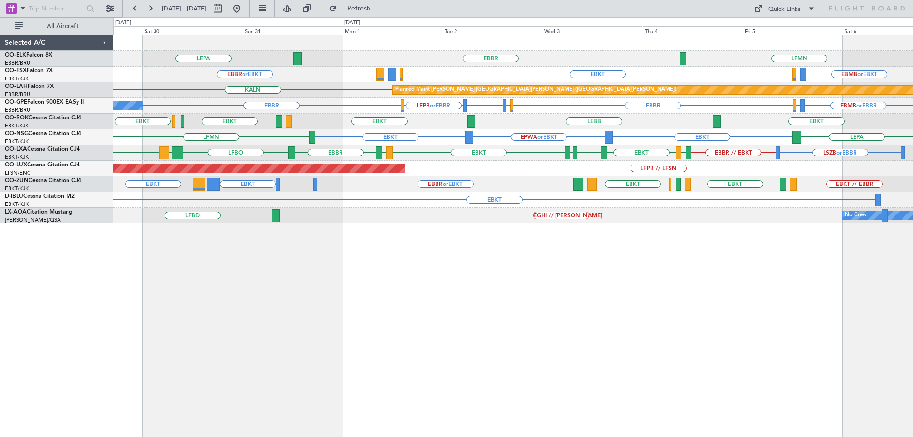
click at [648, 140] on div "LFMN EBBR LEPA Planned Maint Kortrijk-Wevelgem EBMB or EBKT LSZH or EBKT EBKT E…" at bounding box center [512, 129] width 799 height 188
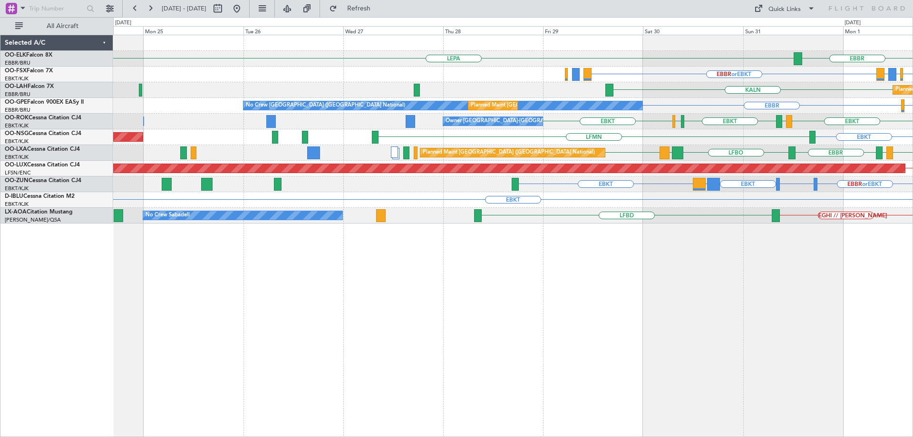
click at [822, 209] on div "EBBR LEPA EBKT EBBR or EBKT LIRZ or EBKT EBBR or EBKT Planned Maint Alton-st Lo…" at bounding box center [512, 129] width 799 height 188
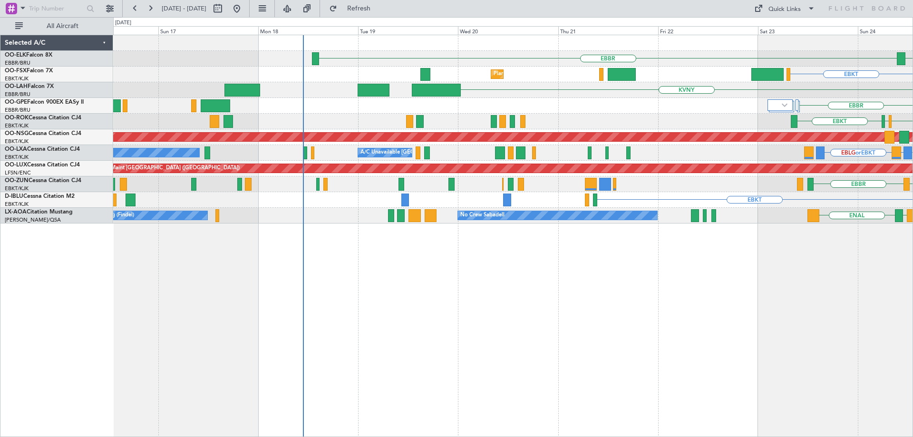
click at [572, 188] on div "LOWS EBBR LEBZ EBKT EBKT LESO" at bounding box center [512, 184] width 799 height 16
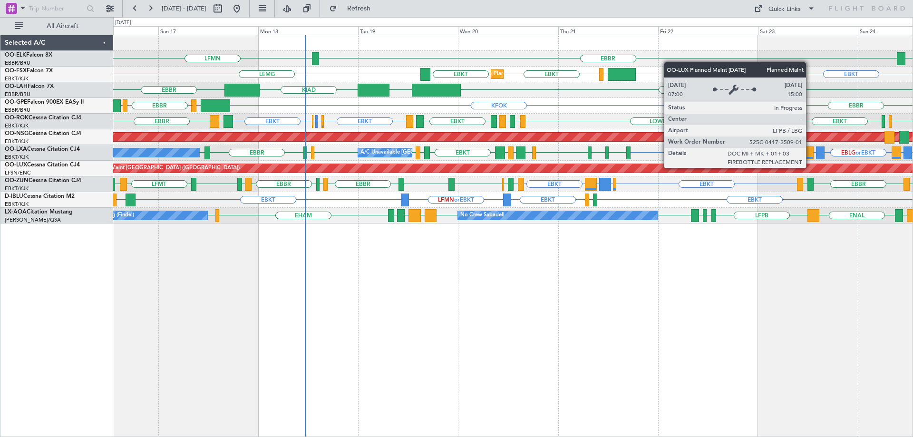
click at [294, 214] on div "LEPA EBBR LFMN EBKT EGGW FCOD LSGG EBKT EBKT LEMG Planned Maint Kortrijk-Wevelg…" at bounding box center [512, 129] width 799 height 188
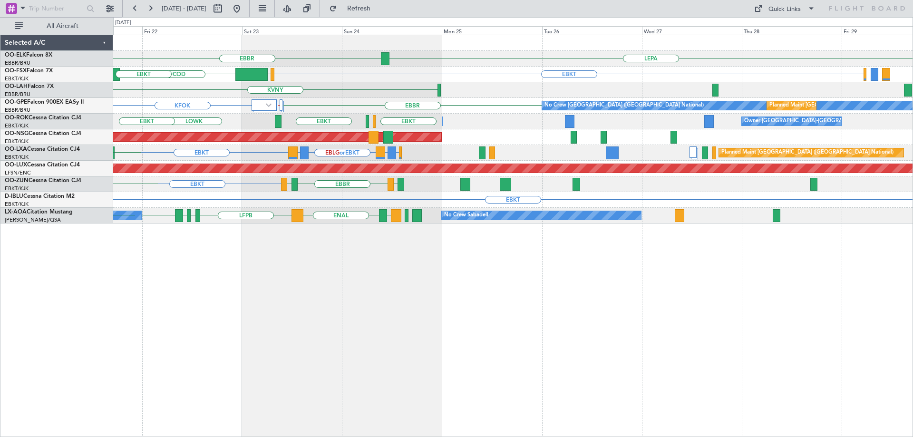
click at [223, 202] on div "LEPA EBBR EBKT EGGW FCOD LSGG EBKT Planned Maint Kortrijk-Wevelgem EBKT KVNY EG…" at bounding box center [512, 129] width 799 height 188
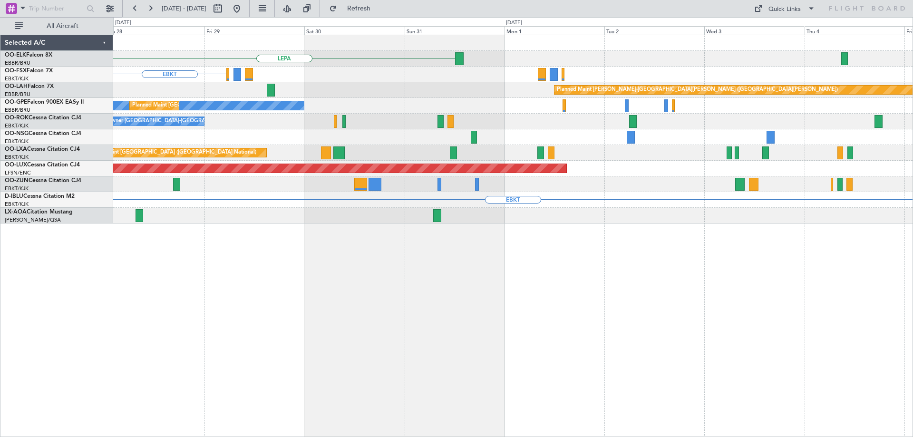
click at [115, 207] on div "LEPA EBKT Planned Maint Alton-st Louis (St Louis Regl) No Crew Brussels (Brusse…" at bounding box center [512, 129] width 799 height 188
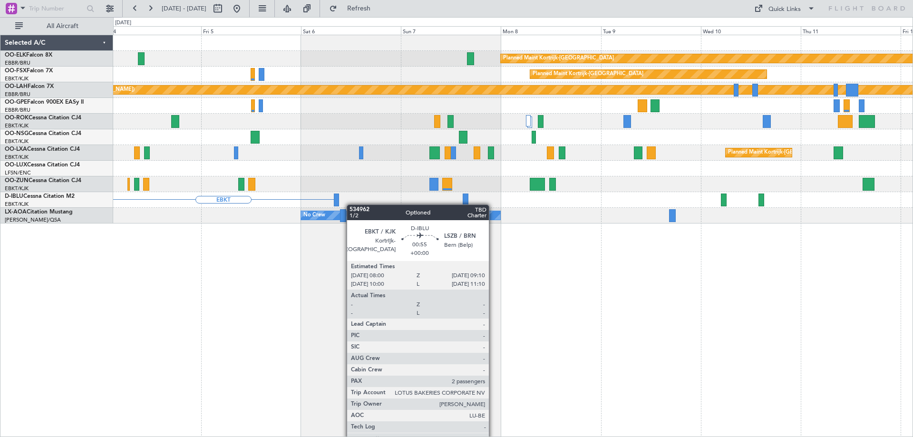
click at [341, 205] on div "Planned Maint Kortrijk-Wevelgem Planned Maint Kortrijk-Wevelgem Planned Maint A…" at bounding box center [512, 129] width 799 height 188
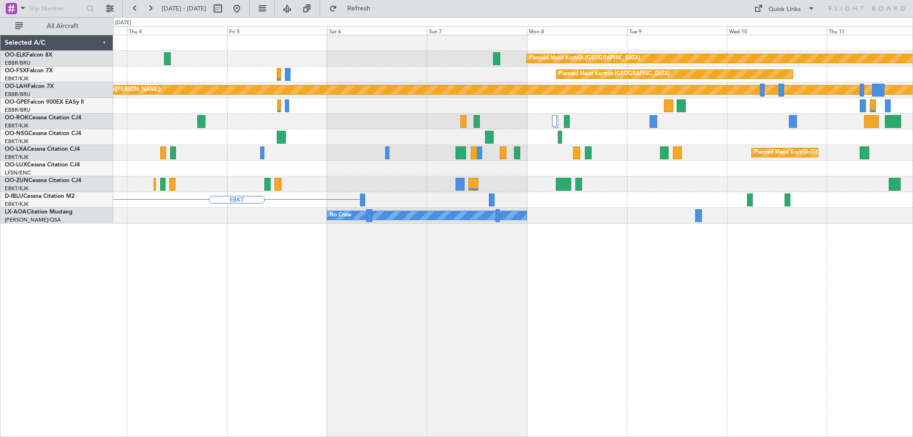
click at [760, 199] on div "Planned Maint Kortrijk-Wevelgem Planned Maint Kortrijk-Wevelgem Planned Maint A…" at bounding box center [512, 129] width 799 height 188
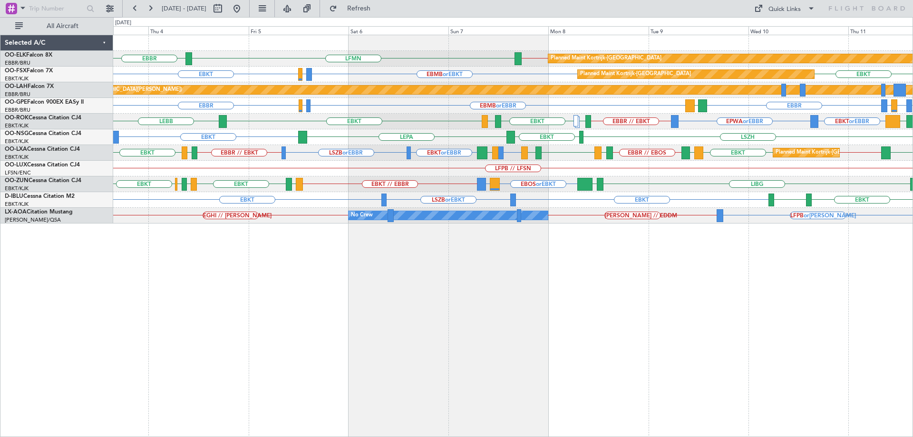
click at [705, 197] on div "EBBR // EBKT LFMN EBBR Planned Maint Kortrijk-Wevelgem EBMB or EBKT LSZH or EBK…" at bounding box center [512, 129] width 799 height 188
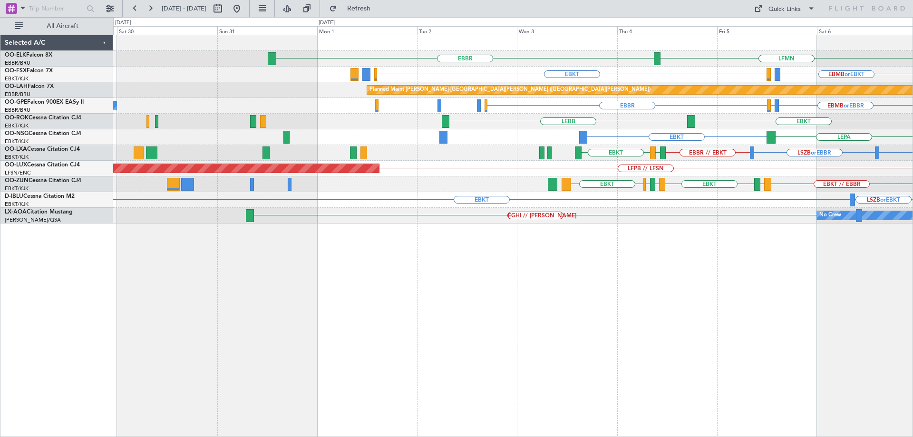
click at [790, 195] on div "LFMN EBBR EBBR // EBKT Planned Maint Kortrijk-Wevelgem EBMB or EBKT LSZH or EBK…" at bounding box center [512, 129] width 799 height 188
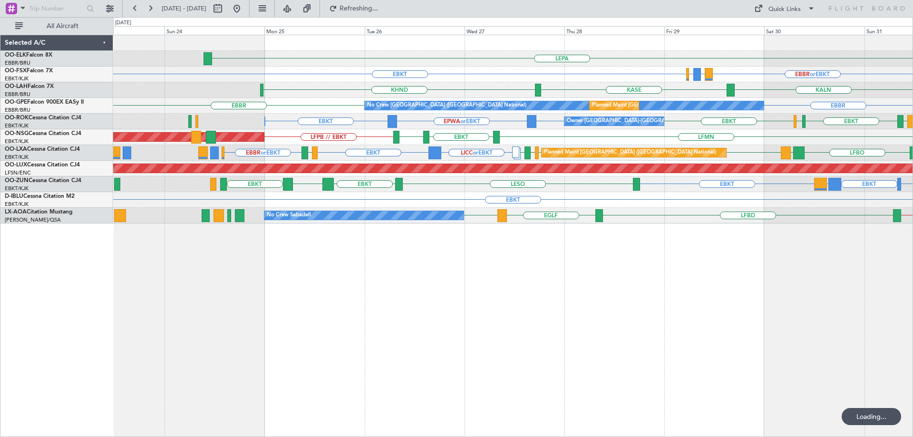
click at [473, 178] on div "LEPA EBBR EBBR or EBKT EBKT LIRZ or EBKT EBBR or EBKT LIRZ or EBKT EBBR or EBKT…" at bounding box center [512, 129] width 799 height 188
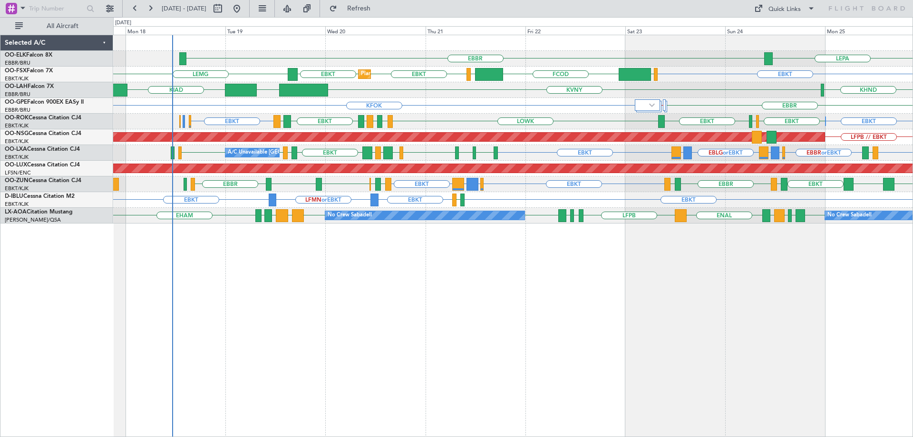
click at [330, 187] on div "EBKT EGKB or EBKT LPCS or EBKT EBKT LEBZ EBKT LOWS EBBR LFBD LOWS EBKT EBBR EBK…" at bounding box center [512, 184] width 799 height 16
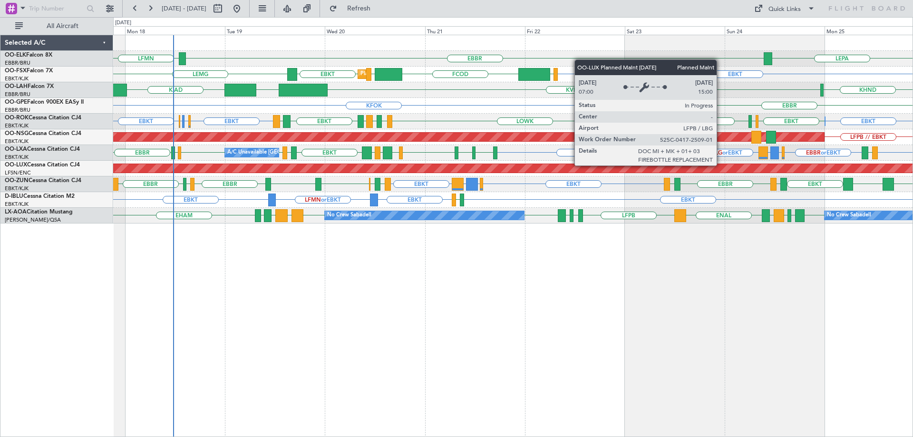
click at [369, 181] on div "LEPA EBBR LFMN EBKT EGGW FCOD LSGG EBKT LEMG Planned Maint Kortrijk-Wevelgem KH…" at bounding box center [512, 129] width 799 height 188
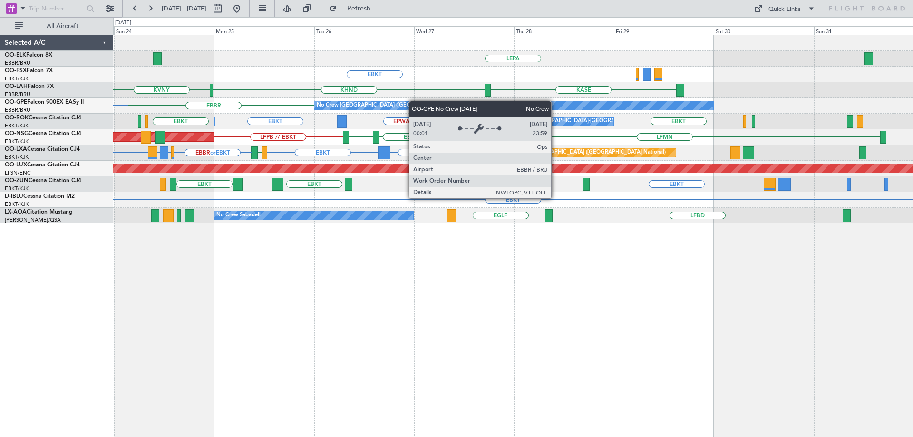
click at [402, 102] on div "LEPA EBBR EBBR or EBKT EBKT EGGW KASE KHND KVNY Planned Maint Alton-st Louis (S…" at bounding box center [512, 129] width 799 height 188
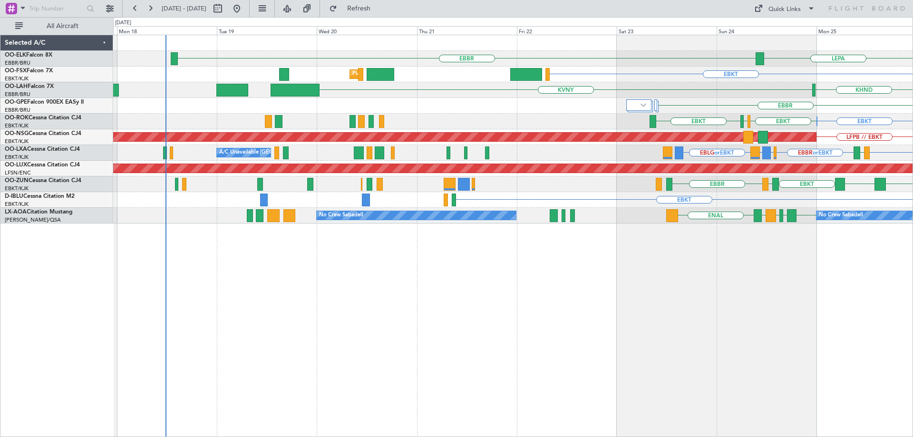
click at [912, 203] on html "23 Aug 2025 - 31 Aug 2025 Refresh Quick Links All Aircraft LEPA EBBR EBKT Plann…" at bounding box center [456, 218] width 913 height 437
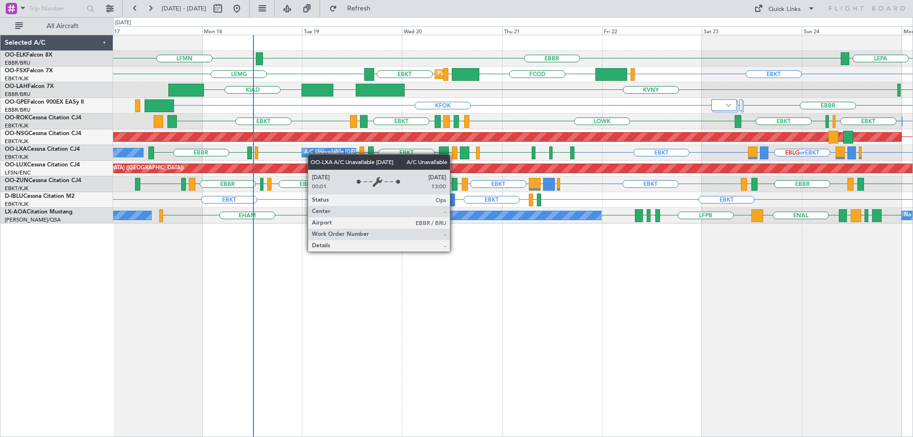
click at [298, 156] on div "EBBR LFMN LEPA EBKT EBKT LEMG EGGW FCOD LSGG Planned Maint Kortrijk-Wevelgem KV…" at bounding box center [512, 129] width 799 height 188
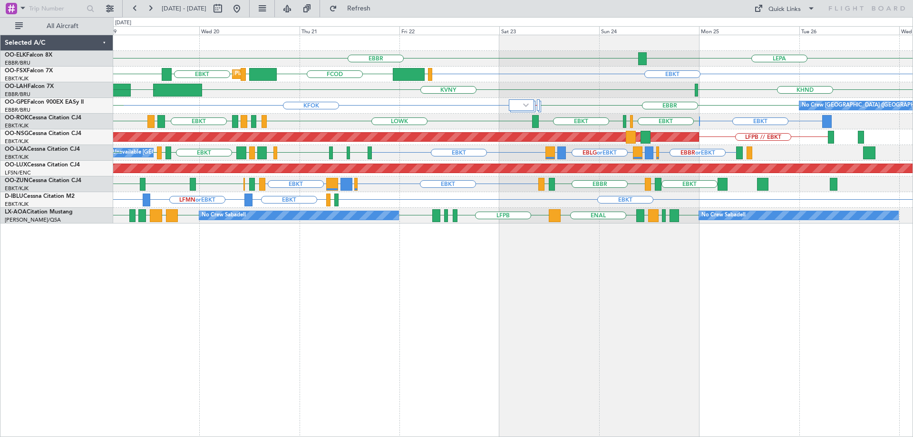
click at [531, 198] on div "EBBR LEPA LFMN Planned Maint Kortrijk-Wevelgem EBKT EBKT LEMG EGGW FCOD LSGG KV…" at bounding box center [512, 129] width 799 height 188
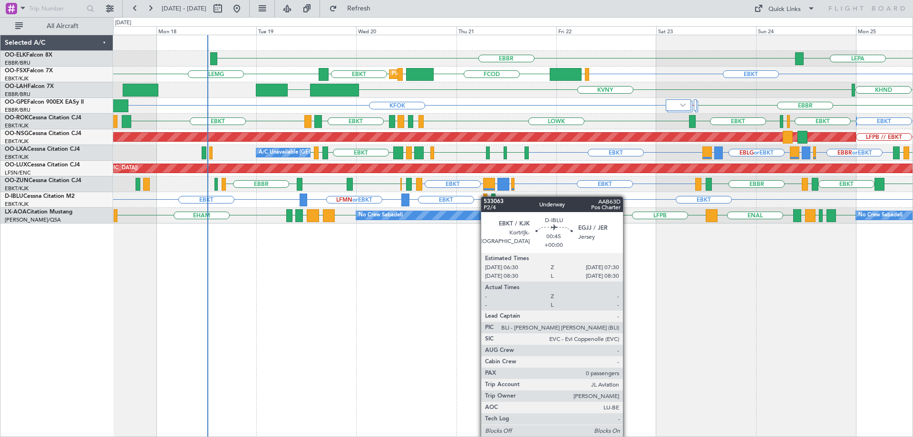
click at [485, 196] on div "EBBR LEPA Planned Maint Kortrijk-Wevelgem EBKT EBKT LEMG EGGW FCOD LSGG KVNY EB…" at bounding box center [512, 129] width 799 height 188
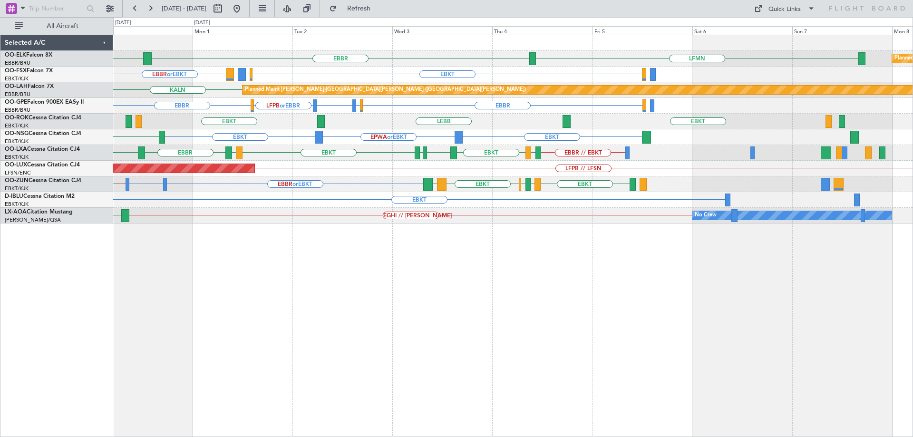
click at [417, 212] on div "LEPA LFMN EBBR Planned Maint Kortrijk-Wevelgem EBBR or EBKT EBKT EBBR or EBKT L…" at bounding box center [512, 129] width 799 height 188
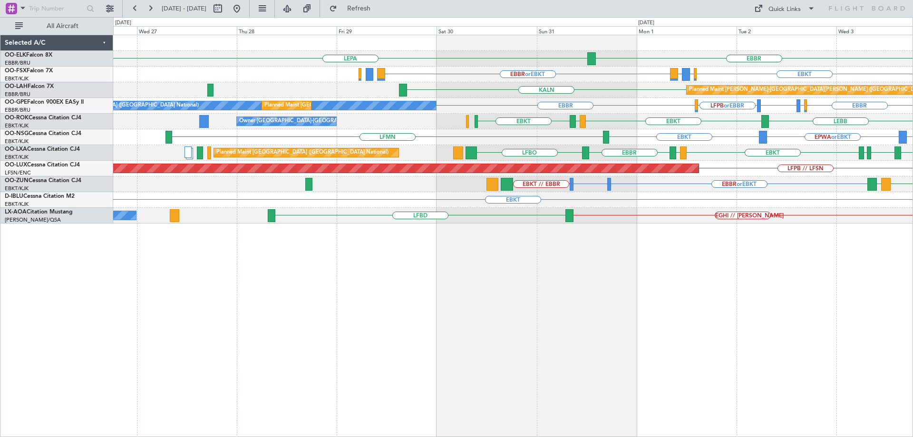
click at [722, 181] on div "LEPA EBBR LFMN EBBR or EBKT EBKT EBBR or EBKT LIRZ or EBKT LSZH or EBKT EBMB or…" at bounding box center [512, 129] width 799 height 188
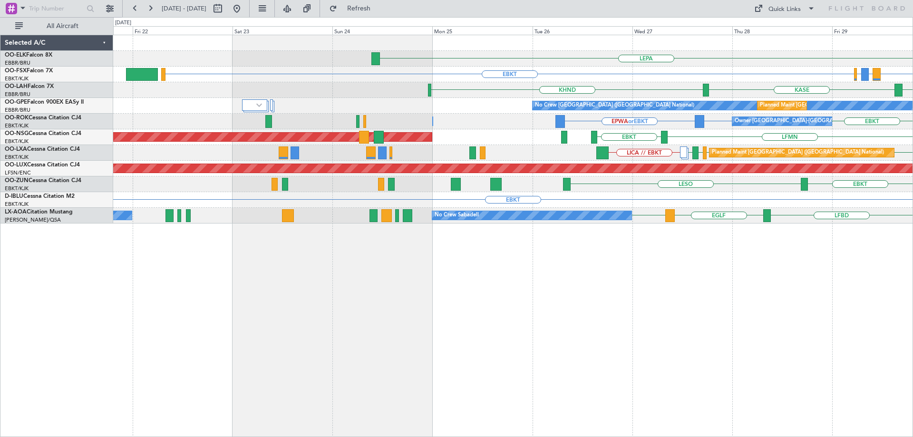
click at [818, 211] on div "LEPA EBBR EBBR or EBKT LIRZ or EBKT EBBR or EBKT EBKT Planned Maint Kortrijk-We…" at bounding box center [512, 129] width 799 height 188
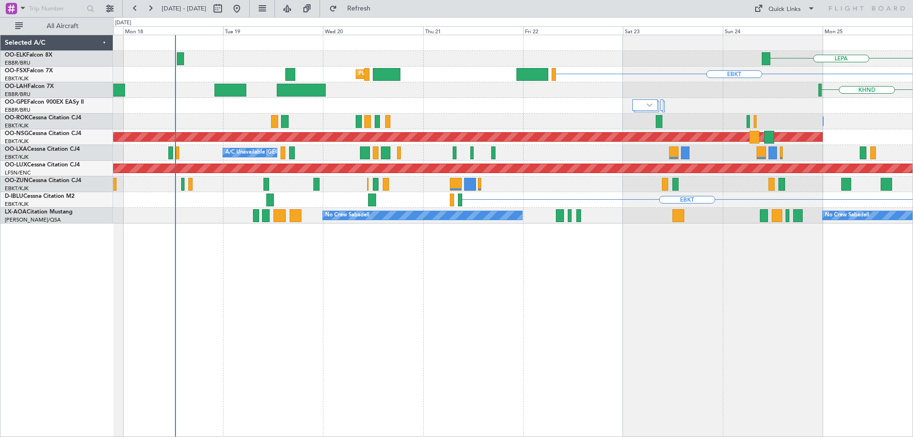
click at [712, 183] on div "LESO" at bounding box center [512, 184] width 799 height 16
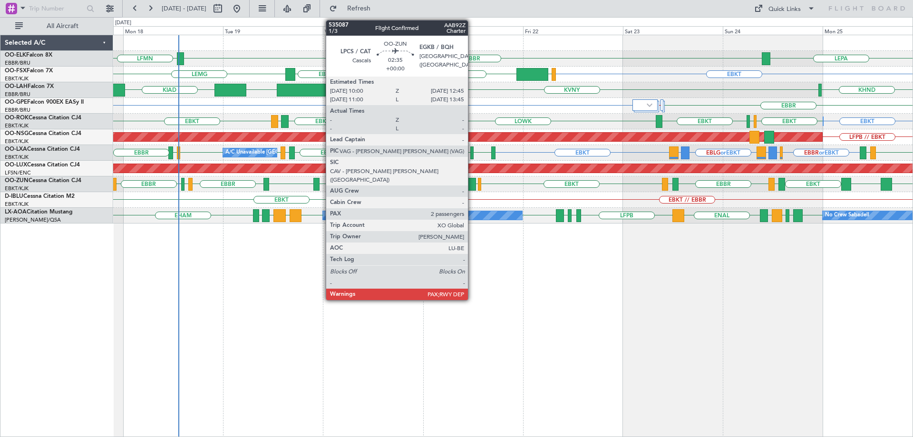
click at [472, 186] on div at bounding box center [470, 184] width 12 height 13
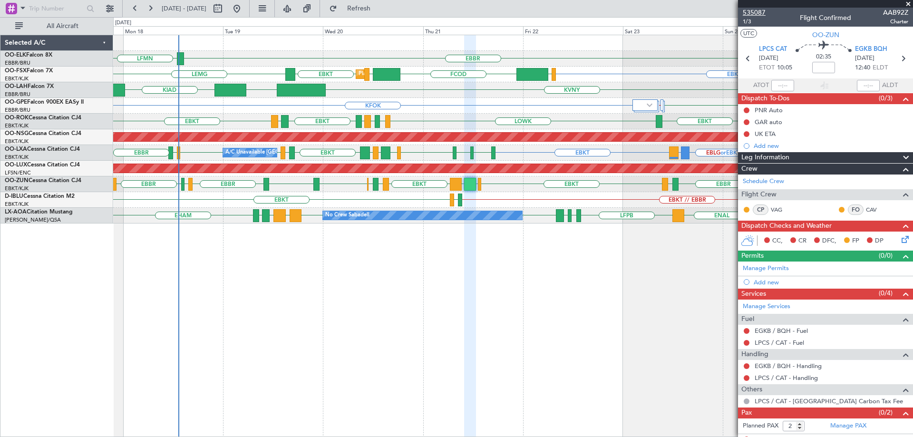
click at [760, 10] on span "535087" at bounding box center [754, 13] width 23 height 10
click at [909, 4] on span at bounding box center [908, 4] width 10 height 9
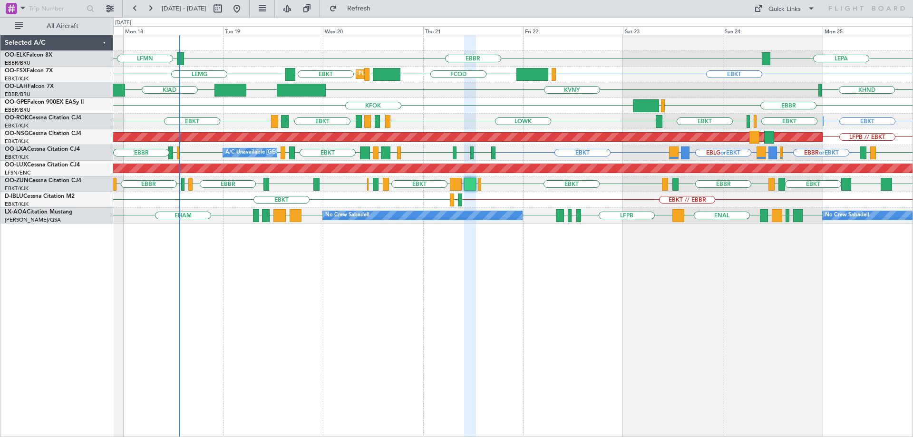
type input "0"
click at [173, 218] on div "LEPA EBBR LFMN EBKT EGGW FCOD LSGG EBKT LEMG Planned Maint Kortrijk-Wevelgem KH…" at bounding box center [512, 129] width 799 height 188
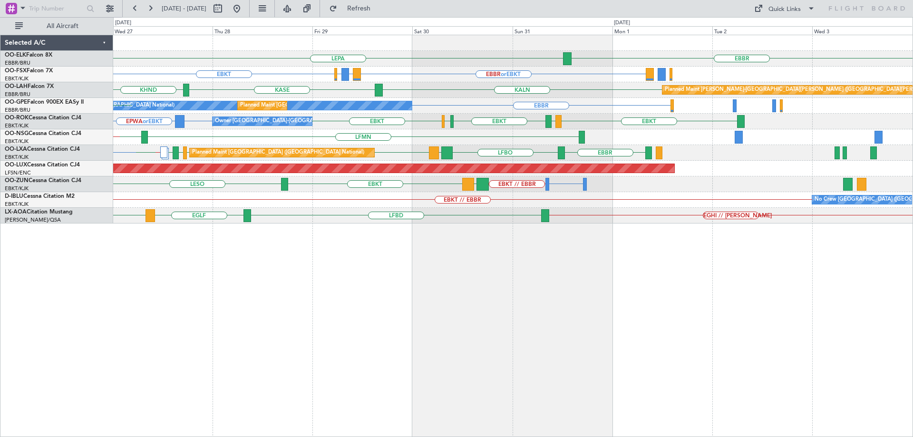
click at [298, 222] on div "EBBR LEPA EBBR or EBKT LIRZ or EBKT EBBR or EBKT EBKT KALN KASE KHND Planned Ma…" at bounding box center [512, 129] width 799 height 188
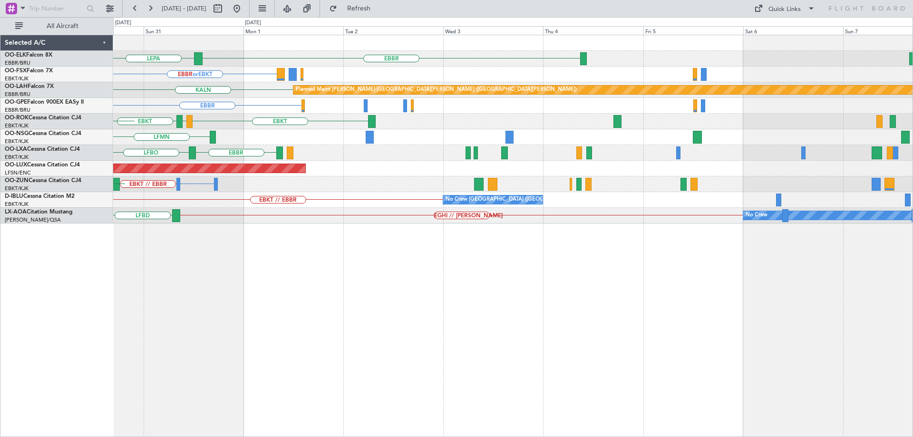
click at [431, 219] on div "EBBR LEPA Planned Maint Kortrijk-Wevelgem EBBR or EBKT EBBR or EBKT LIRZ or EBK…" at bounding box center [512, 129] width 799 height 188
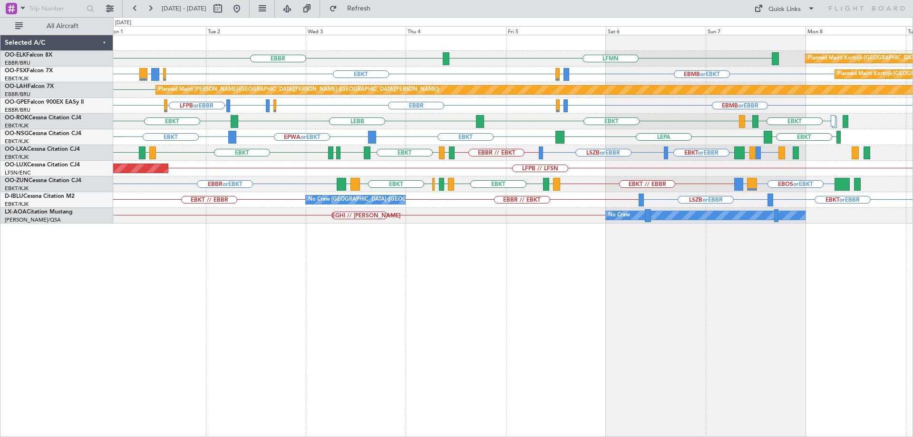
click at [849, 184] on div "EBBR LFMN Planned Maint Kortrijk-Wevelgem LEPA EBKT EBBR or EBKT LIRZ or EBKT E…" at bounding box center [512, 129] width 799 height 188
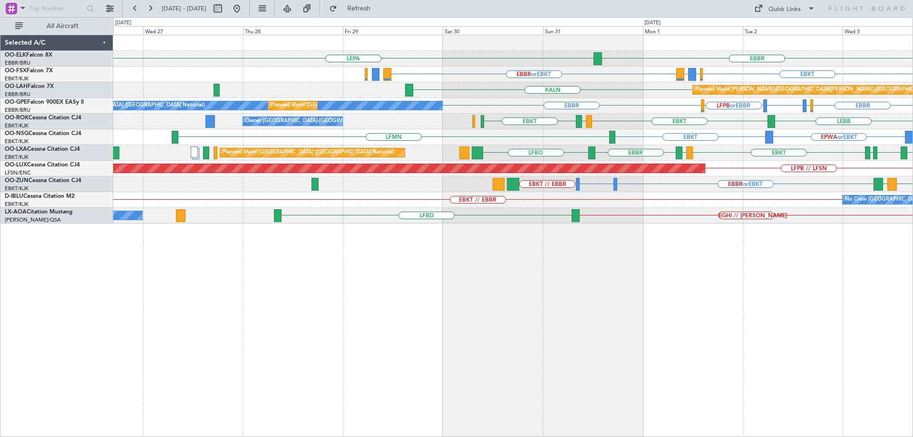
click at [581, 176] on div "EBBR LEPA LFMN EBKT EBBR or EBKT LIRZ or EBKT EBBR or EBKT LSZH or EBKT EBMB or…" at bounding box center [512, 129] width 799 height 188
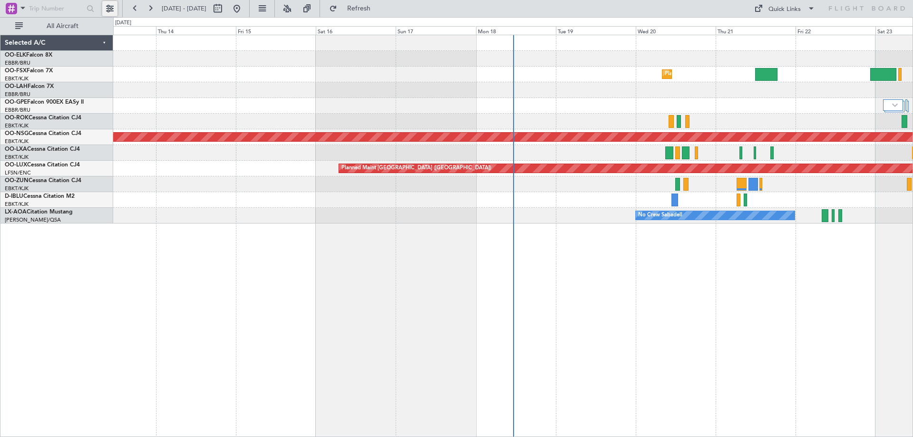
click at [110, 5] on button at bounding box center [109, 8] width 15 height 15
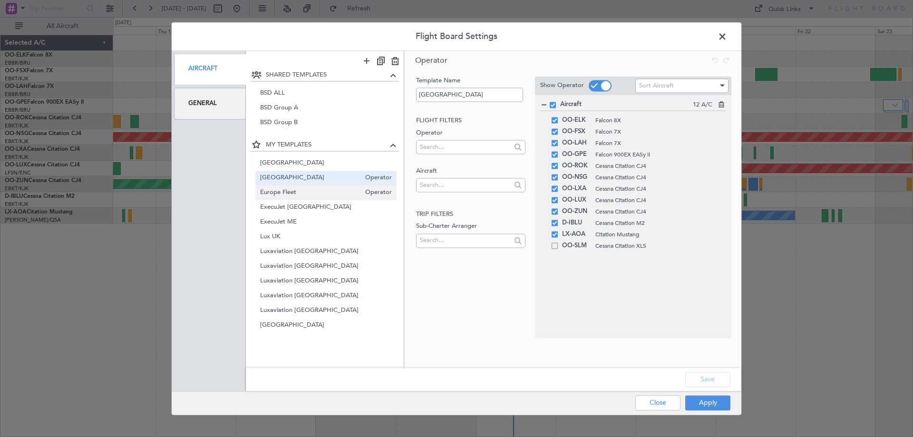
click at [296, 193] on span "Europe Fleet" at bounding box center [310, 193] width 101 height 10
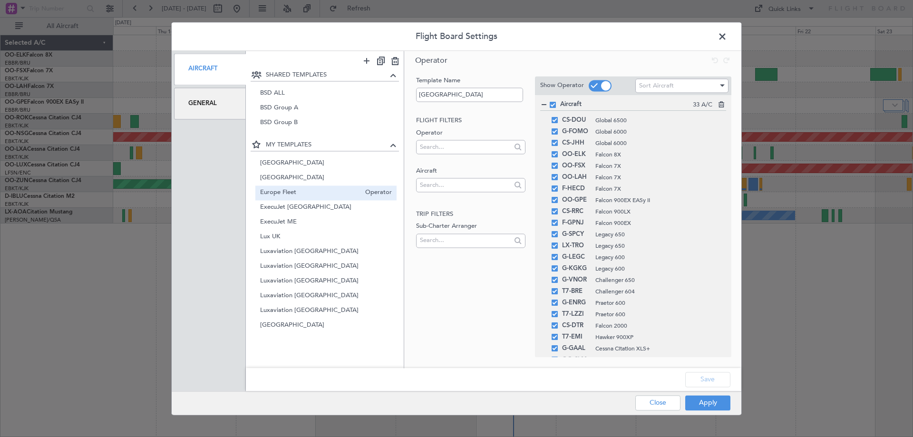
type input "Europe Fleet"
click at [716, 407] on button "Apply" at bounding box center [707, 402] width 45 height 15
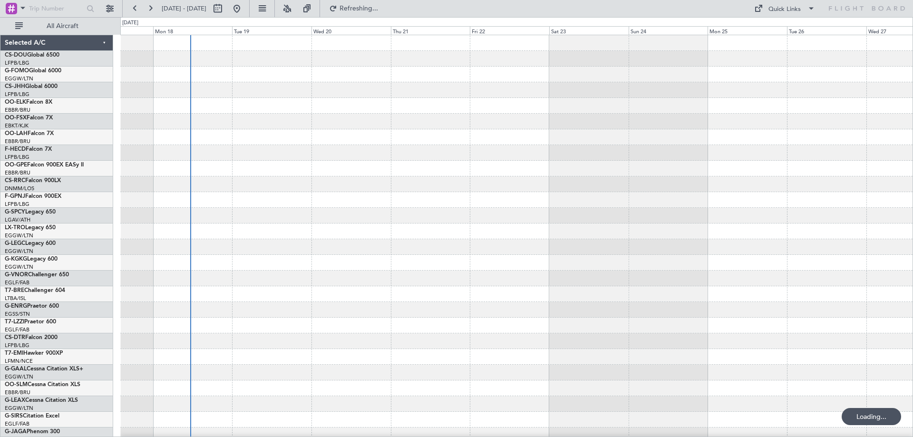
click at [281, 194] on div at bounding box center [516, 301] width 792 height 533
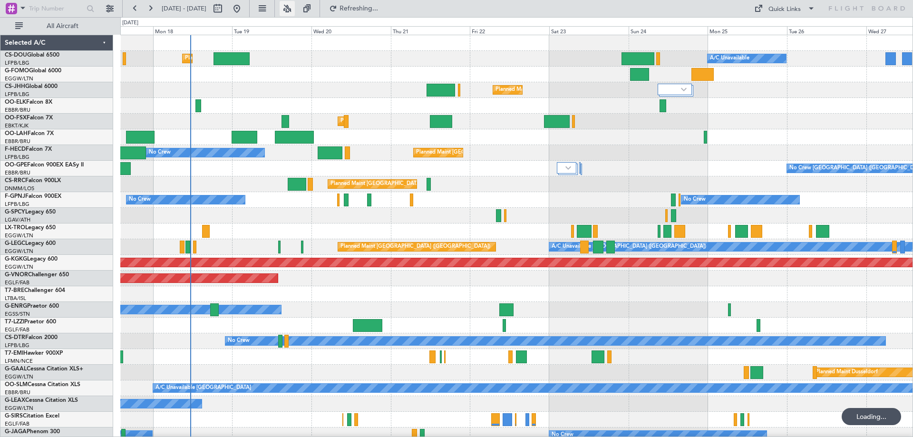
click at [295, 6] on button at bounding box center [287, 8] width 15 height 15
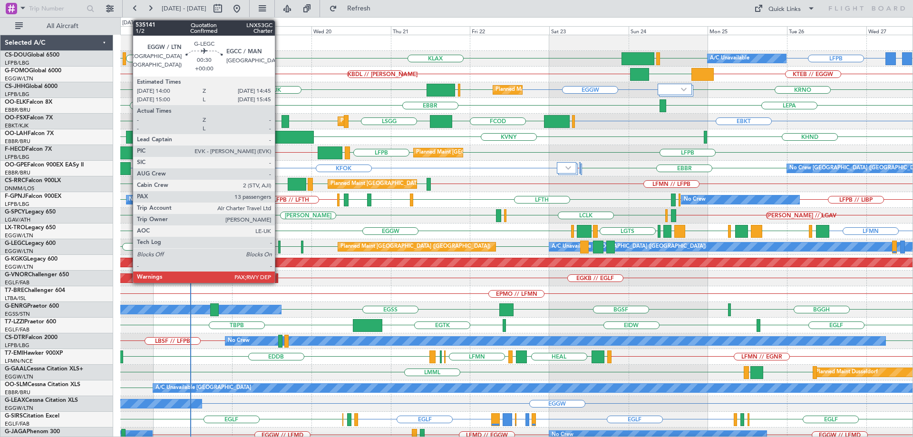
click at [279, 245] on div at bounding box center [279, 247] width 3 height 13
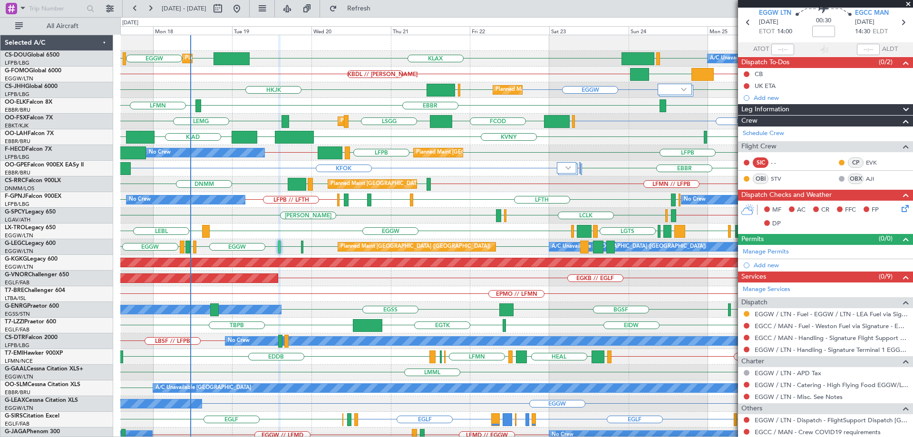
scroll to position [87, 0]
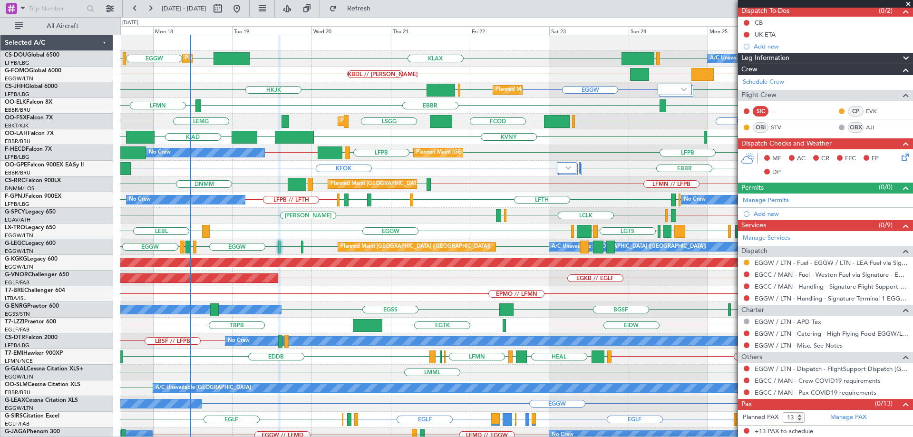
click at [906, 3] on span at bounding box center [908, 4] width 10 height 9
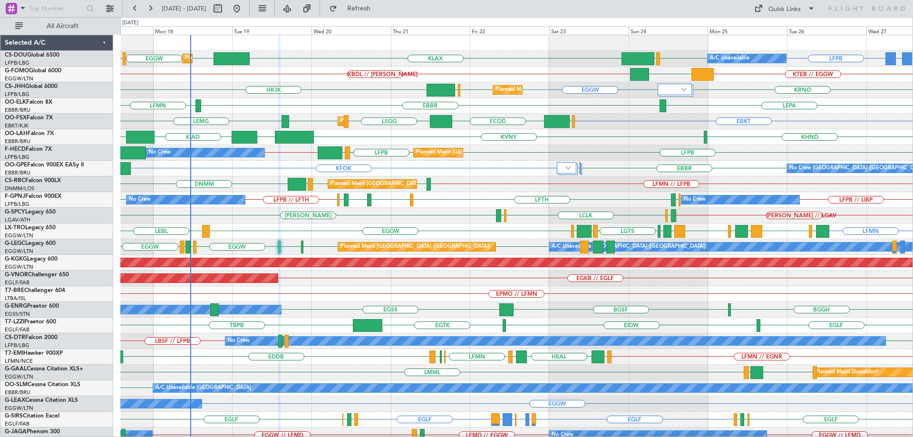
type input "0"
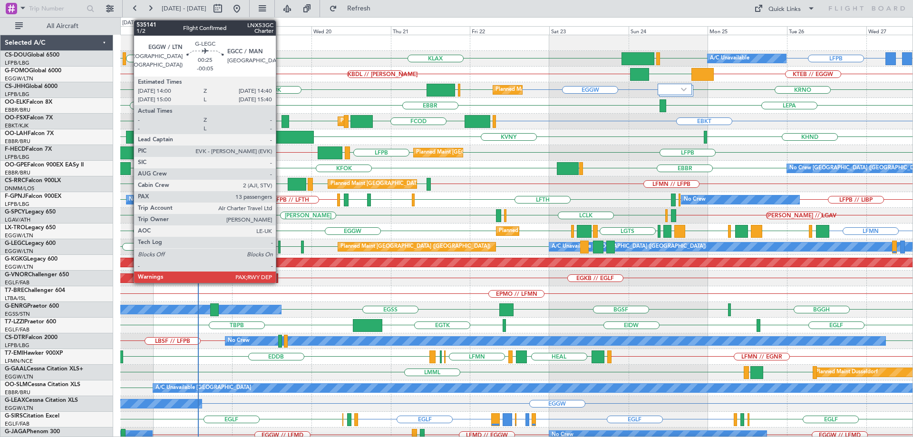
click at [280, 249] on div at bounding box center [279, 247] width 2 height 13
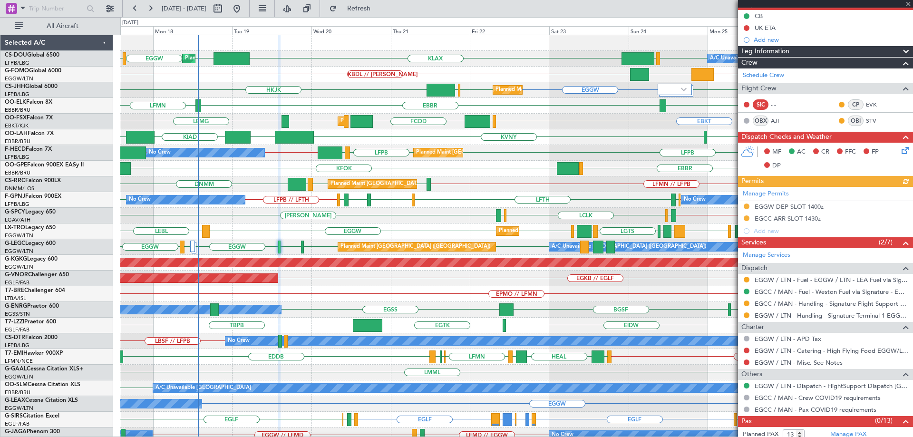
scroll to position [111, 0]
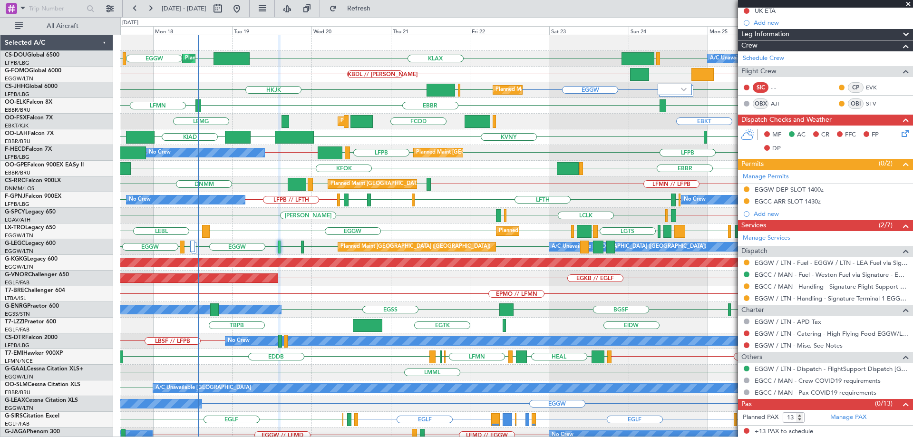
click at [908, 2] on span at bounding box center [908, 4] width 10 height 9
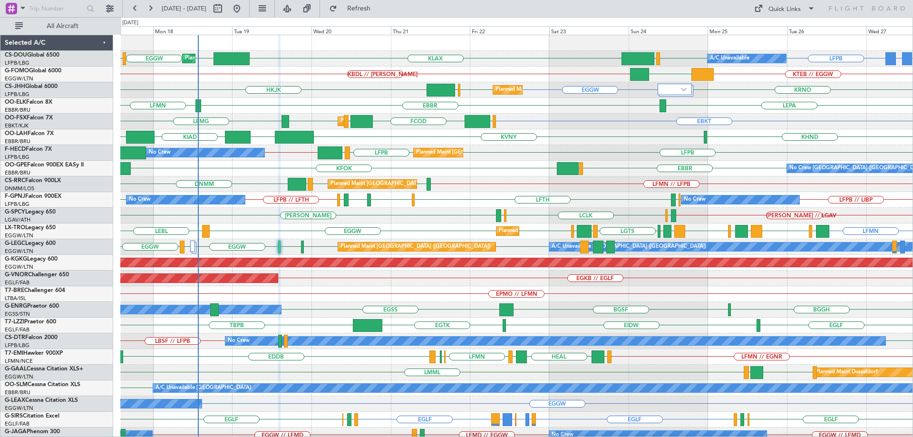
type input "0"
